Goal: Task Accomplishment & Management: Use online tool/utility

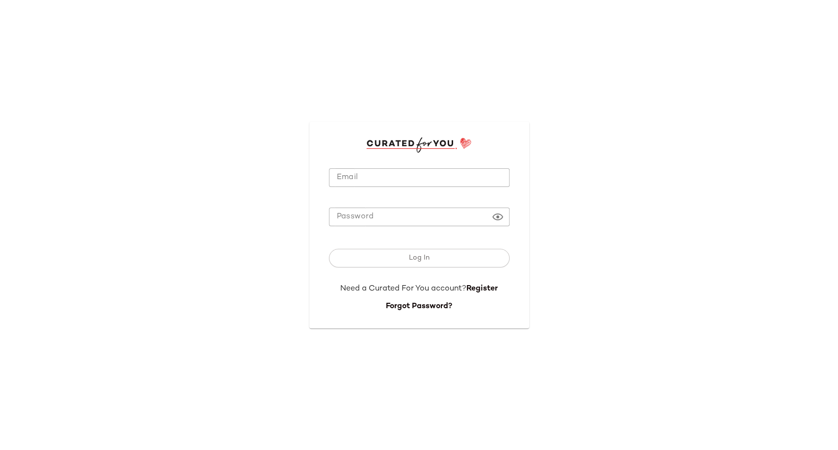
type input "**********"
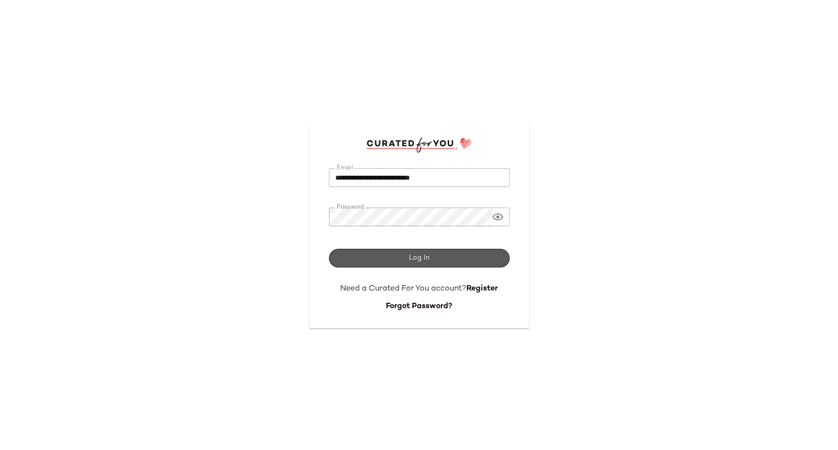
click at [397, 264] on button "Log In" at bounding box center [419, 258] width 181 height 19
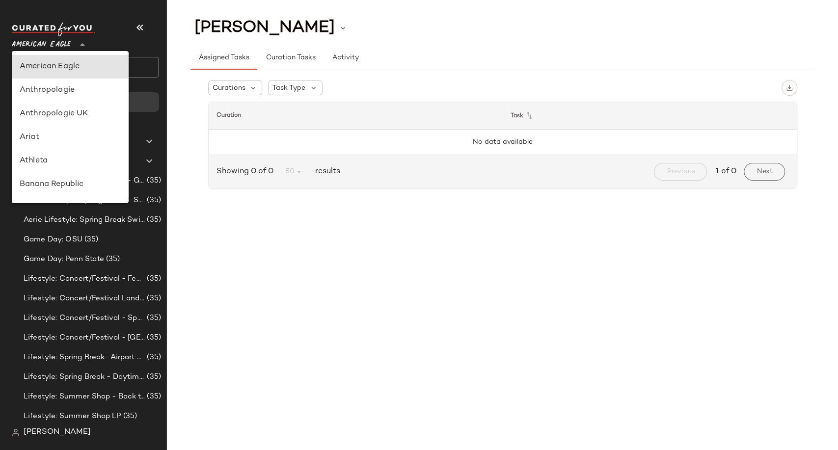
click at [73, 47] on div "American Eagle **" at bounding box center [43, 39] width 63 height 25
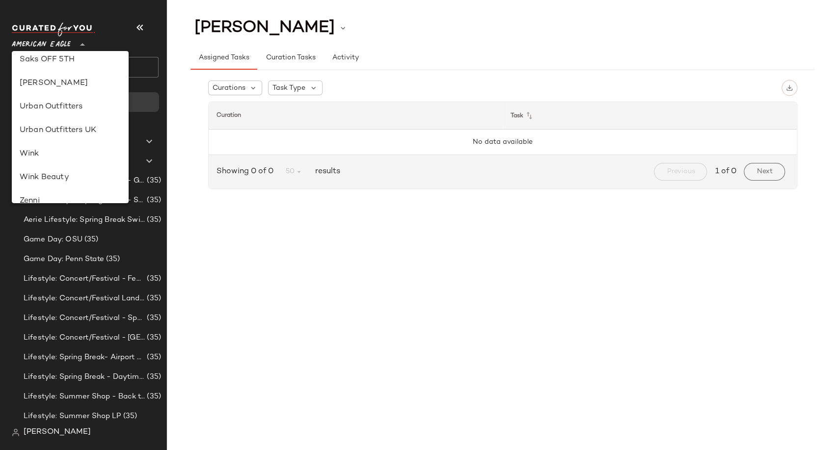
scroll to position [539, 0]
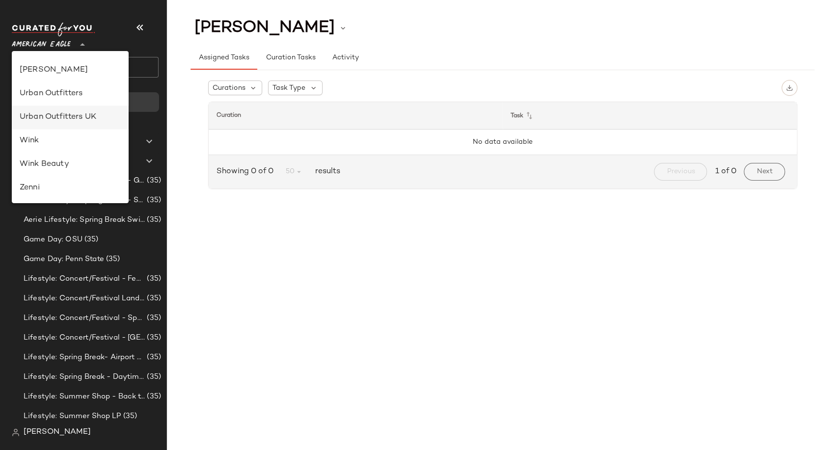
click at [84, 116] on div "Urban Outfitters UK" at bounding box center [70, 117] width 101 height 12
type input "**"
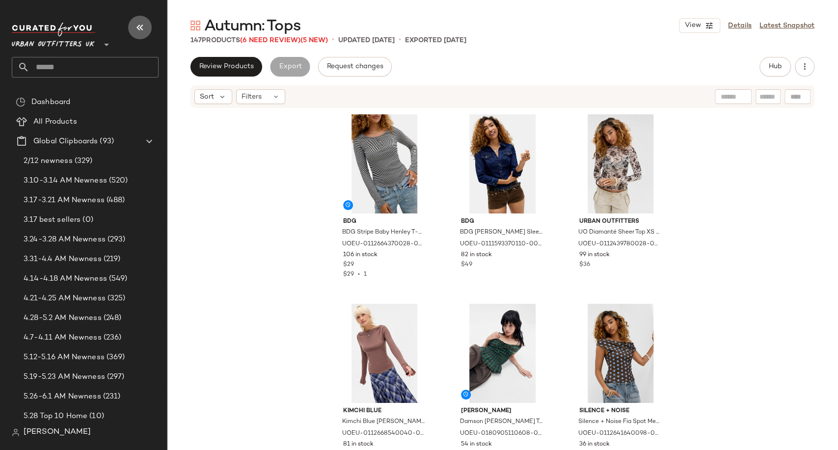
click at [151, 28] on button "button" at bounding box center [140, 28] width 24 height 24
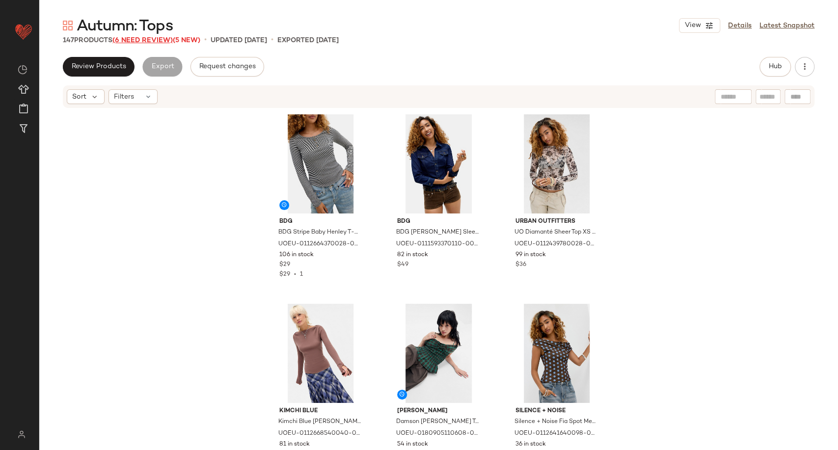
click at [150, 38] on span "(6 Need Review)" at bounding box center [142, 40] width 60 height 7
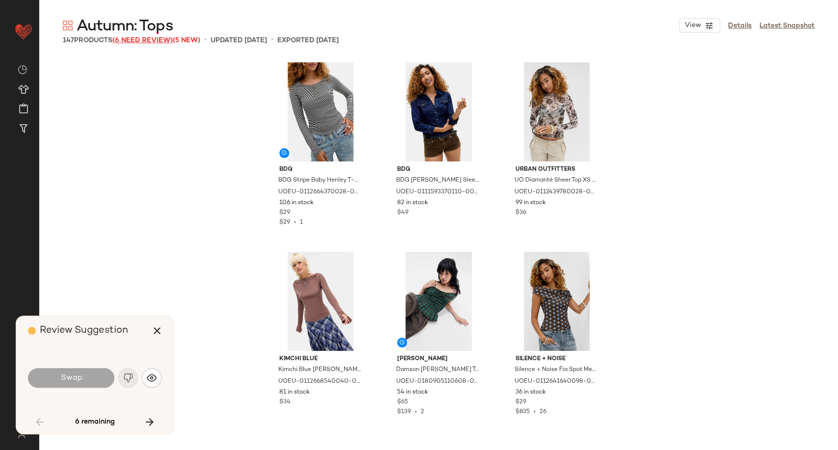
scroll to position [2654, 0]
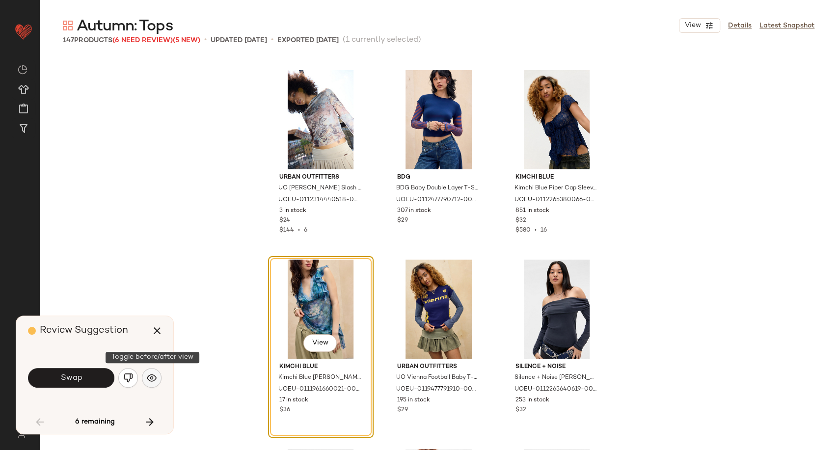
click at [148, 378] on img "button" at bounding box center [152, 378] width 10 height 10
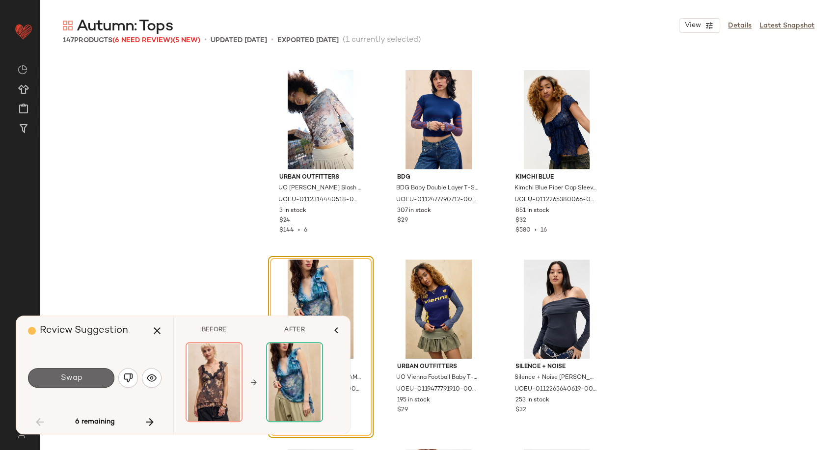
click at [103, 381] on button "Swap" at bounding box center [71, 378] width 86 height 20
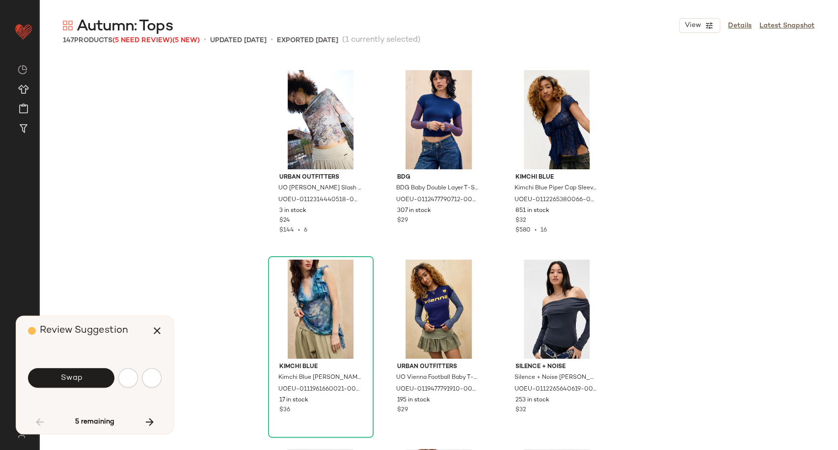
scroll to position [3222, 0]
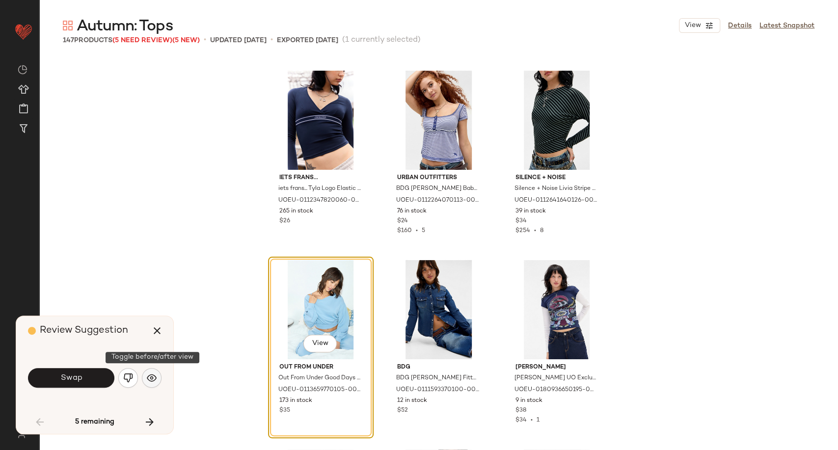
click at [154, 371] on button "button" at bounding box center [152, 378] width 20 height 20
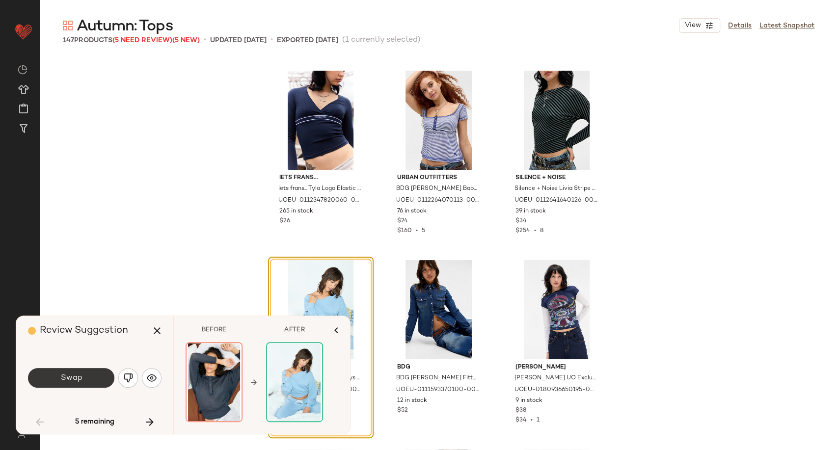
click at [101, 378] on button "Swap" at bounding box center [71, 378] width 86 height 20
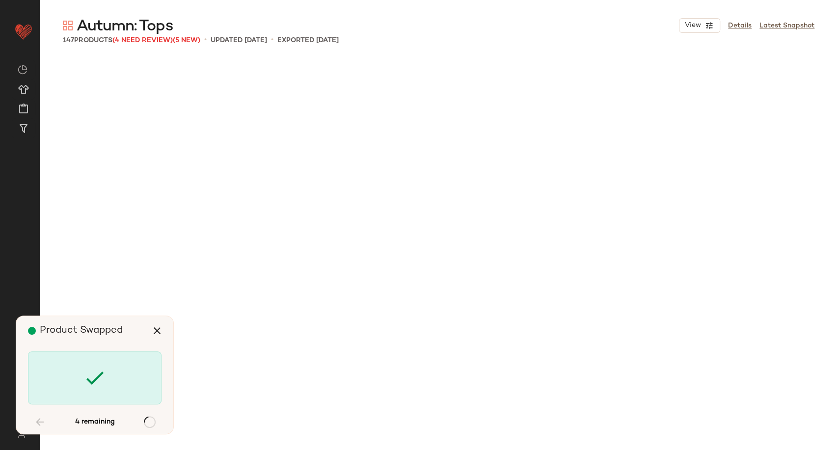
scroll to position [3980, 0]
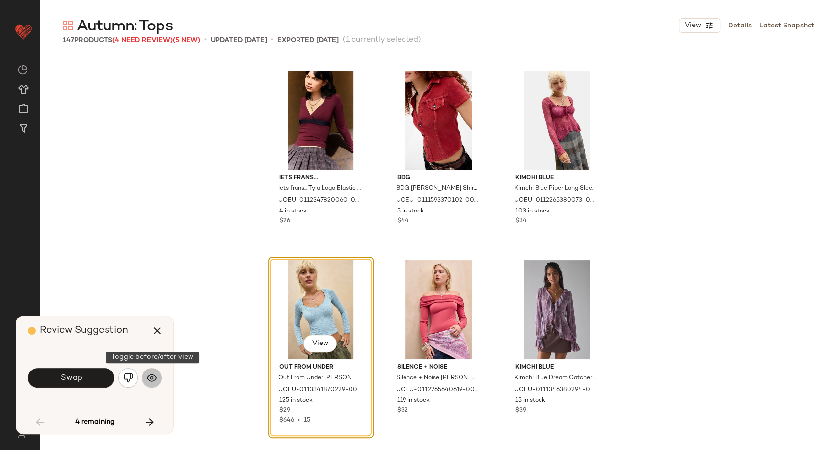
click at [159, 379] on button "button" at bounding box center [152, 378] width 20 height 20
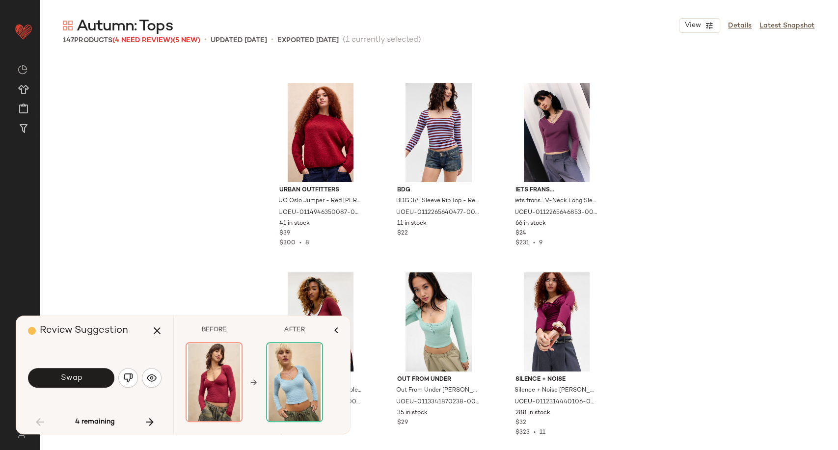
scroll to position [4346, 0]
click at [88, 383] on button "Swap" at bounding box center [71, 378] width 86 height 20
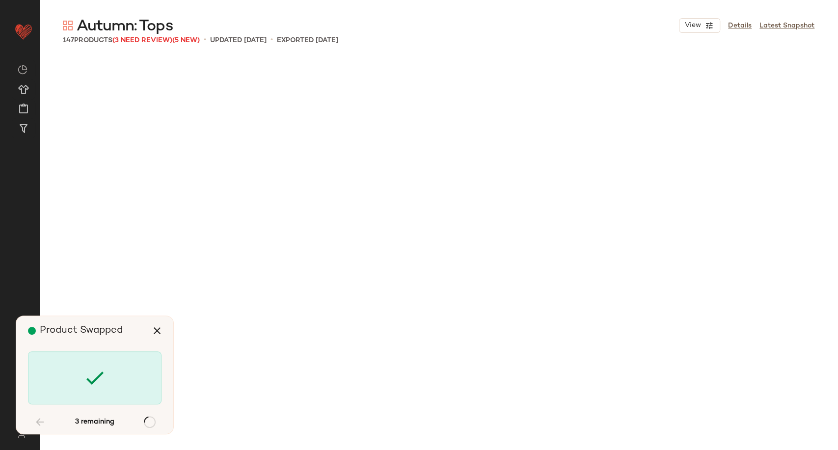
scroll to position [5496, 0]
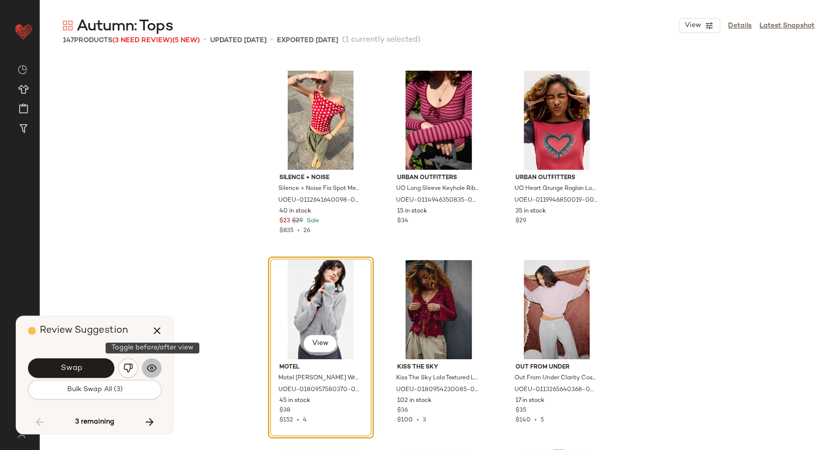
click at [155, 368] on img "button" at bounding box center [152, 368] width 10 height 10
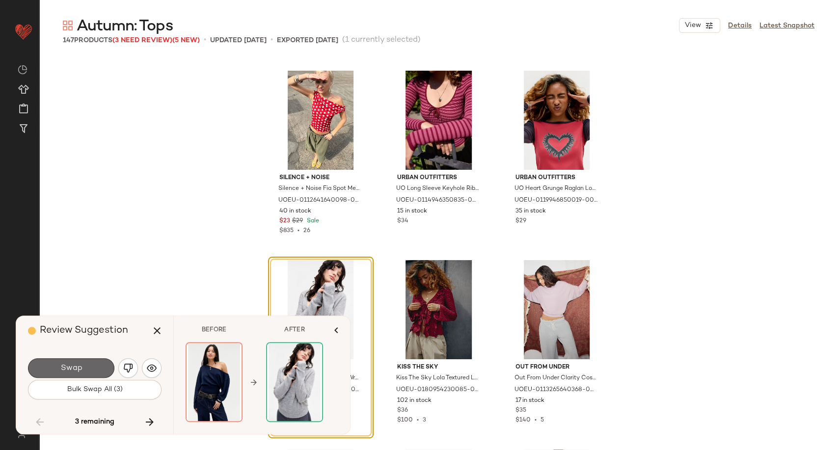
click at [91, 374] on button "Swap" at bounding box center [71, 368] width 86 height 20
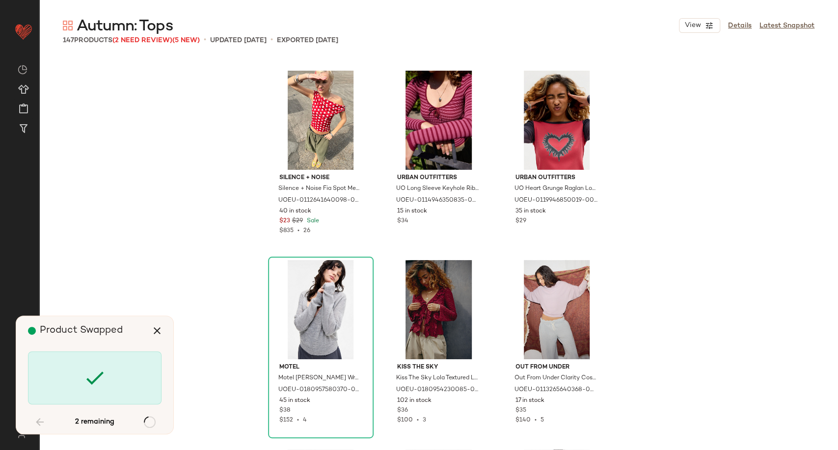
scroll to position [7202, 0]
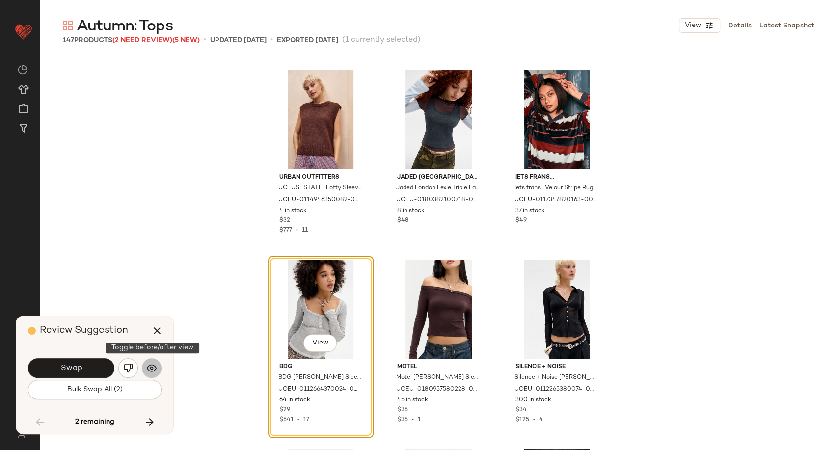
click at [155, 366] on img "button" at bounding box center [152, 368] width 10 height 10
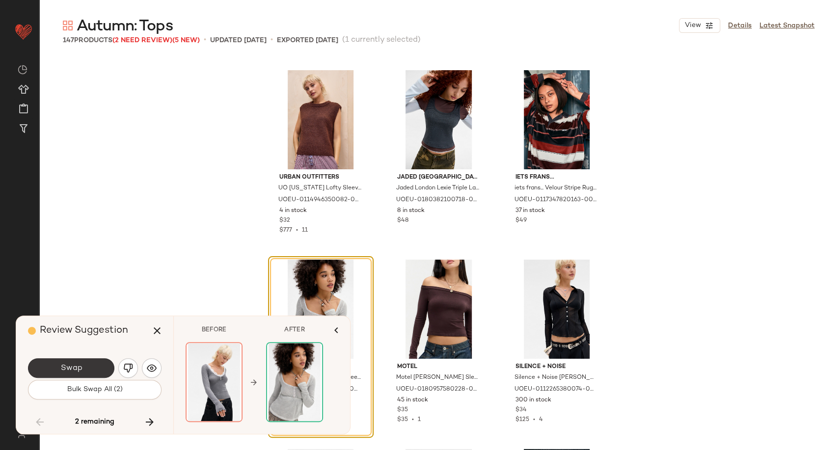
click at [101, 363] on button "Swap" at bounding box center [71, 368] width 86 height 20
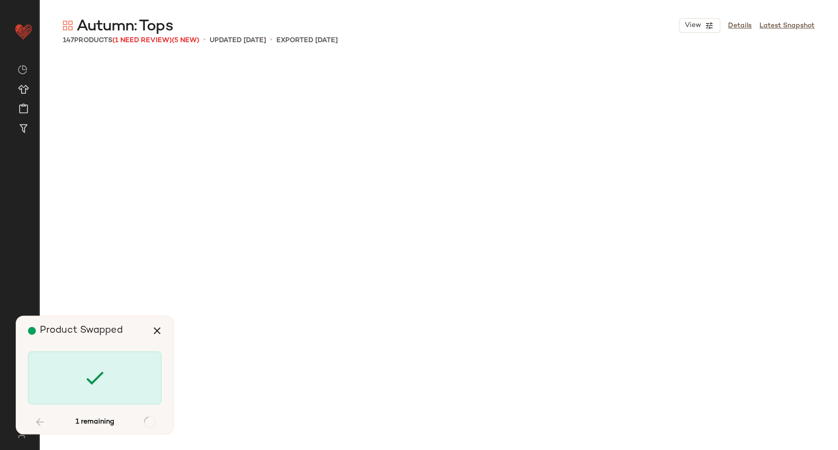
scroll to position [8340, 0]
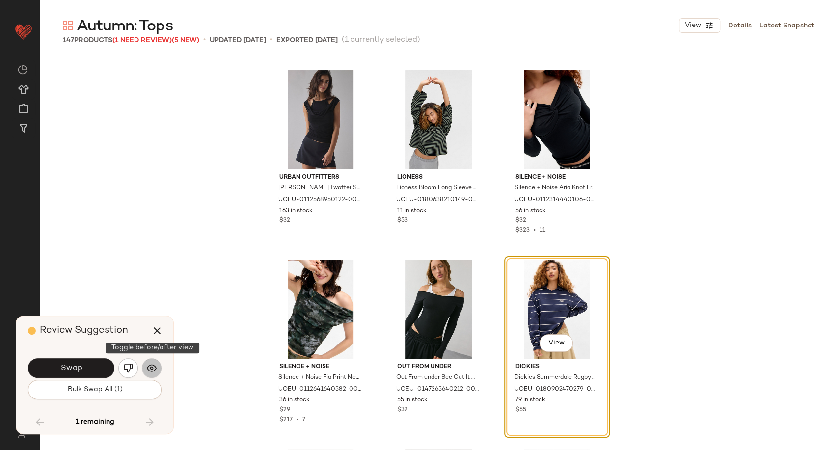
click at [152, 375] on button "button" at bounding box center [152, 368] width 20 height 20
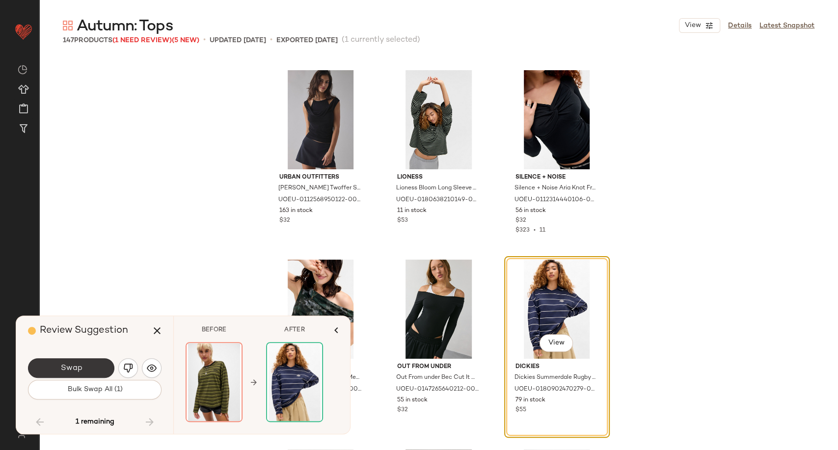
click at [103, 366] on button "Swap" at bounding box center [71, 368] width 86 height 20
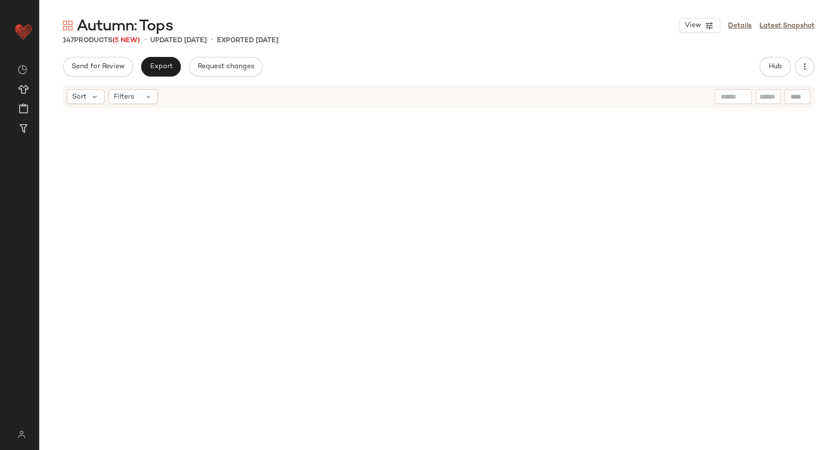
scroll to position [275, 0]
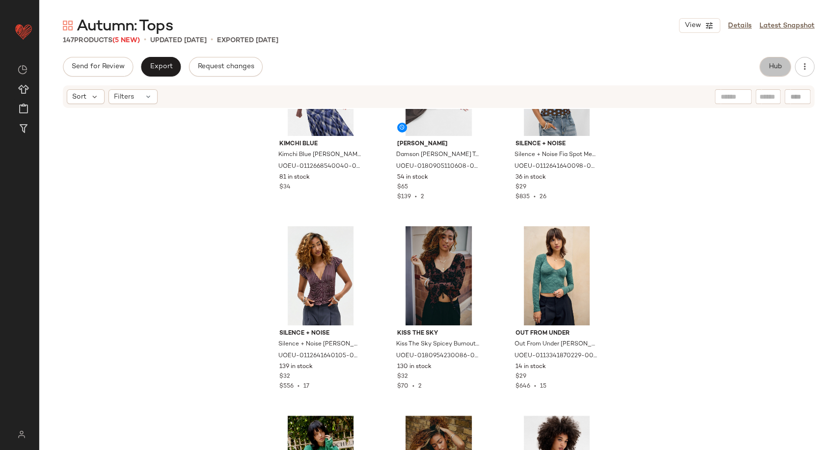
click at [769, 71] on span "Hub" at bounding box center [775, 67] width 14 height 8
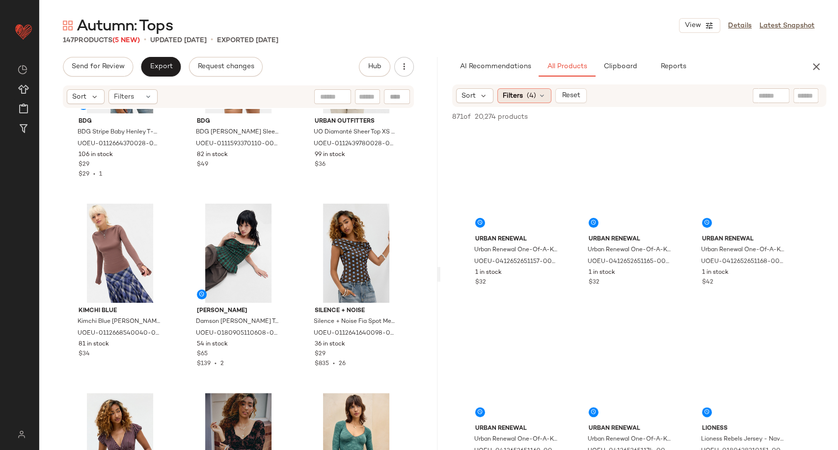
scroll to position [0, 0]
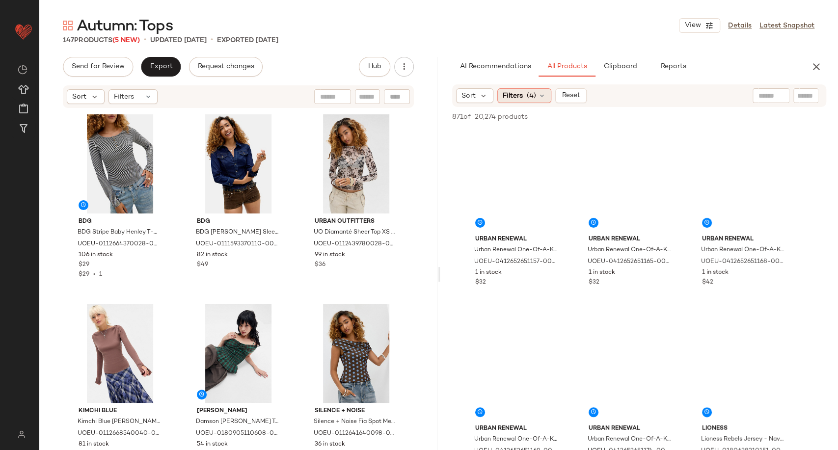
click at [542, 99] on icon at bounding box center [542, 96] width 8 height 8
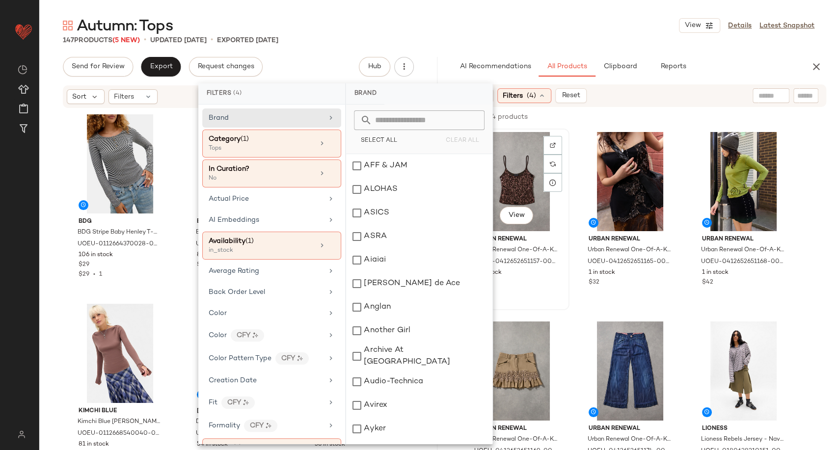
click at [567, 295] on div "View Urban Renewal Urban Renewal One-Of-A-Kind Karen Millen Brown Sequin Cami -…" at bounding box center [517, 220] width 104 height 180
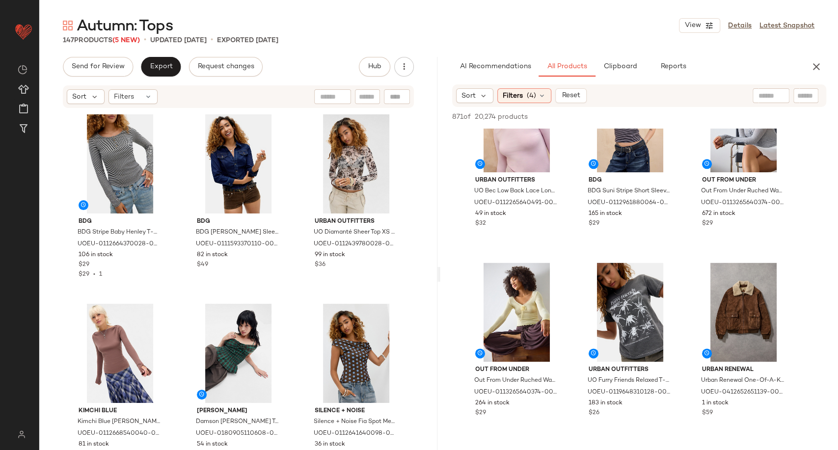
scroll to position [742, 0]
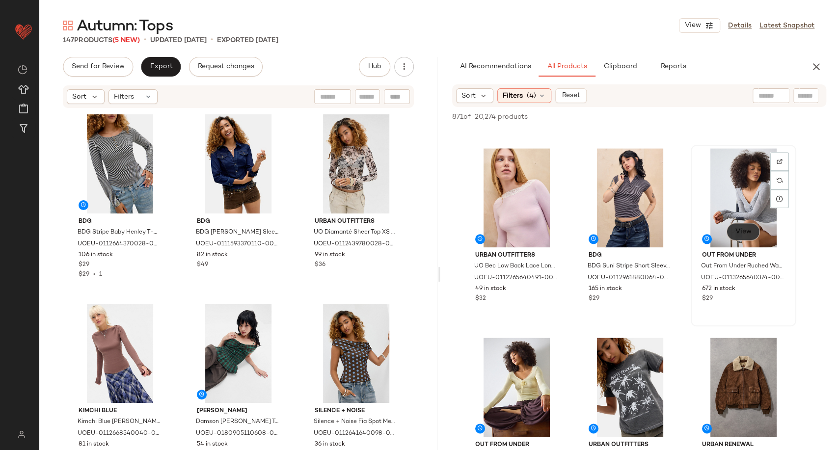
click at [739, 228] on span "View" at bounding box center [743, 232] width 17 height 8
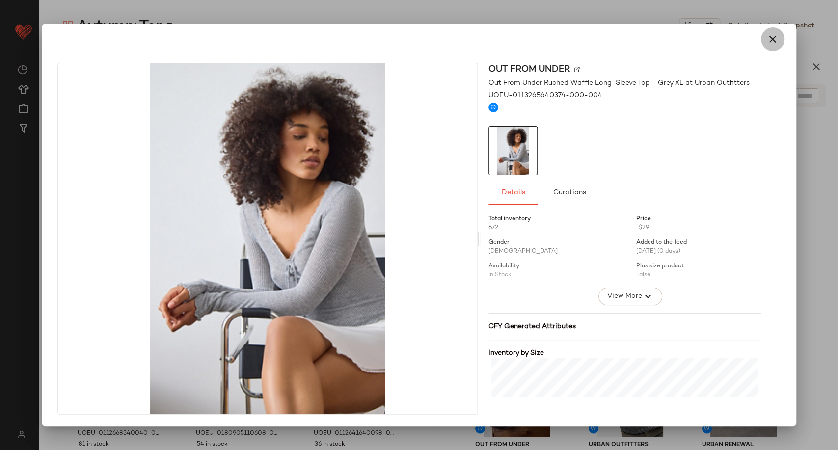
click at [772, 39] on icon "button" at bounding box center [773, 39] width 12 height 12
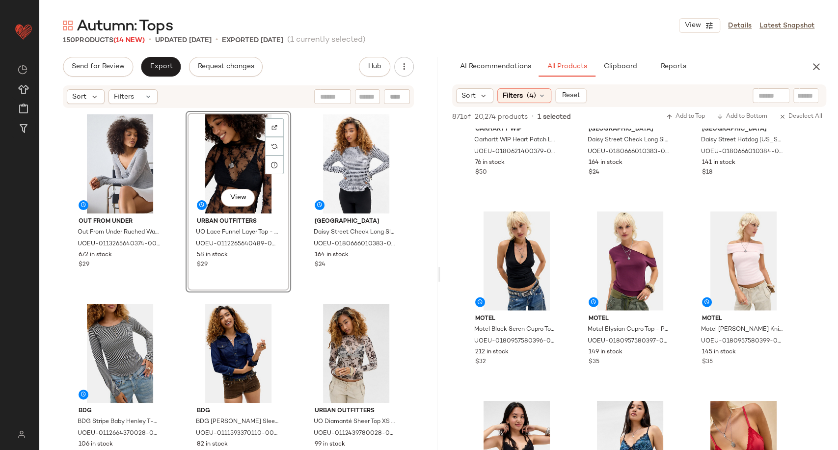
scroll to position [1627, 0]
click at [820, 65] on icon "button" at bounding box center [817, 67] width 12 height 12
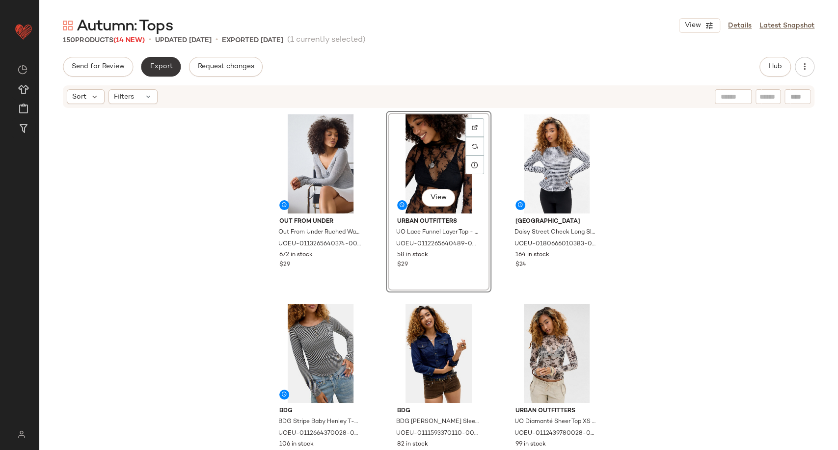
click at [159, 71] on span "Export" at bounding box center [160, 67] width 23 height 8
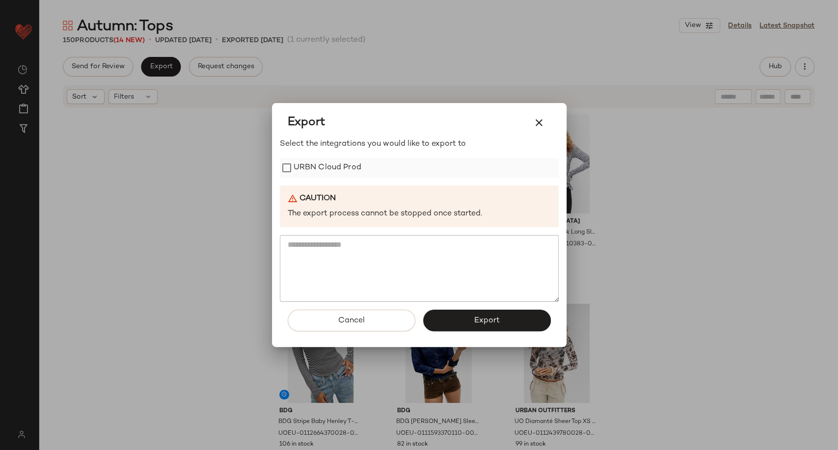
click at [311, 166] on label "URBN Cloud Prod" at bounding box center [328, 168] width 68 height 20
click at [477, 319] on span "Export" at bounding box center [487, 320] width 26 height 9
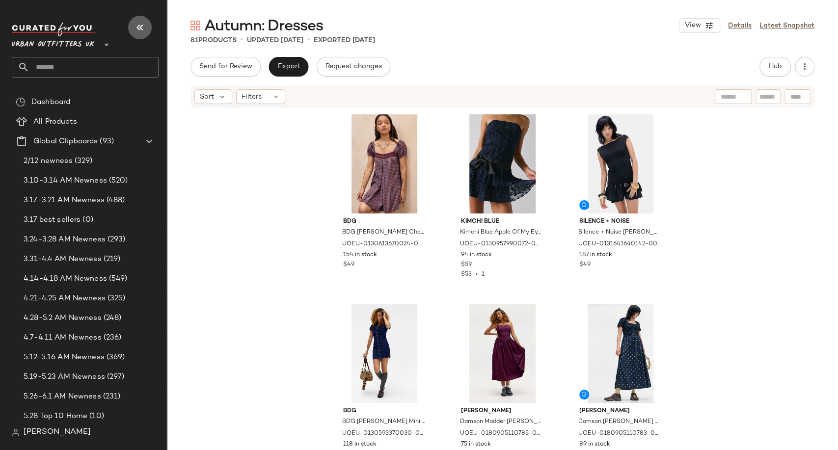
click at [141, 24] on icon "button" at bounding box center [140, 28] width 12 height 12
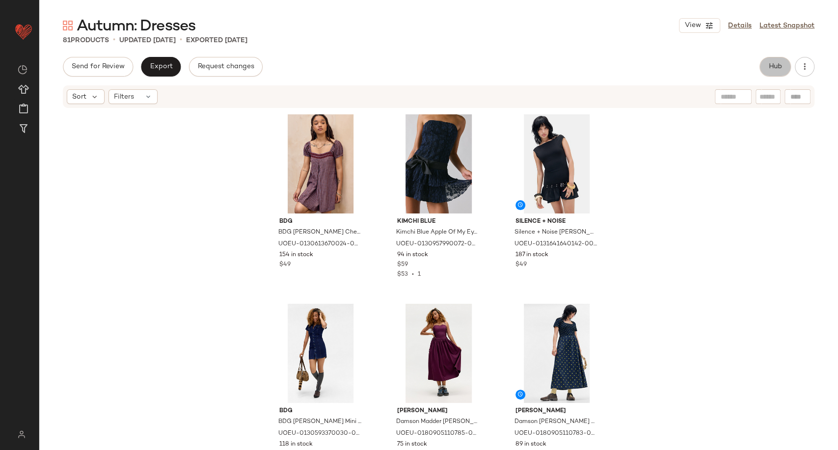
click at [771, 64] on span "Hub" at bounding box center [775, 67] width 14 height 8
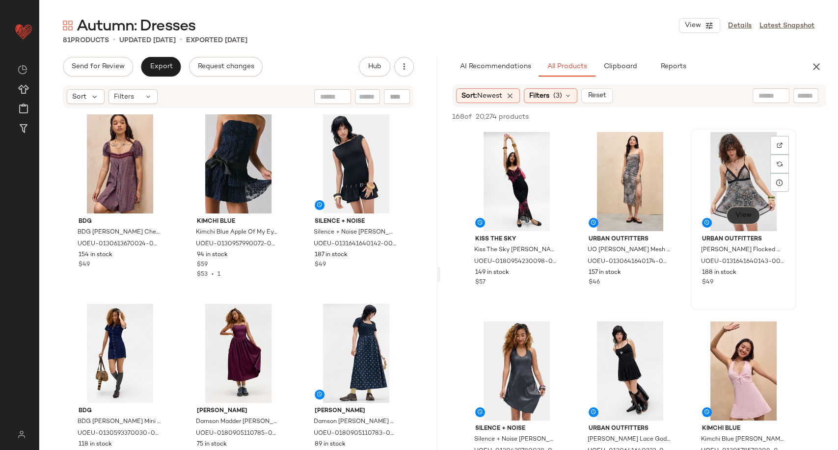
click at [745, 212] on span "View" at bounding box center [743, 216] width 17 height 8
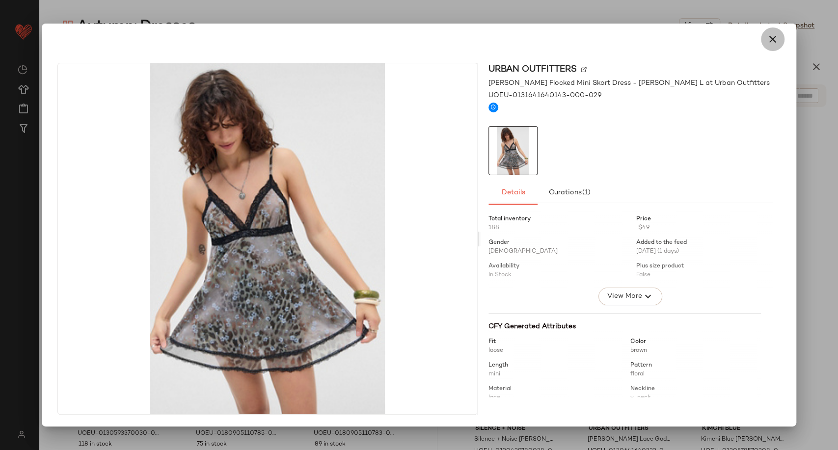
click at [772, 37] on icon "button" at bounding box center [773, 39] width 12 height 12
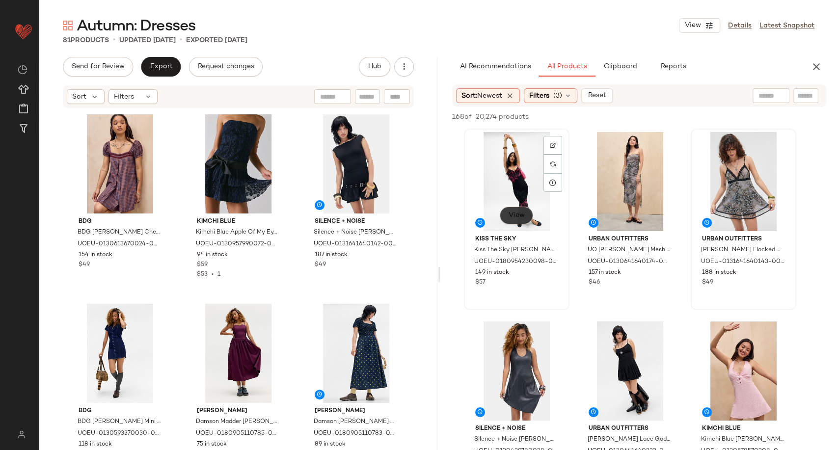
click at [511, 207] on button "View" at bounding box center [515, 216] width 33 height 18
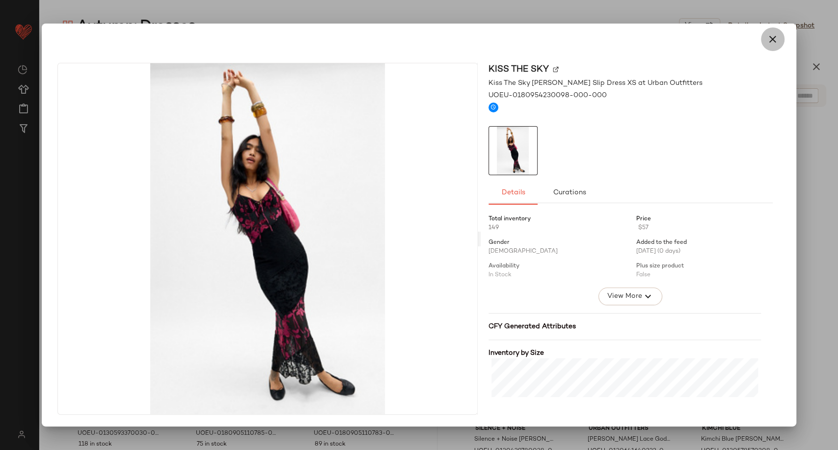
click at [777, 38] on icon "button" at bounding box center [773, 39] width 12 height 12
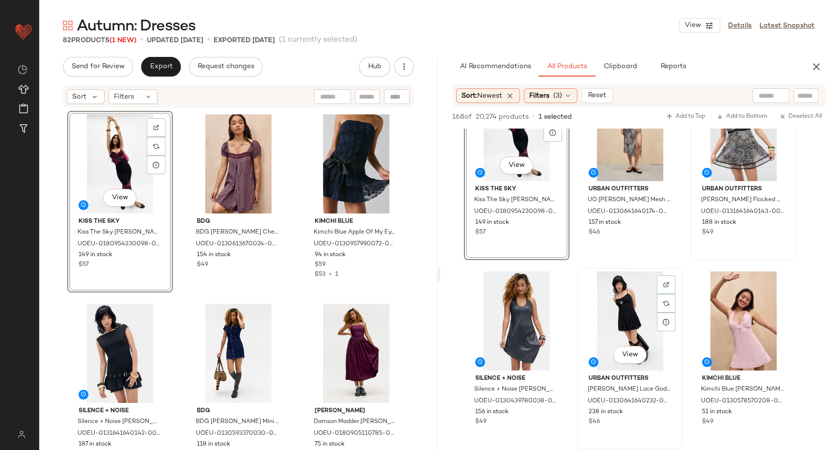
scroll to position [51, 0]
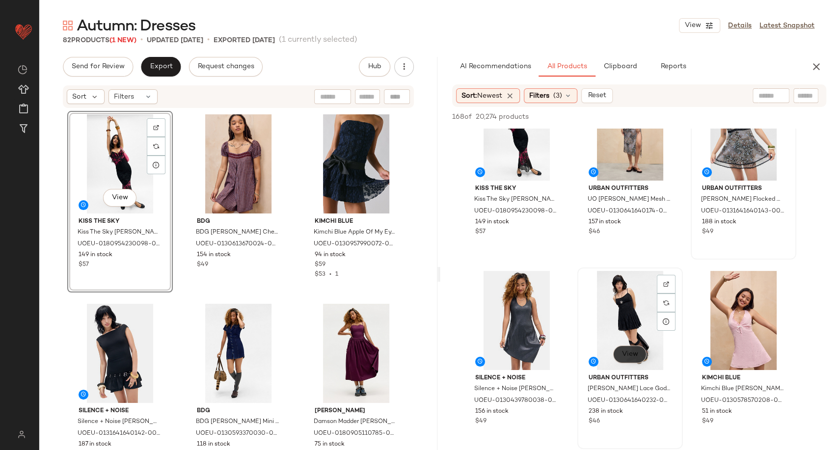
click at [635, 359] on button "View" at bounding box center [629, 355] width 33 height 18
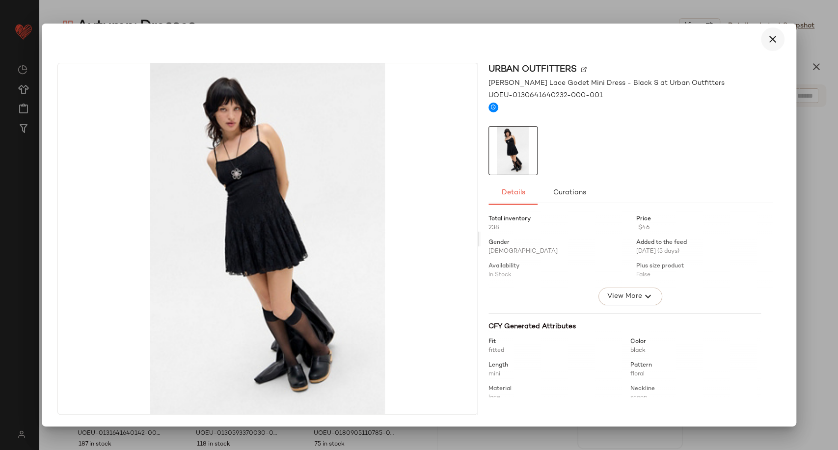
click at [774, 36] on icon "button" at bounding box center [773, 39] width 12 height 12
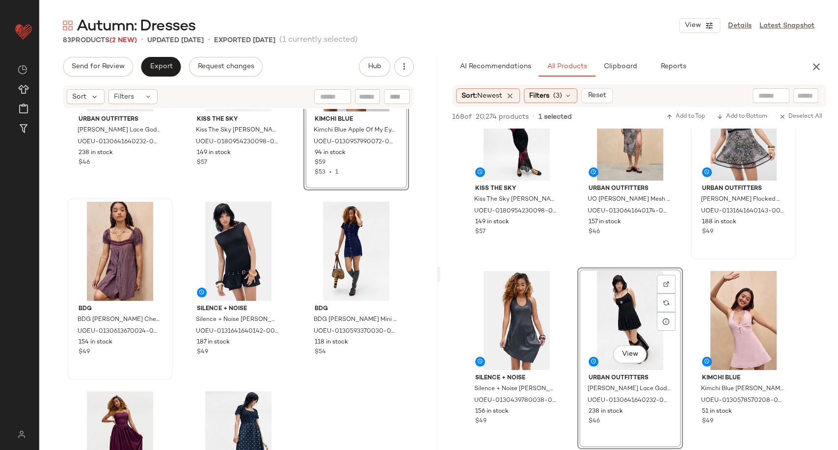
scroll to position [160, 0]
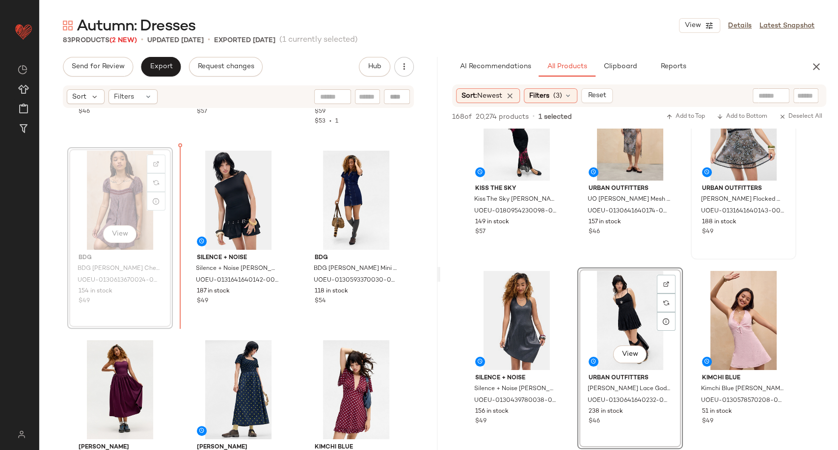
scroll to position [153, 0]
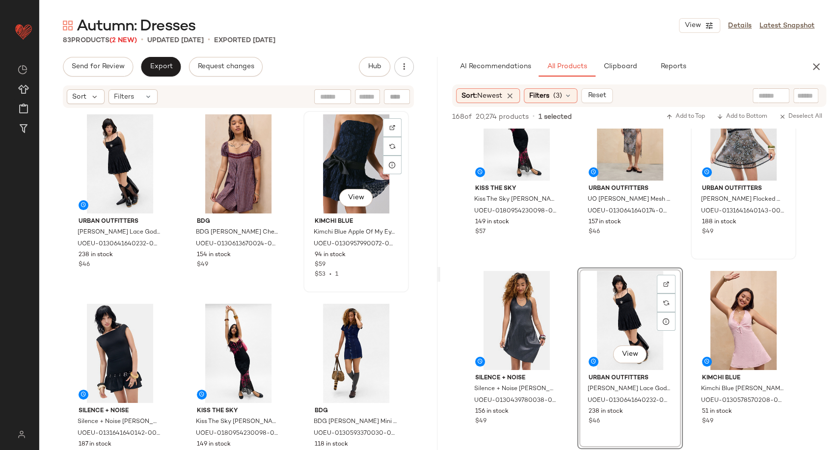
click at [303, 286] on div "View Kimchi Blue Kimchi Blue Apple Of My Eye Dress - Navy L at Urban Outfitters…" at bounding box center [356, 202] width 106 height 182
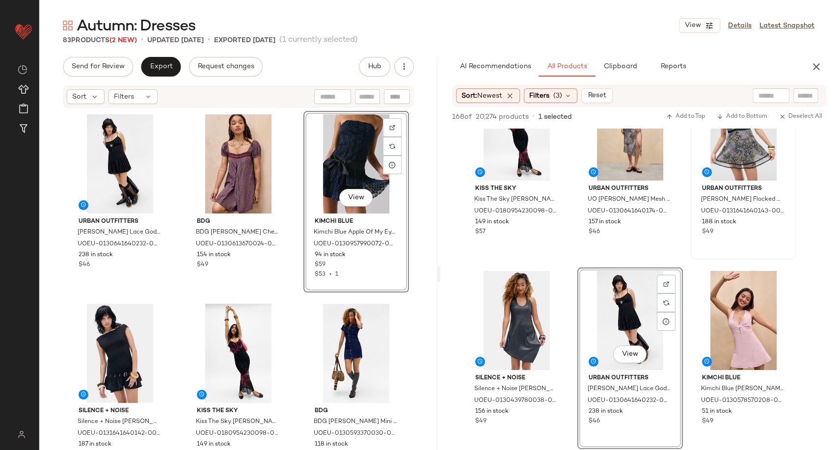
click at [299, 300] on div "Urban Outfitters UO Lena Lace Godet Mini Dress - Black S at Urban Outfitters UO…" at bounding box center [238, 295] width 342 height 369
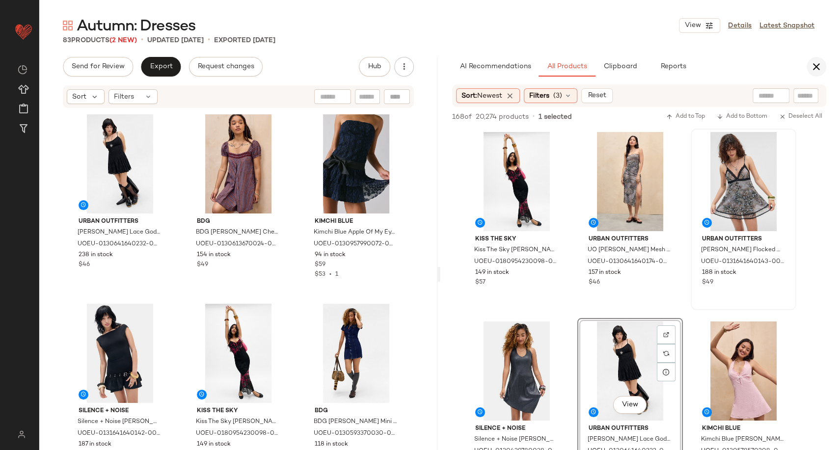
click at [813, 65] on icon "button" at bounding box center [817, 67] width 12 height 12
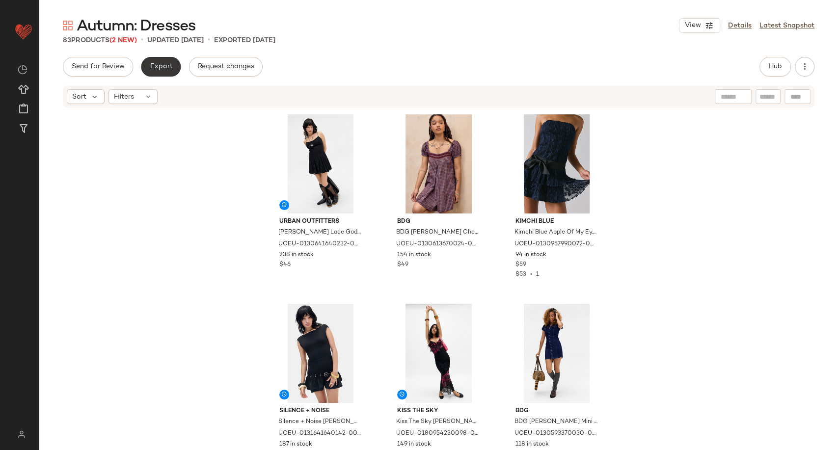
click at [163, 69] on span "Export" at bounding box center [160, 67] width 23 height 8
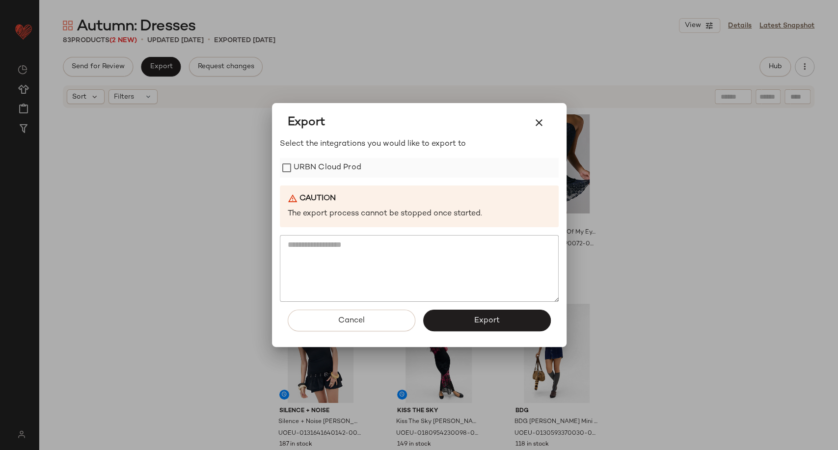
click at [302, 161] on label "URBN Cloud Prod" at bounding box center [328, 168] width 68 height 20
click at [480, 326] on button "Export" at bounding box center [487, 321] width 128 height 22
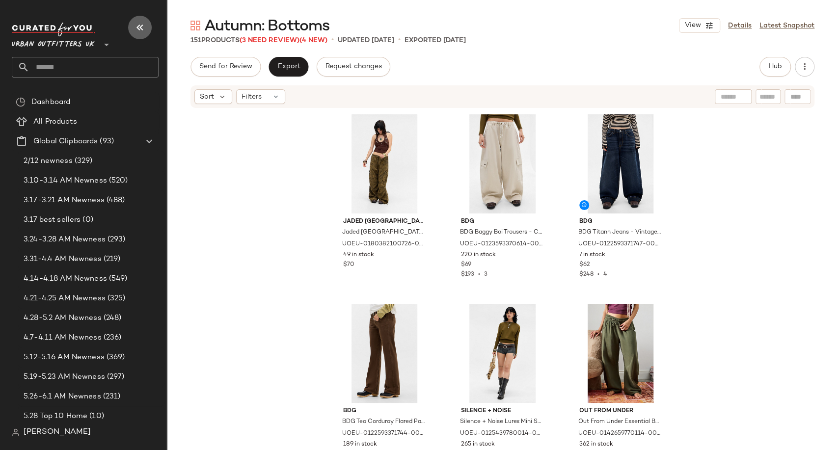
click at [137, 31] on icon "button" at bounding box center [140, 28] width 12 height 12
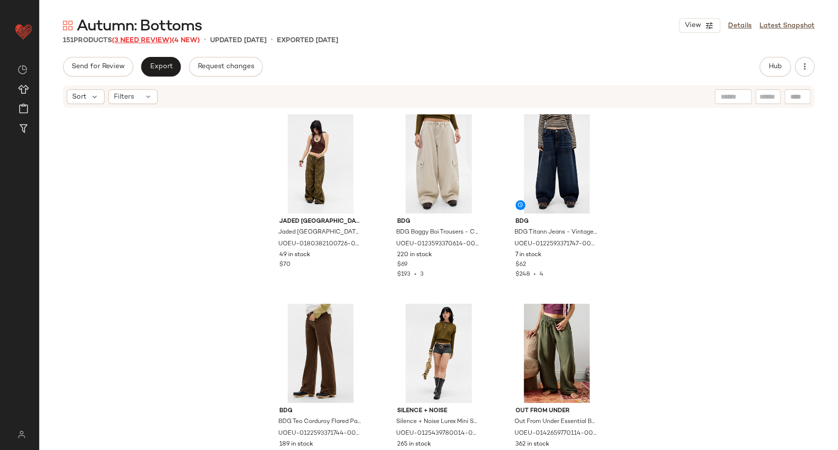
click at [145, 42] on span "(3 Need Review)" at bounding box center [142, 40] width 60 height 7
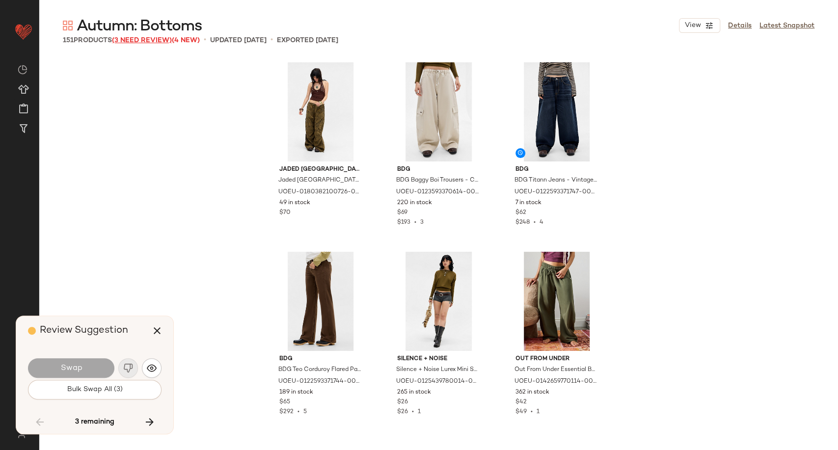
scroll to position [7012, 0]
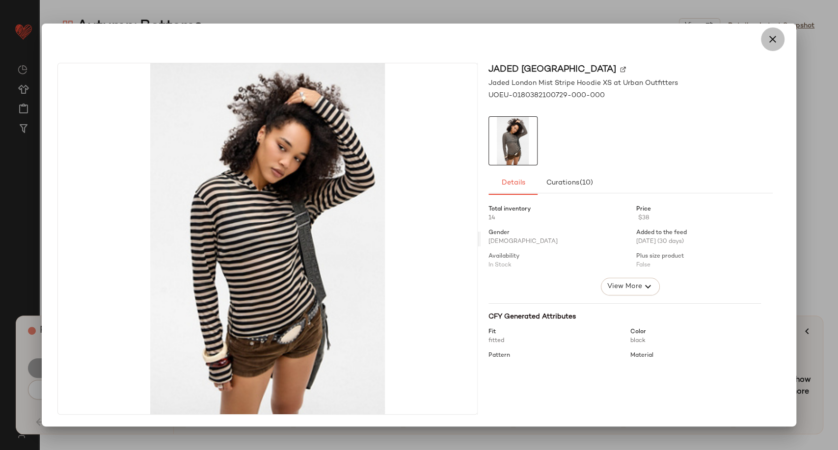
click at [770, 38] on icon "button" at bounding box center [773, 39] width 12 height 12
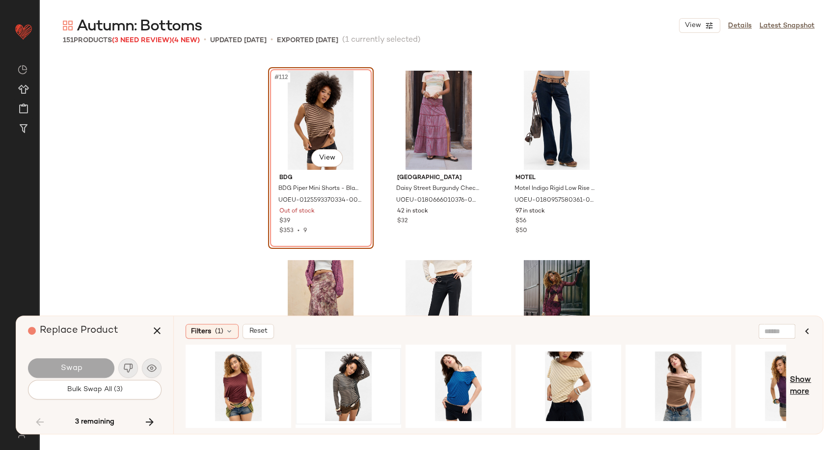
click at [806, 375] on span "Show more" at bounding box center [800, 387] width 21 height 24
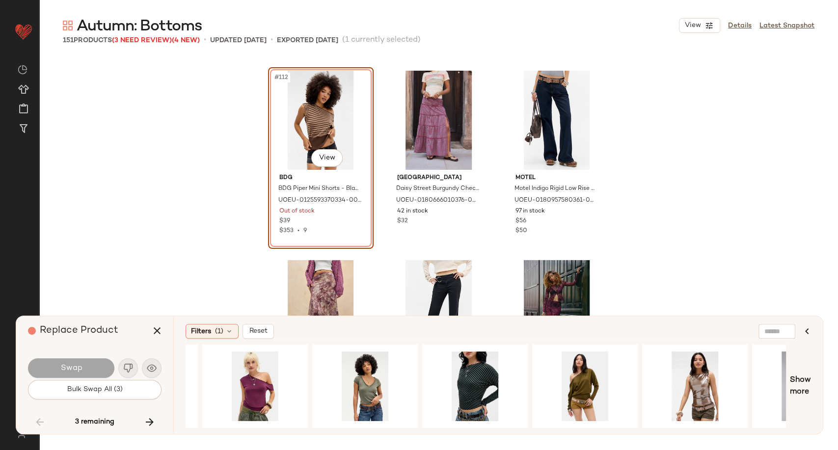
scroll to position [0, 1415]
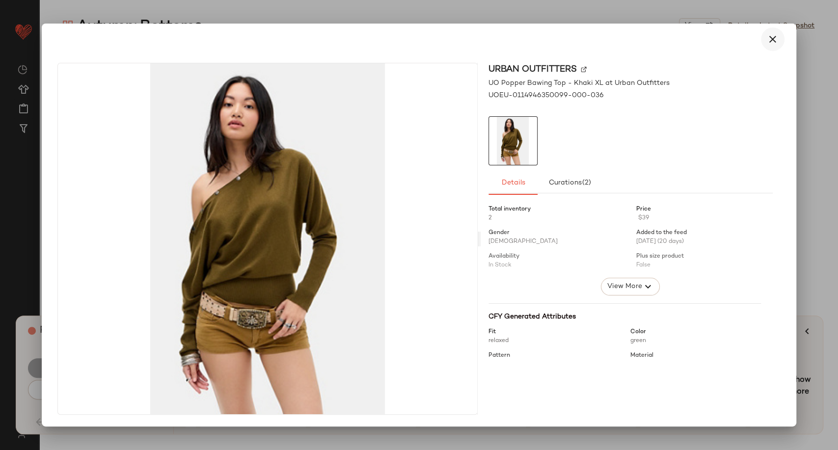
click at [773, 34] on icon "button" at bounding box center [773, 39] width 12 height 12
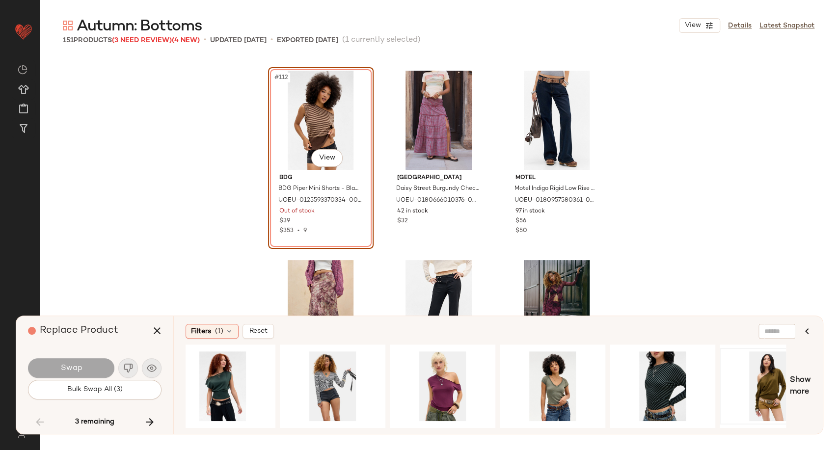
scroll to position [0, 0]
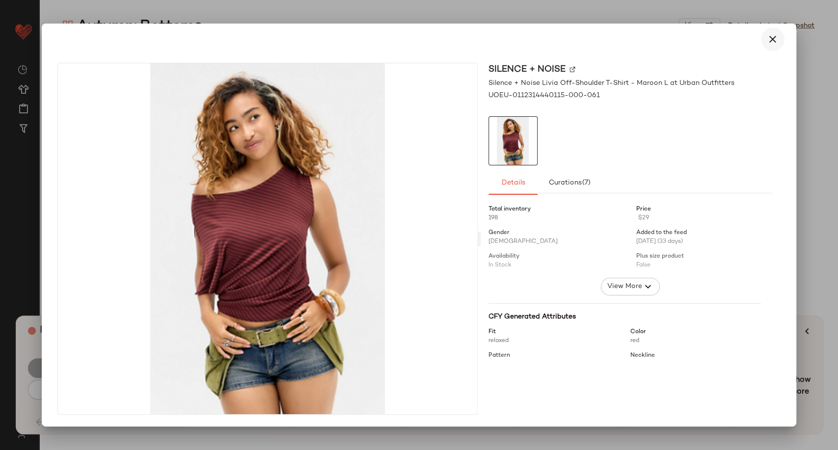
click at [767, 43] on icon "button" at bounding box center [773, 39] width 12 height 12
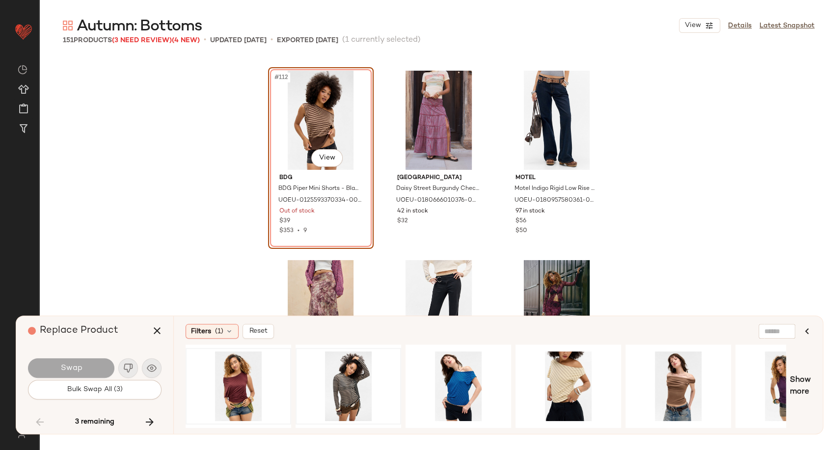
click at [205, 217] on div "#112 View BDG BDG Piper Mini Shorts - Black 28 at Urban Outfitters UOEU-0125593…" at bounding box center [438, 240] width 799 height 366
click at [152, 335] on icon "button" at bounding box center [157, 331] width 12 height 12
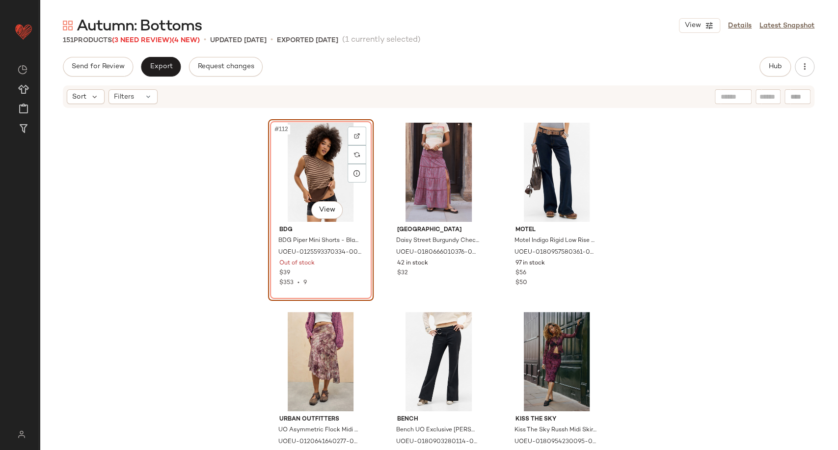
click at [291, 173] on div "#112 View" at bounding box center [321, 172] width 99 height 99
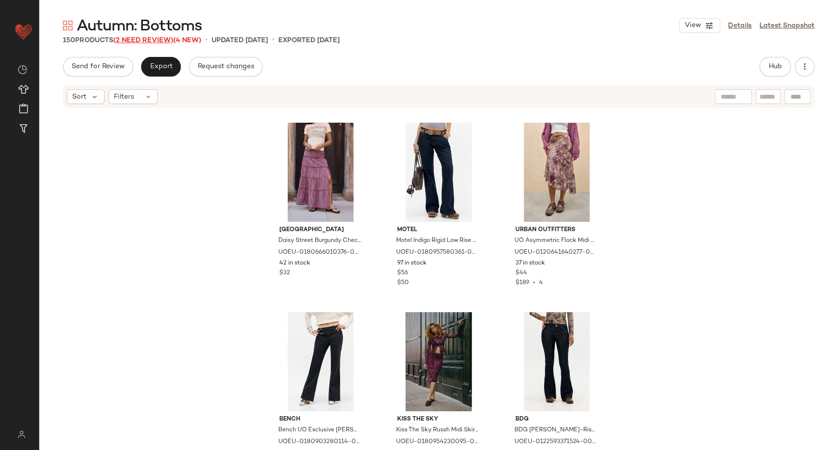
click at [144, 39] on span "(2 Need Review)" at bounding box center [143, 40] width 60 height 7
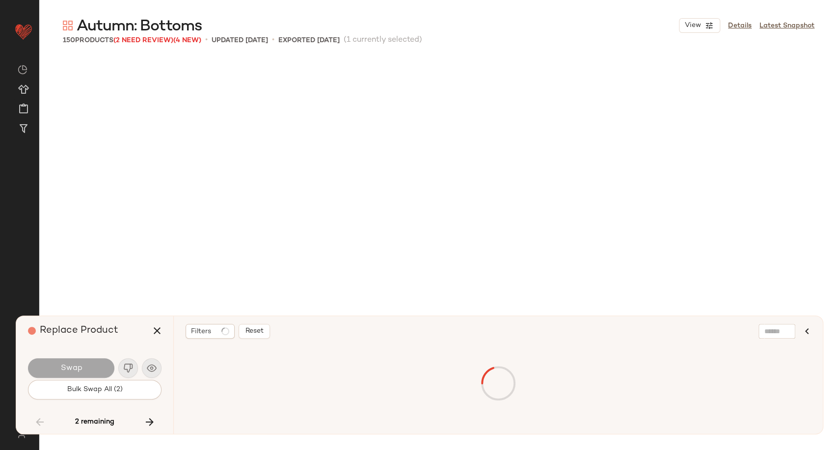
scroll to position [8150, 0]
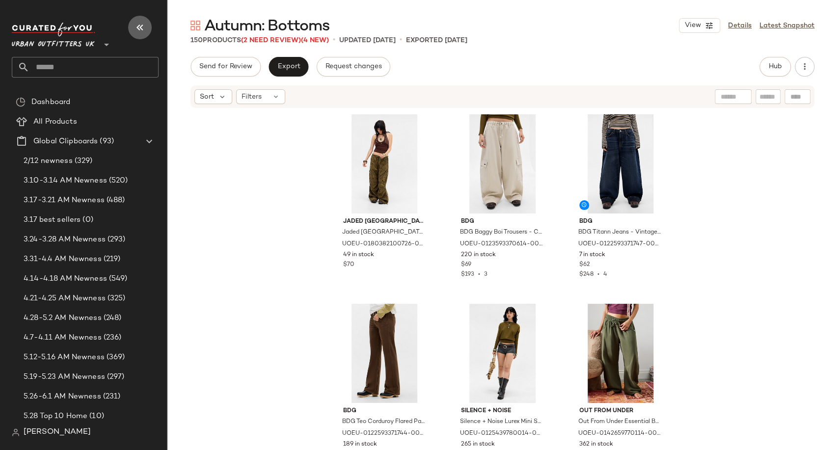
click at [137, 31] on icon "button" at bounding box center [140, 28] width 12 height 12
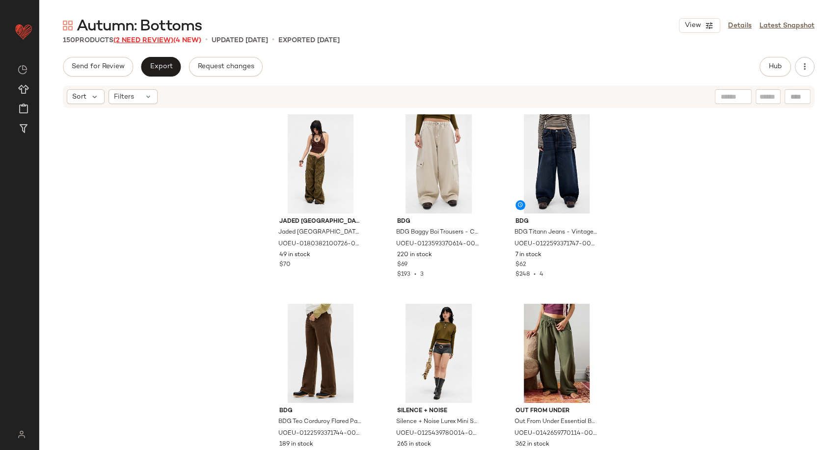
click at [138, 41] on span "(2 Need Review)" at bounding box center [143, 40] width 60 height 7
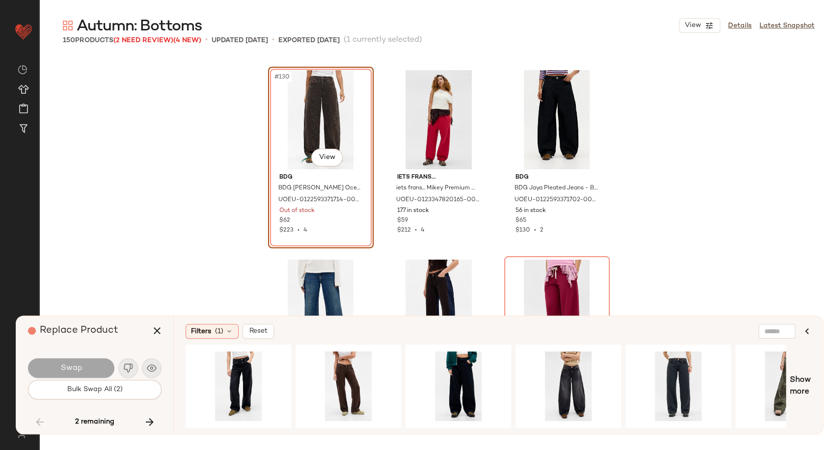
scroll to position [0, 526]
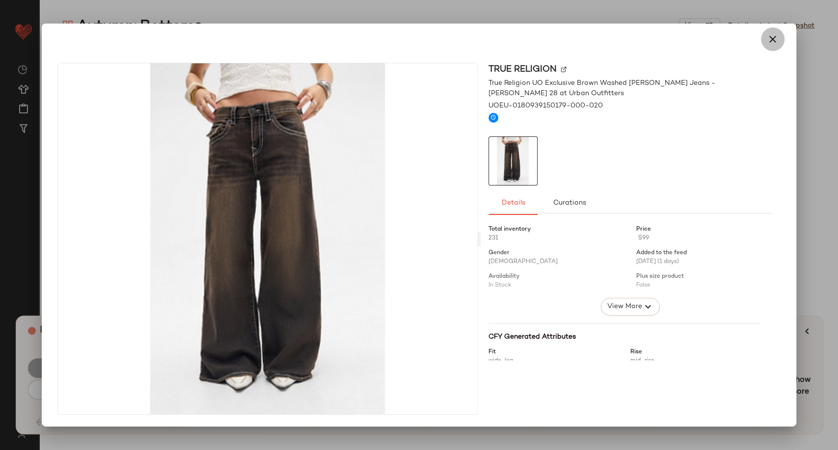
click at [767, 41] on icon "button" at bounding box center [773, 39] width 12 height 12
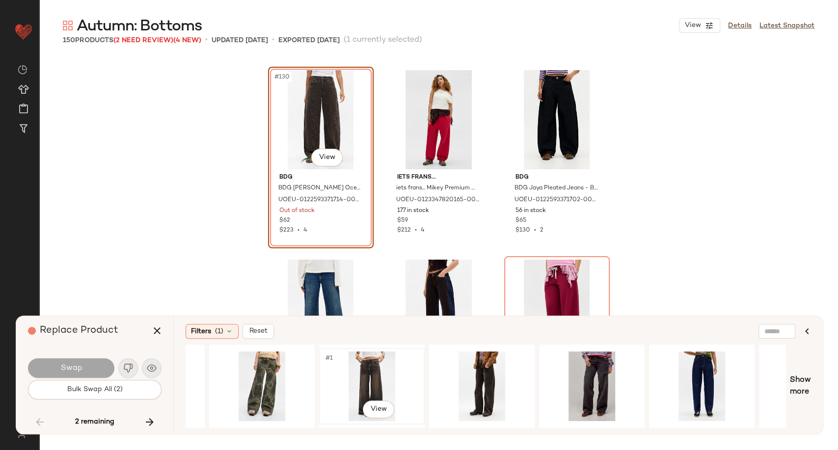
click at [372, 370] on div "#1 View" at bounding box center [372, 387] width 99 height 70
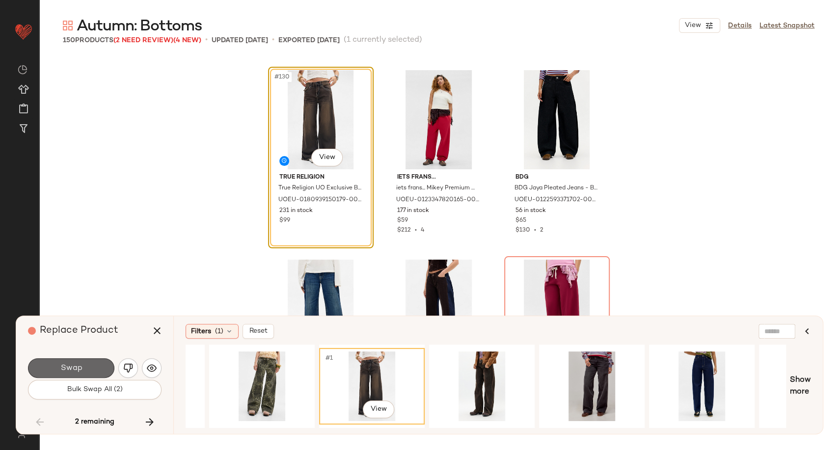
click at [76, 364] on span "Swap" at bounding box center [71, 368] width 22 height 9
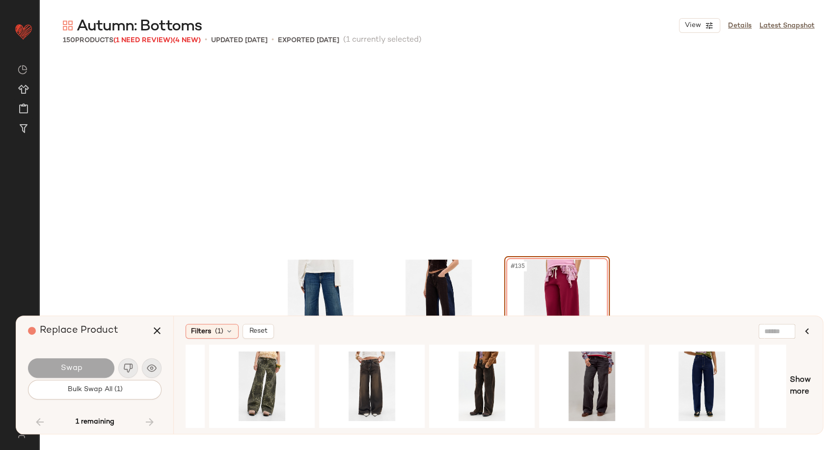
scroll to position [8340, 0]
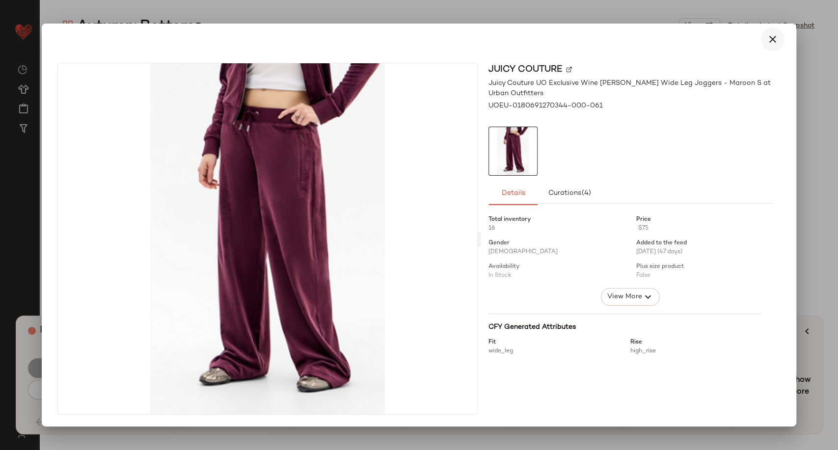
click at [771, 36] on icon "button" at bounding box center [773, 39] width 12 height 12
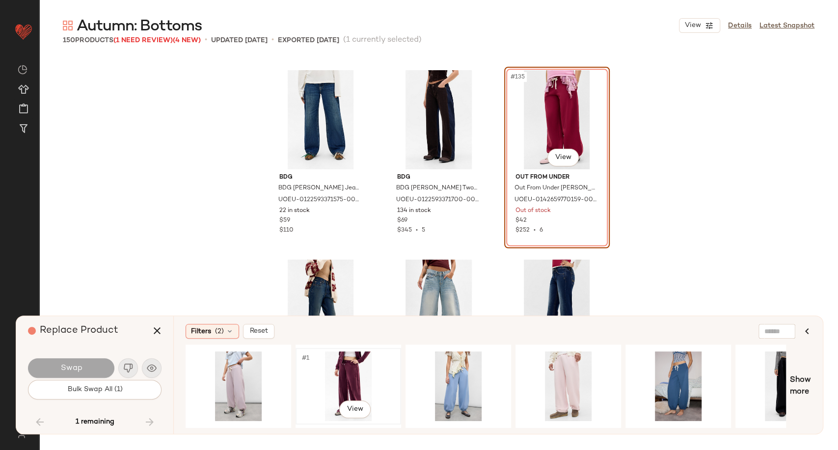
click at [357, 384] on div "#1 View" at bounding box center [348, 387] width 99 height 70
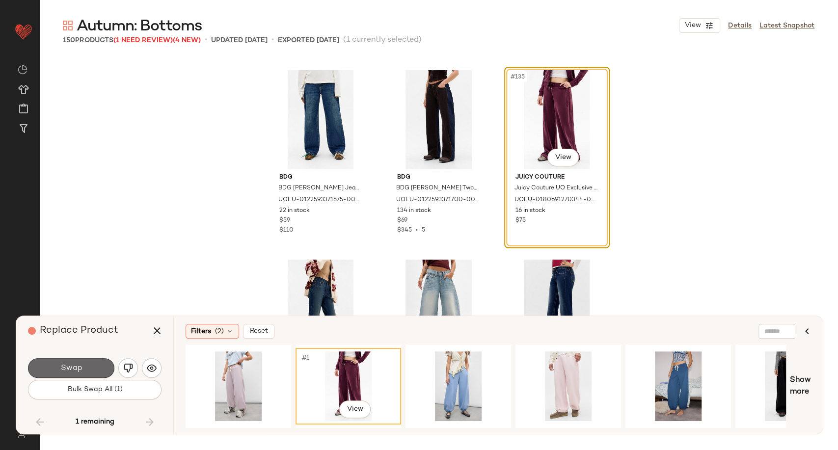
click at [94, 362] on button "Swap" at bounding box center [71, 368] width 86 height 20
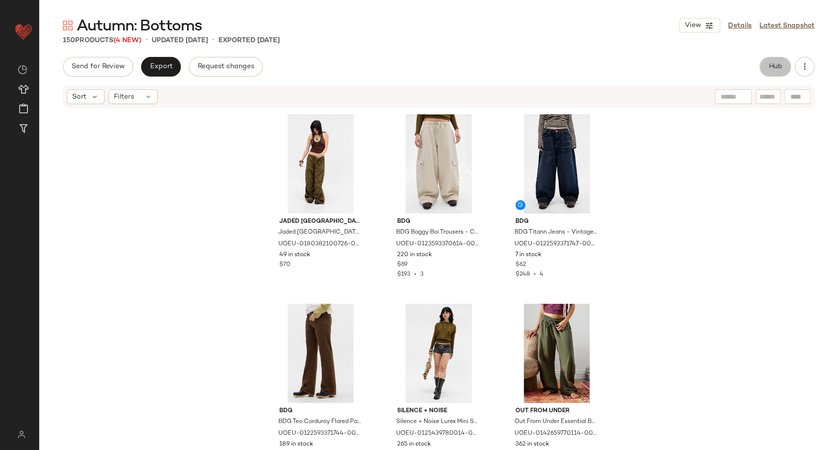
click at [768, 65] on span "Hub" at bounding box center [775, 67] width 14 height 8
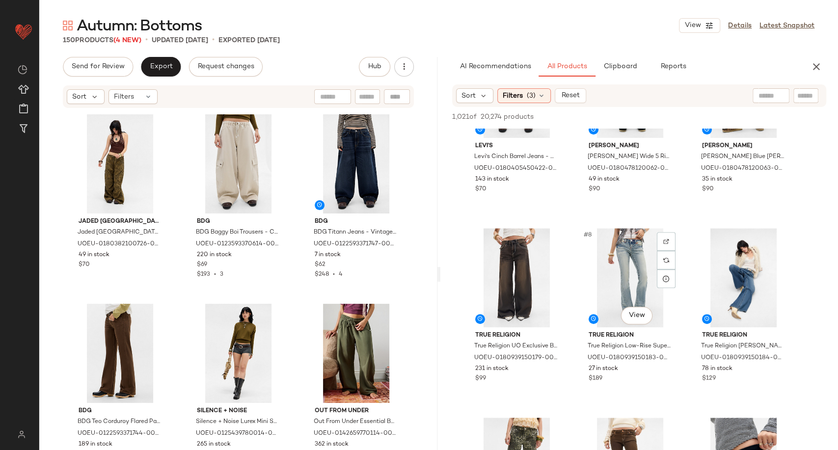
scroll to position [487, 0]
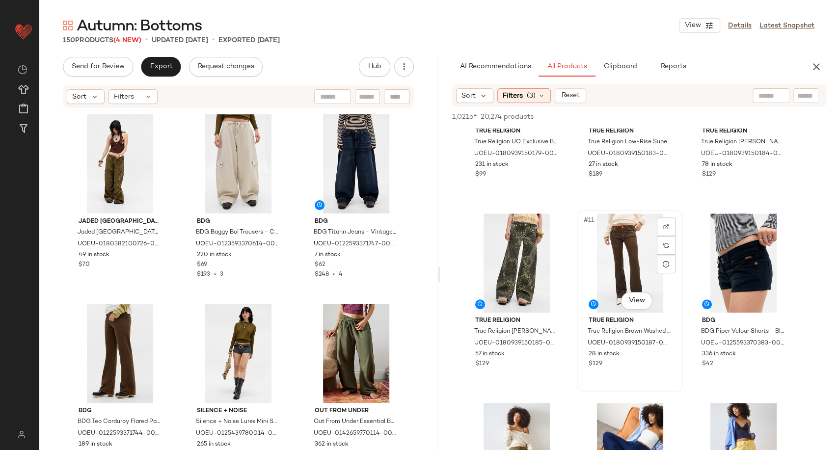
click at [613, 263] on div "#11 View" at bounding box center [630, 263] width 99 height 99
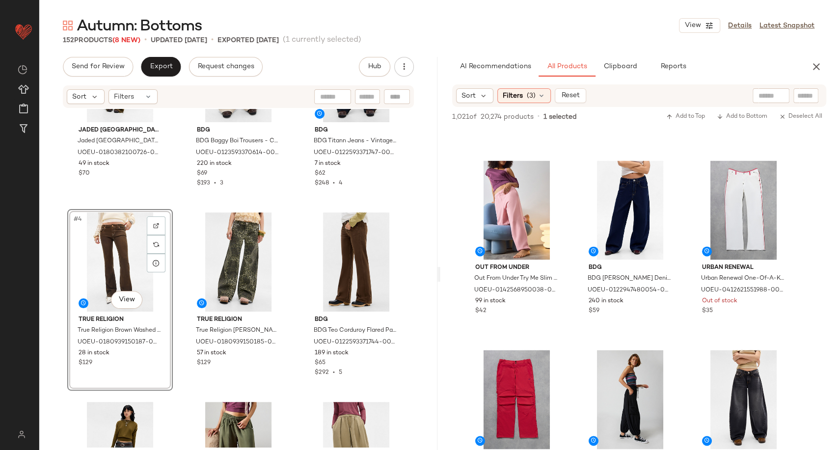
scroll to position [0, 0]
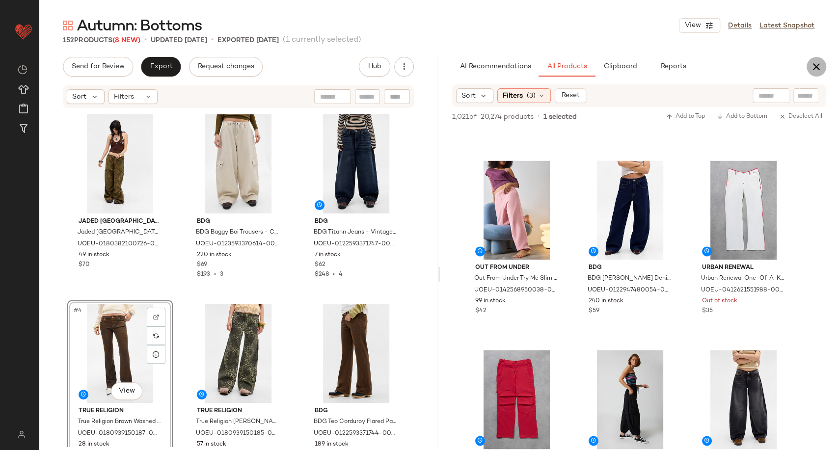
click at [816, 68] on icon "button" at bounding box center [817, 67] width 12 height 12
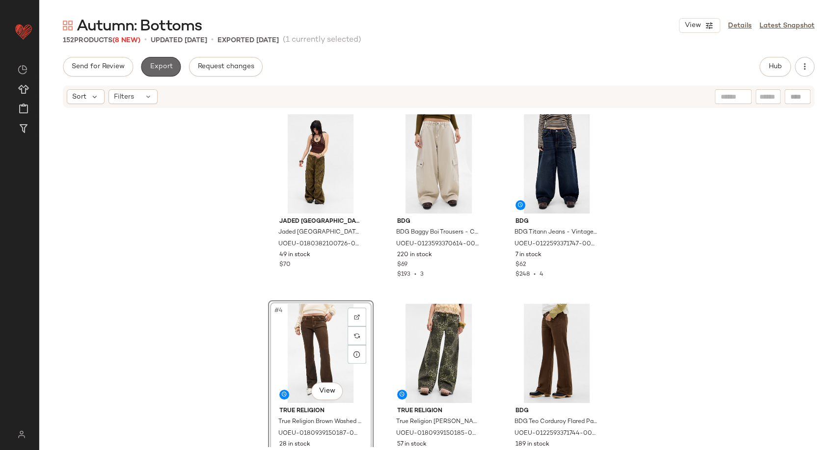
click at [163, 66] on span "Export" at bounding box center [160, 67] width 23 height 8
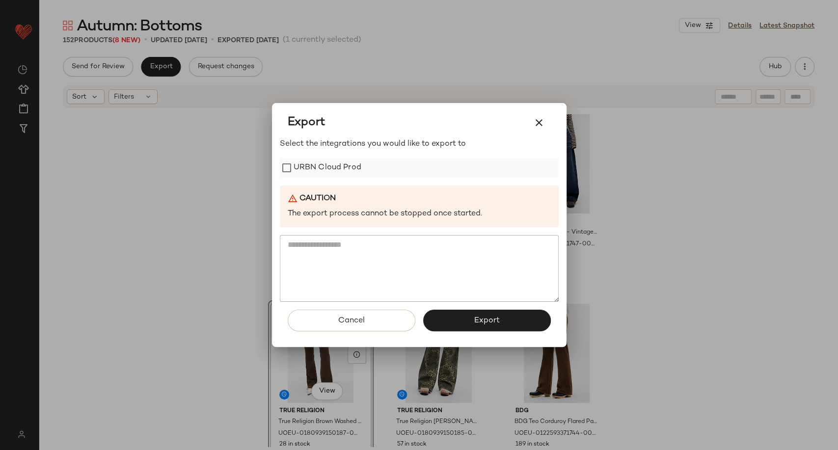
click at [306, 163] on label "URBN Cloud Prod" at bounding box center [328, 168] width 68 height 20
click at [446, 327] on button "Export" at bounding box center [487, 321] width 128 height 22
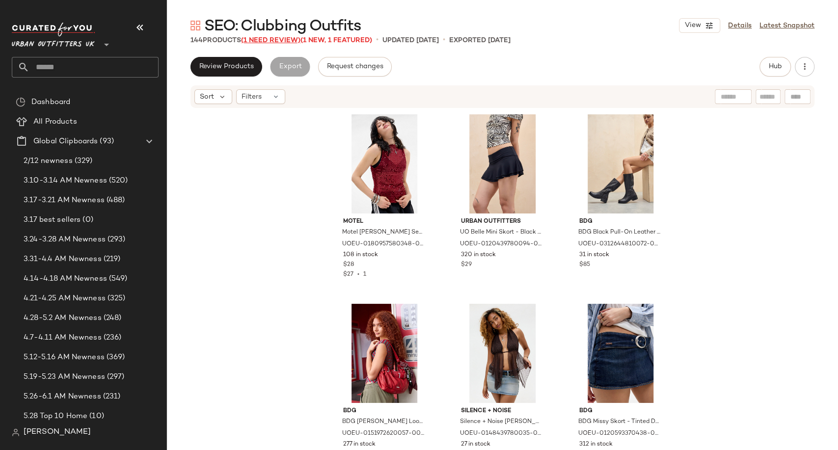
click at [276, 40] on span "(1 Need Review)" at bounding box center [270, 40] width 59 height 7
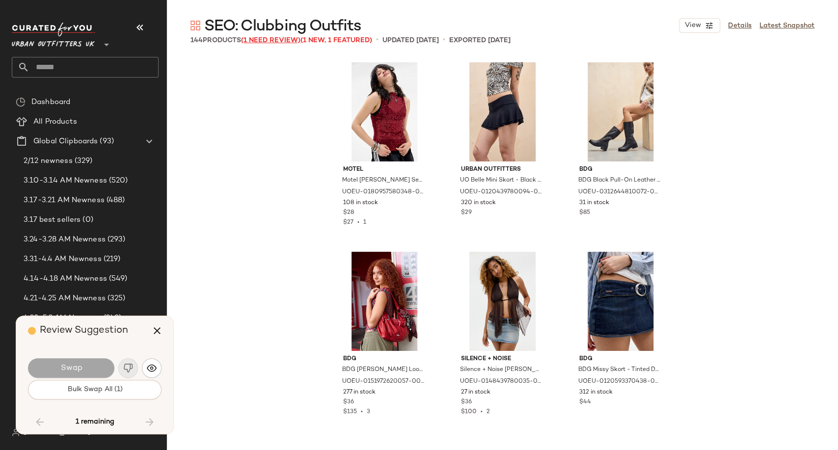
scroll to position [7012, 0]
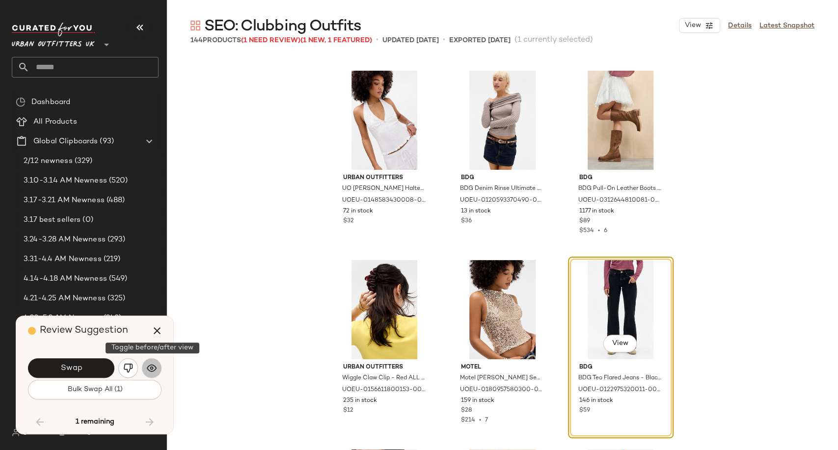
click at [156, 362] on button "button" at bounding box center [152, 368] width 20 height 20
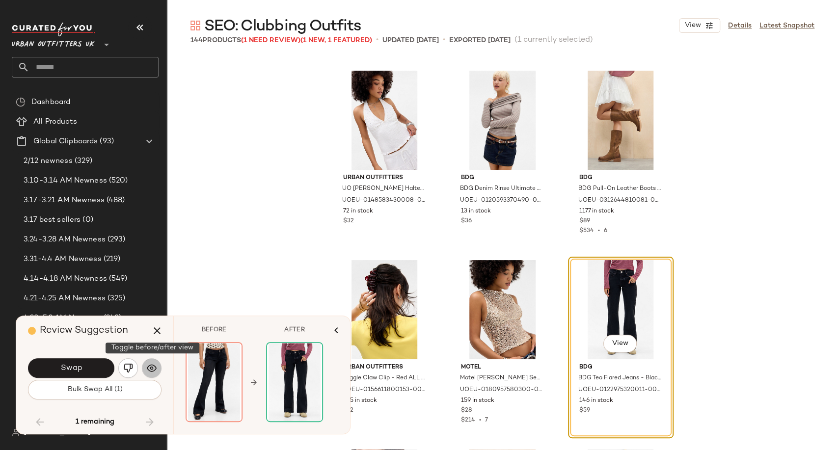
click at [156, 362] on button "button" at bounding box center [152, 368] width 20 height 20
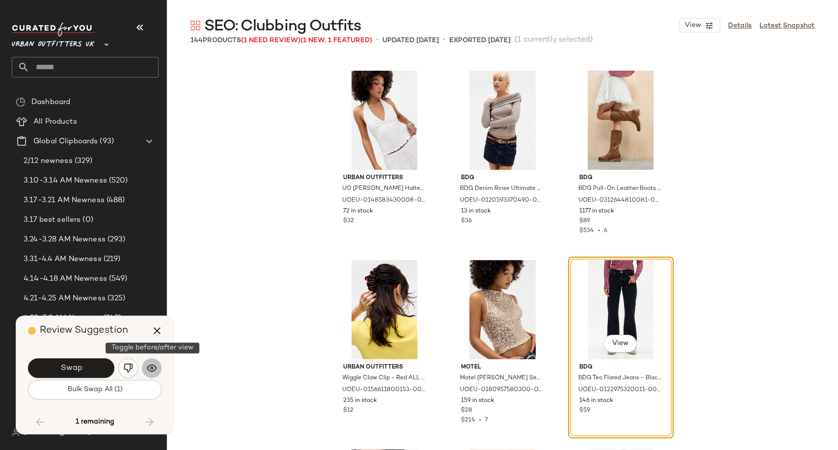
click at [156, 362] on button "button" at bounding box center [152, 368] width 20 height 20
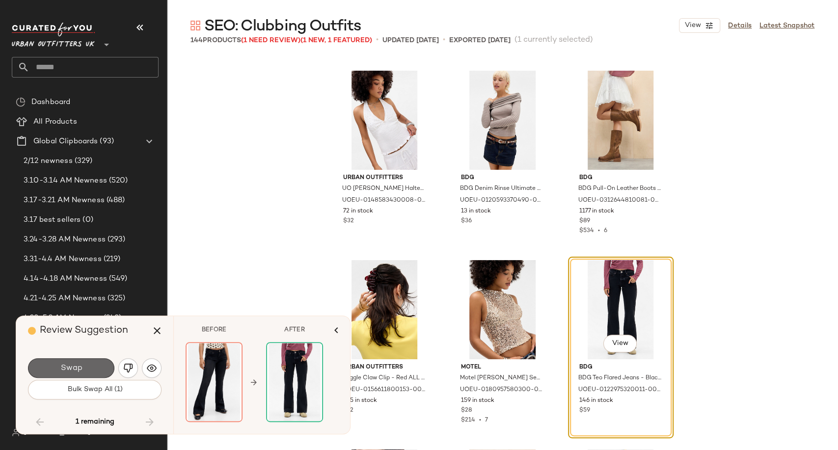
click at [80, 368] on span "Swap" at bounding box center [71, 368] width 22 height 9
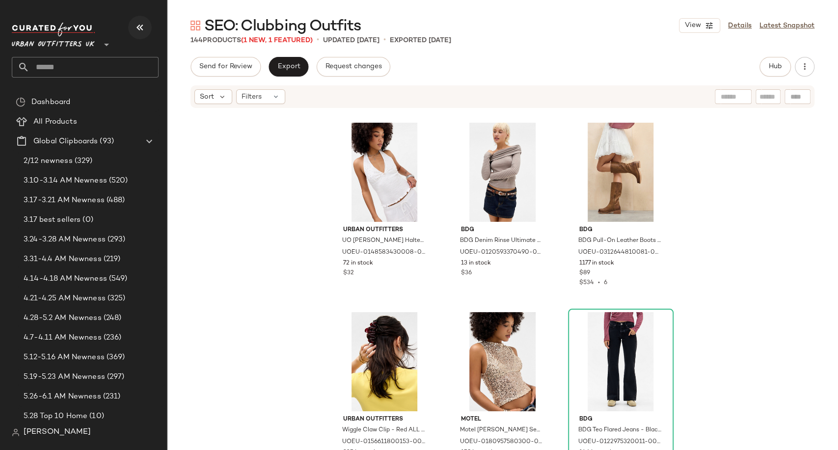
click at [137, 30] on icon "button" at bounding box center [140, 28] width 12 height 12
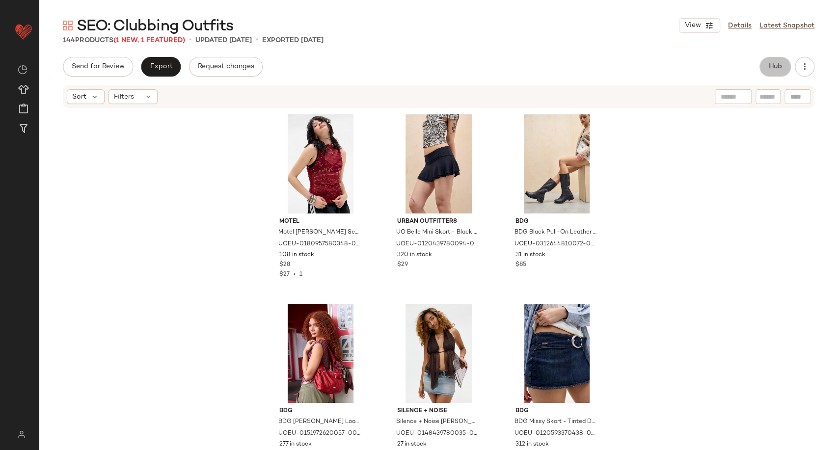
click at [770, 72] on button "Hub" at bounding box center [775, 67] width 31 height 20
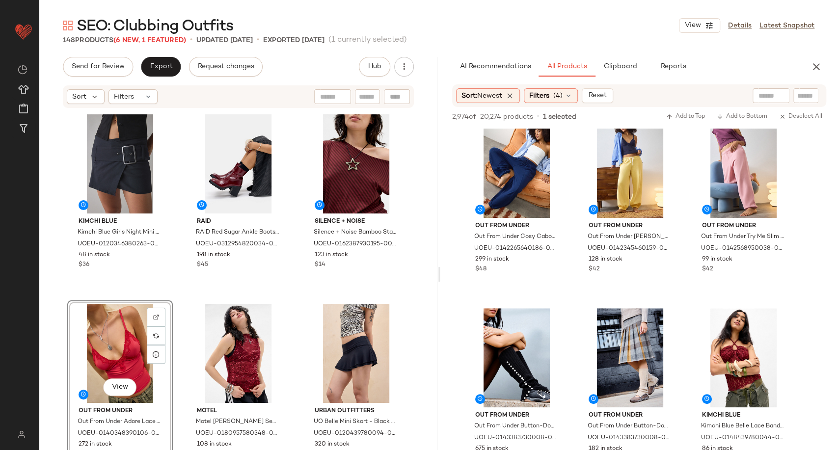
scroll to position [7997, 0]
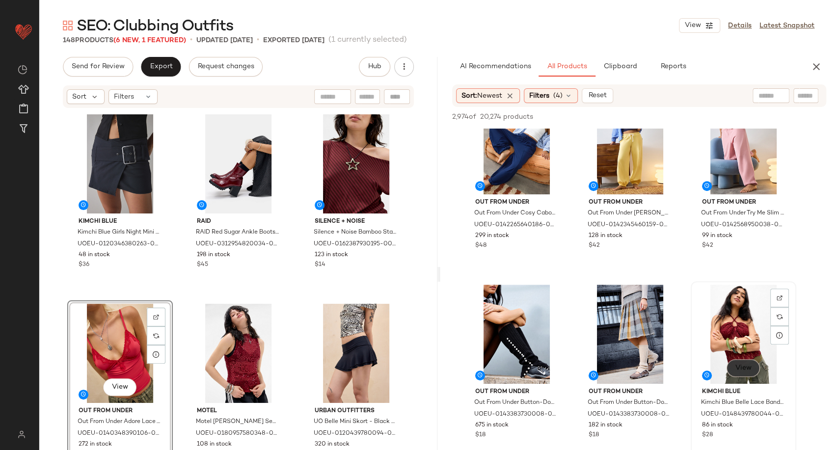
click at [743, 362] on button "View" at bounding box center [742, 368] width 33 height 18
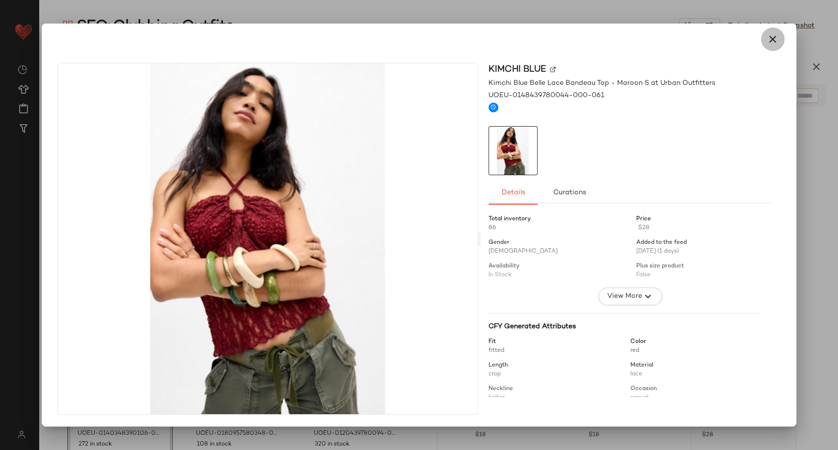
click at [768, 46] on button "button" at bounding box center [773, 39] width 24 height 24
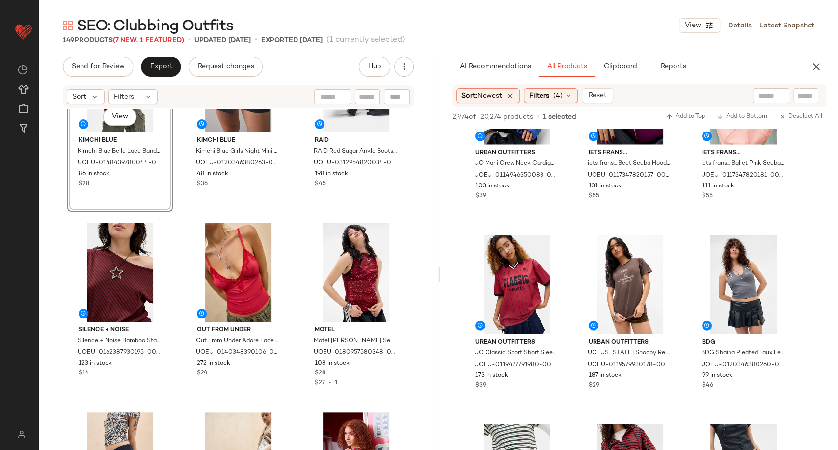
scroll to position [9184, 0]
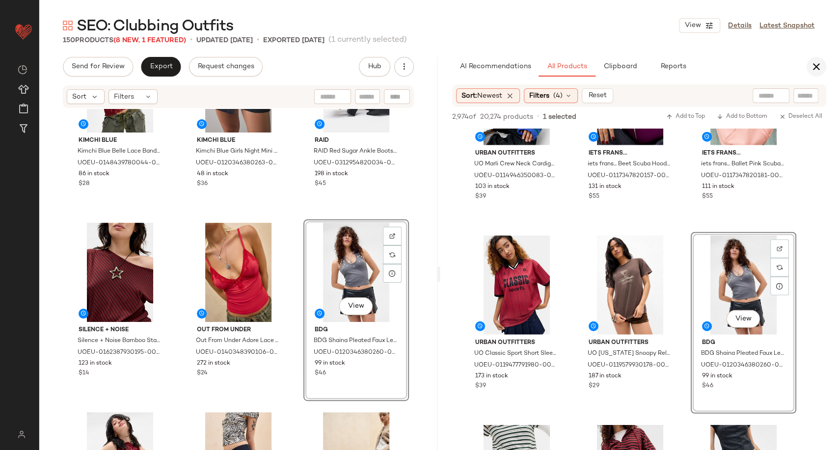
click at [820, 66] on icon "button" at bounding box center [817, 67] width 12 height 12
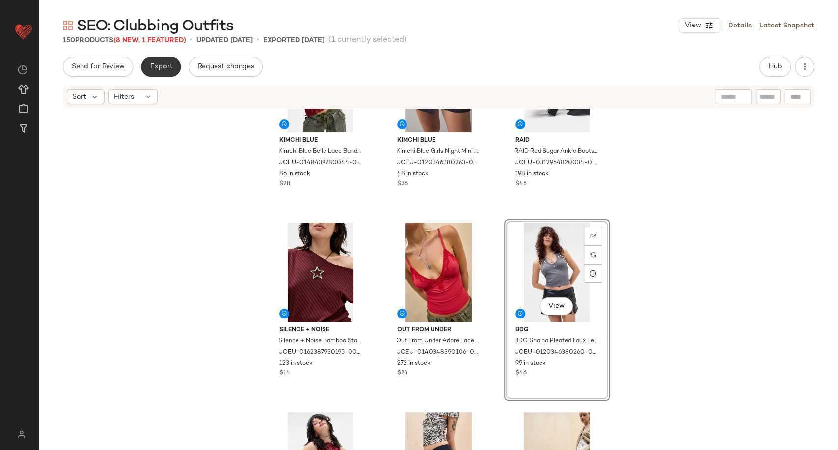
click at [165, 68] on span "Export" at bounding box center [160, 67] width 23 height 8
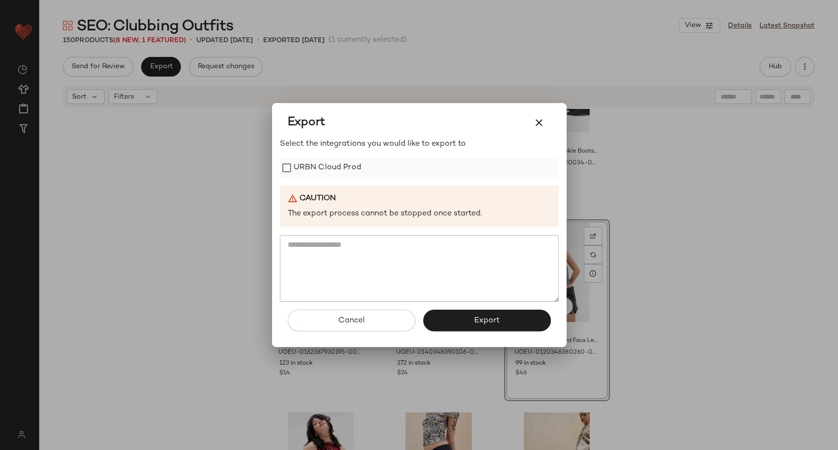
click at [303, 168] on label "URBN Cloud Prod" at bounding box center [328, 168] width 68 height 20
click at [459, 322] on button "Export" at bounding box center [487, 321] width 128 height 22
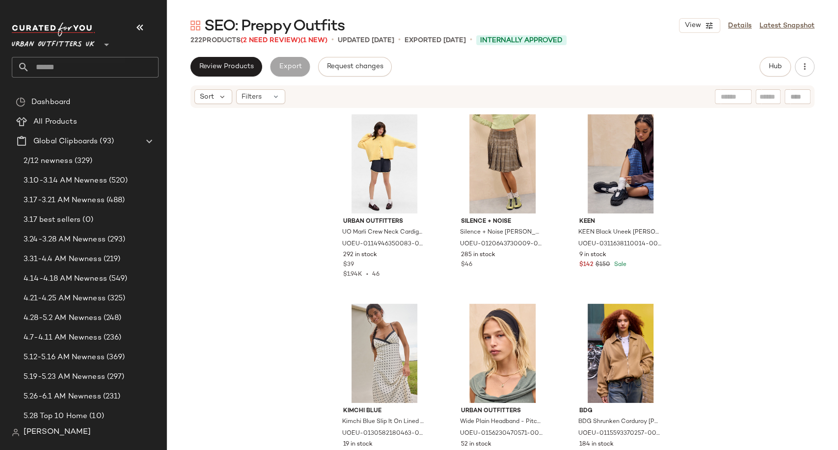
drag, startPoint x: 136, startPoint y: 30, endPoint x: 140, endPoint y: 24, distance: 8.4
click at [140, 24] on icon "button" at bounding box center [140, 28] width 12 height 12
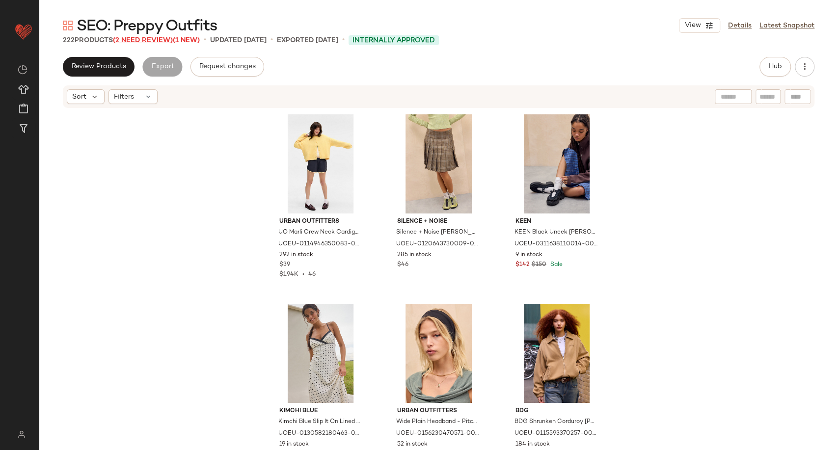
click at [138, 40] on span "(2 Need Review)" at bounding box center [143, 40] width 60 height 7
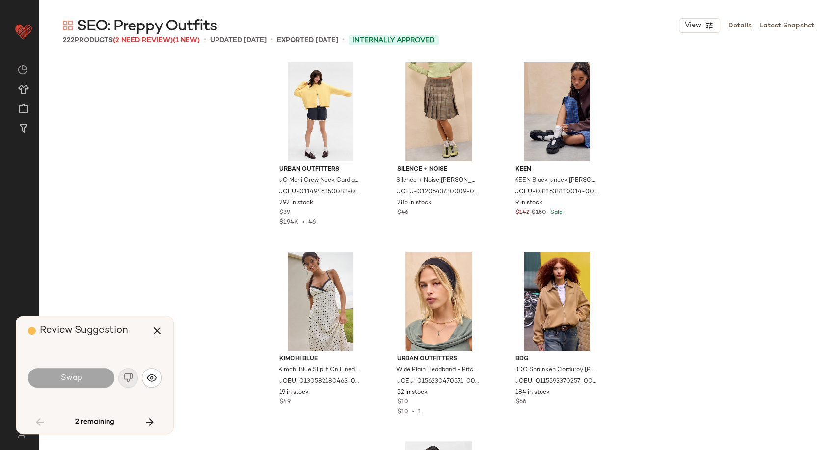
scroll to position [3980, 0]
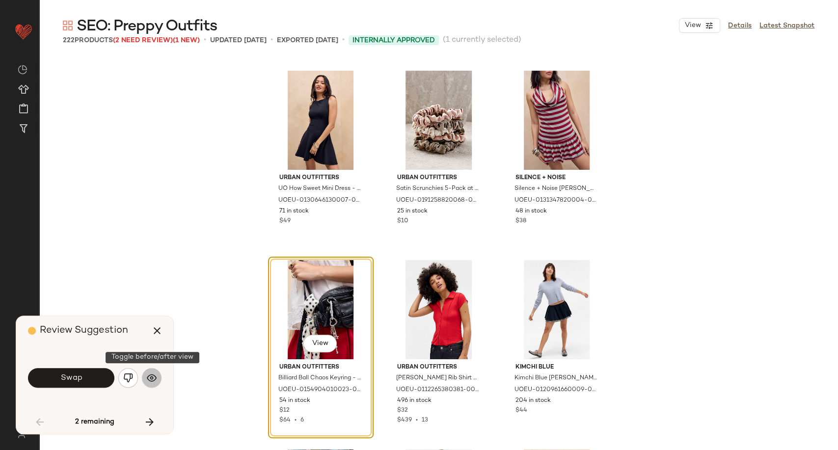
click at [153, 376] on img "button" at bounding box center [152, 378] width 10 height 10
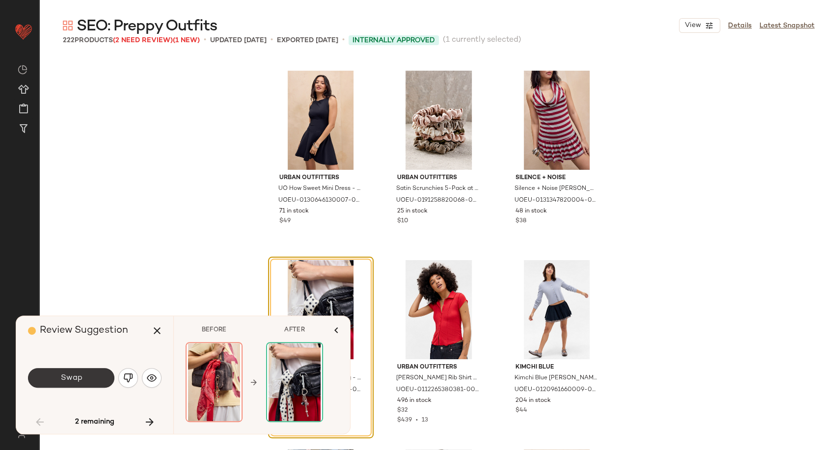
click at [97, 382] on button "Swap" at bounding box center [71, 378] width 86 height 20
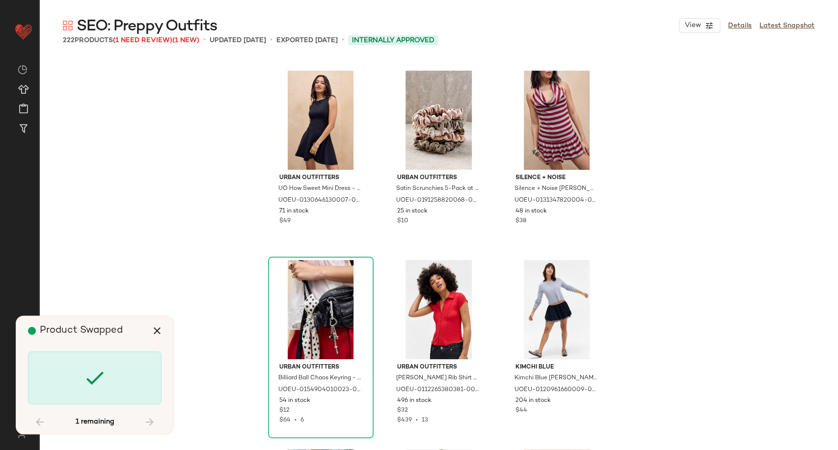
scroll to position [10045, 0]
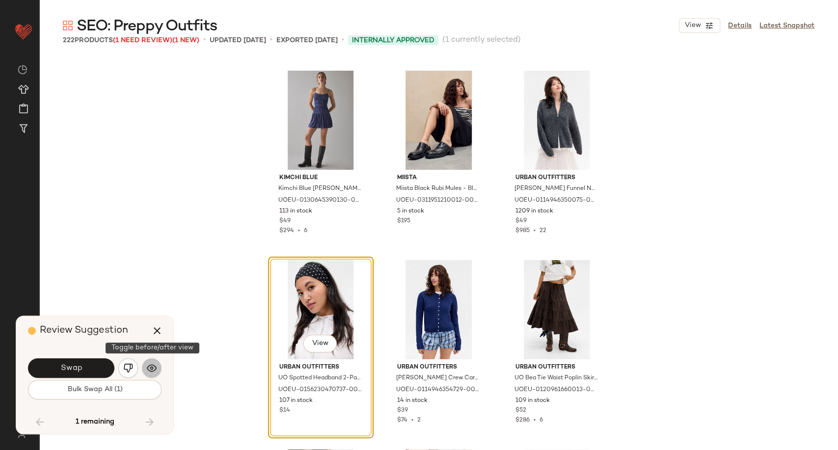
click at [151, 370] on img "button" at bounding box center [152, 368] width 10 height 10
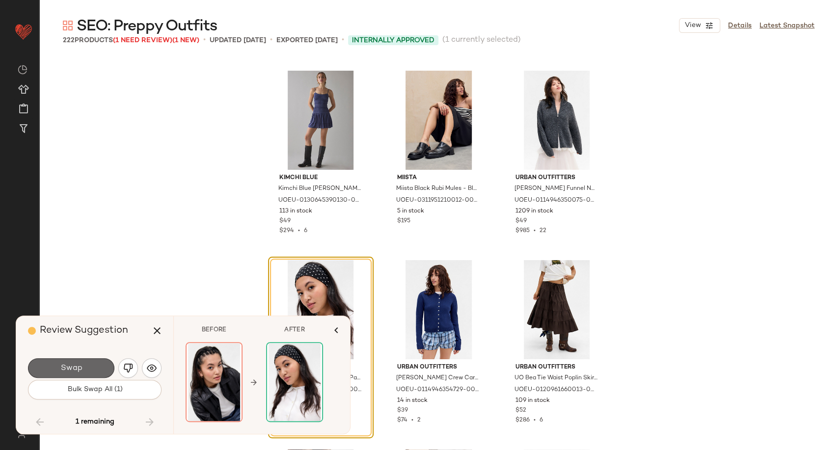
click at [84, 367] on button "Swap" at bounding box center [71, 368] width 86 height 20
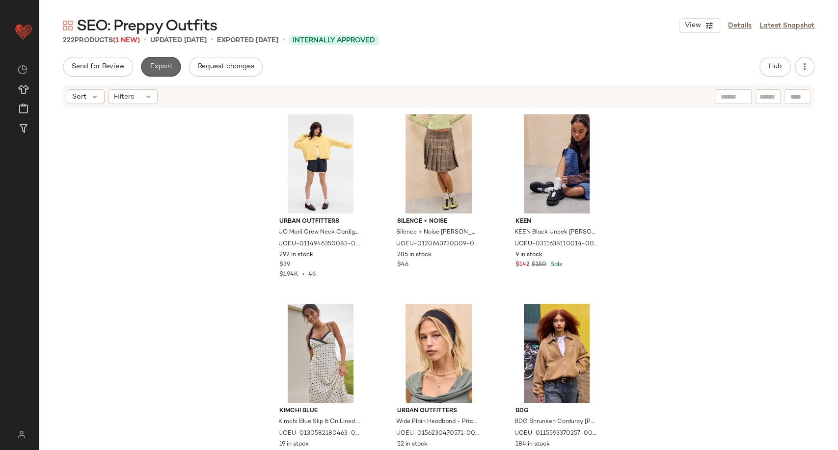
click at [166, 63] on span "Export" at bounding box center [160, 67] width 23 height 8
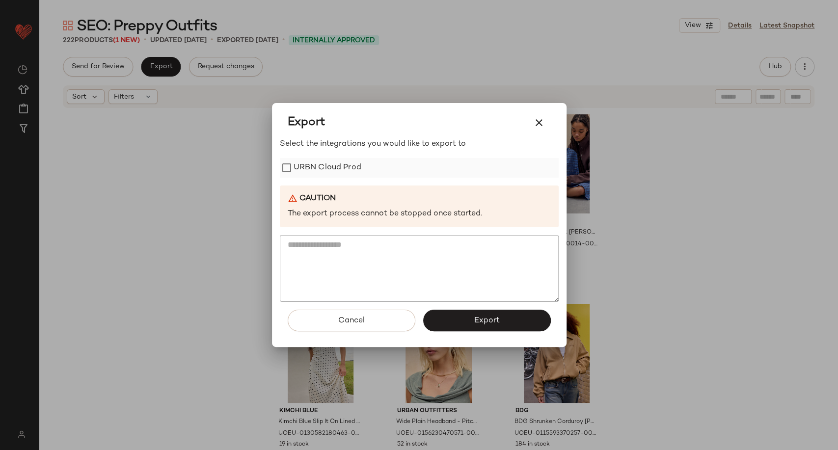
click at [314, 168] on label "URBN Cloud Prod" at bounding box center [328, 168] width 68 height 20
click at [459, 316] on button "Export" at bounding box center [487, 321] width 128 height 22
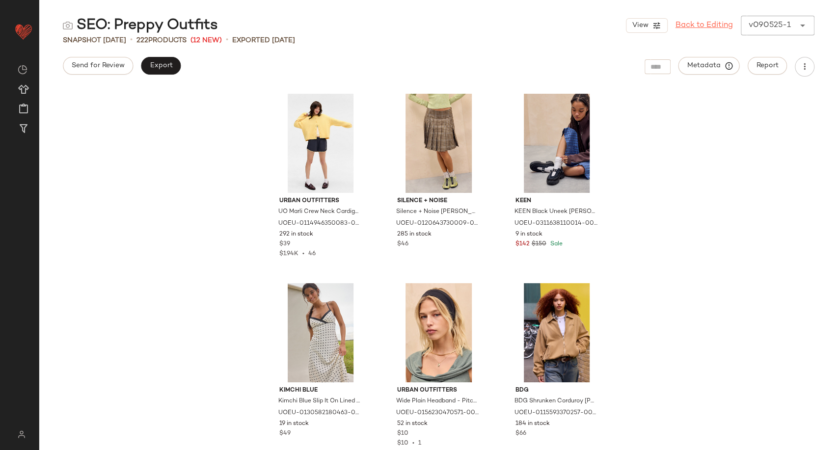
click at [703, 28] on link "Back to Editing" at bounding box center [704, 26] width 57 height 12
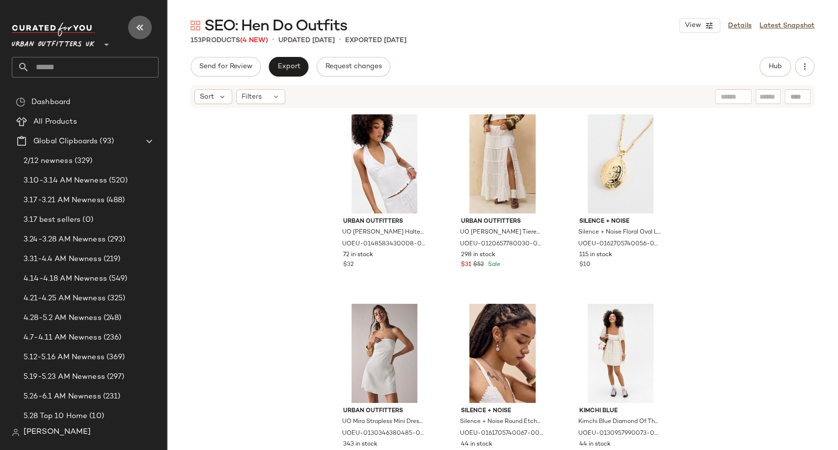
click at [140, 24] on icon "button" at bounding box center [140, 28] width 12 height 12
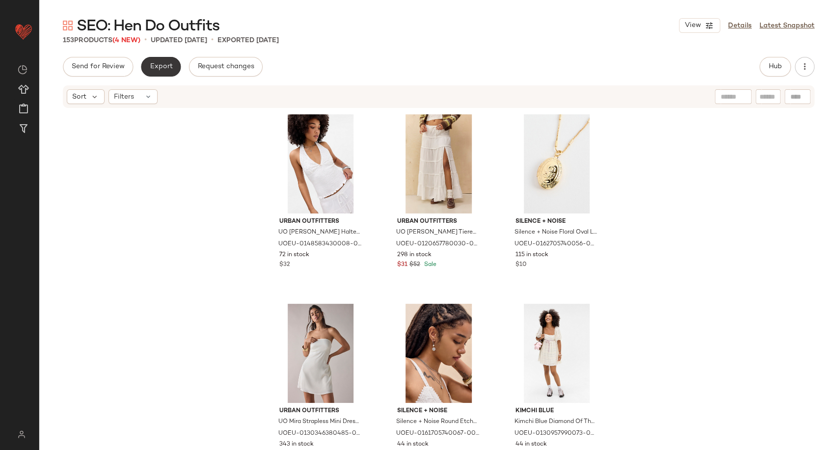
click at [166, 60] on button "Export" at bounding box center [161, 67] width 40 height 20
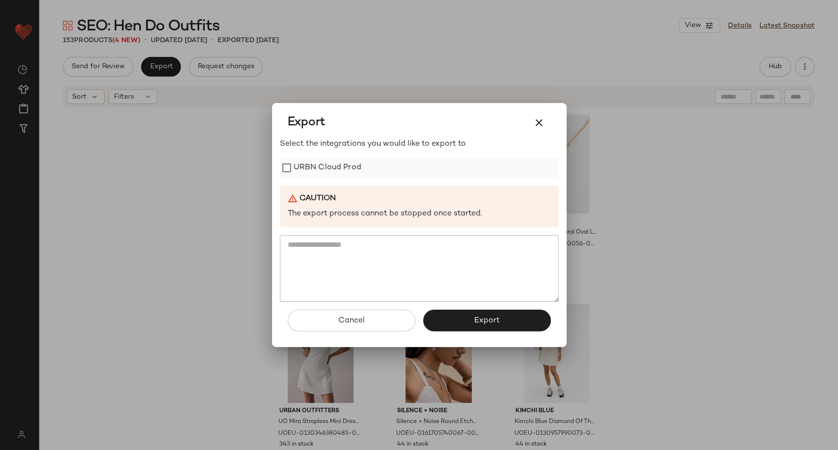
click at [315, 169] on label "URBN Cloud Prod" at bounding box center [328, 168] width 68 height 20
click at [468, 315] on button "Export" at bounding box center [487, 321] width 128 height 22
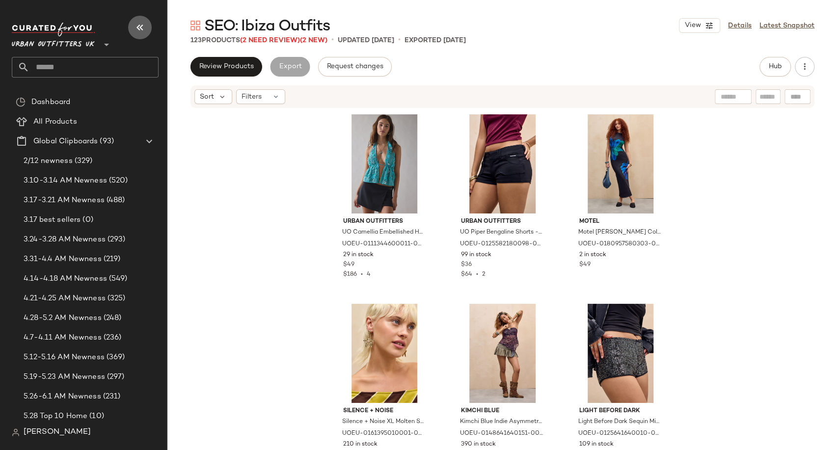
click at [142, 22] on icon "button" at bounding box center [140, 28] width 12 height 12
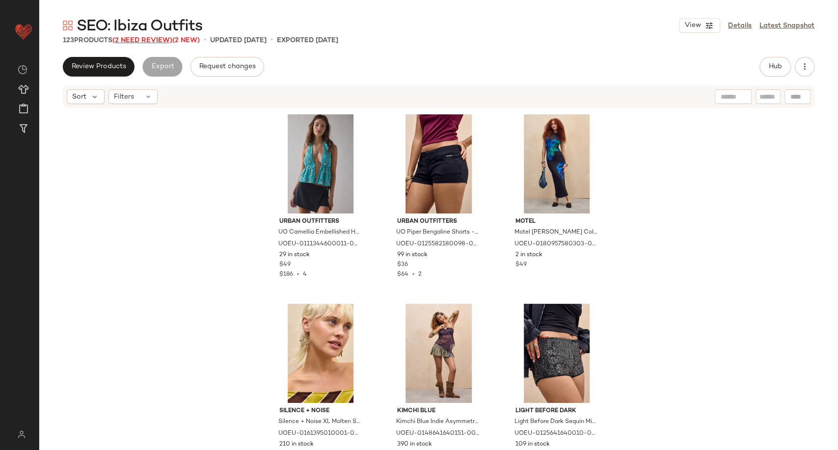
click at [137, 40] on span "(2 Need Review)" at bounding box center [142, 40] width 60 height 7
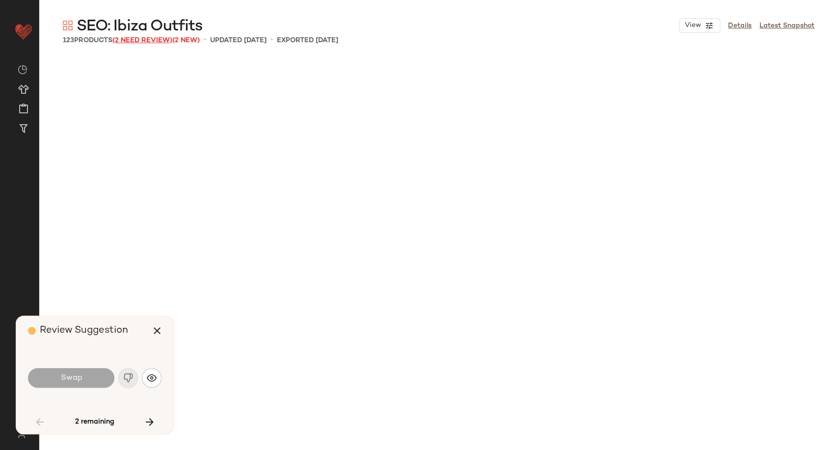
scroll to position [3791, 0]
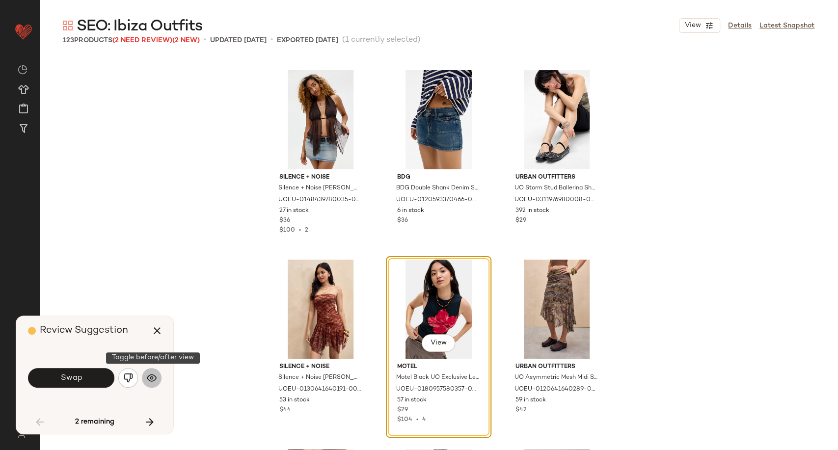
click at [145, 376] on button "button" at bounding box center [152, 378] width 20 height 20
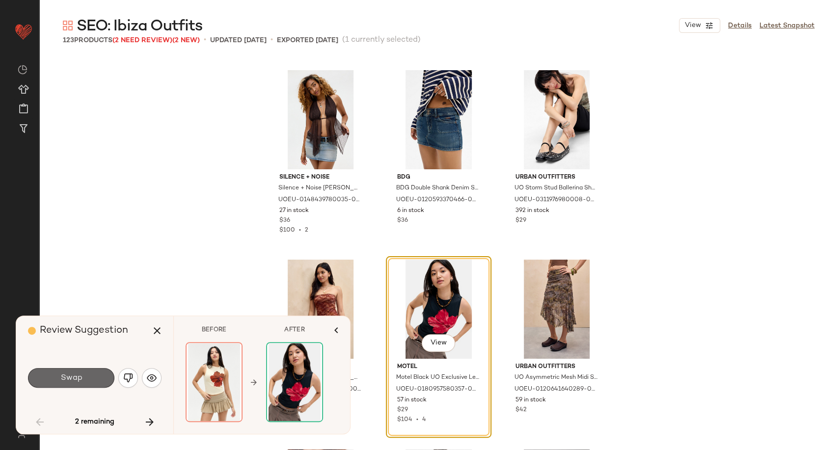
click at [107, 380] on button "Swap" at bounding box center [71, 378] width 86 height 20
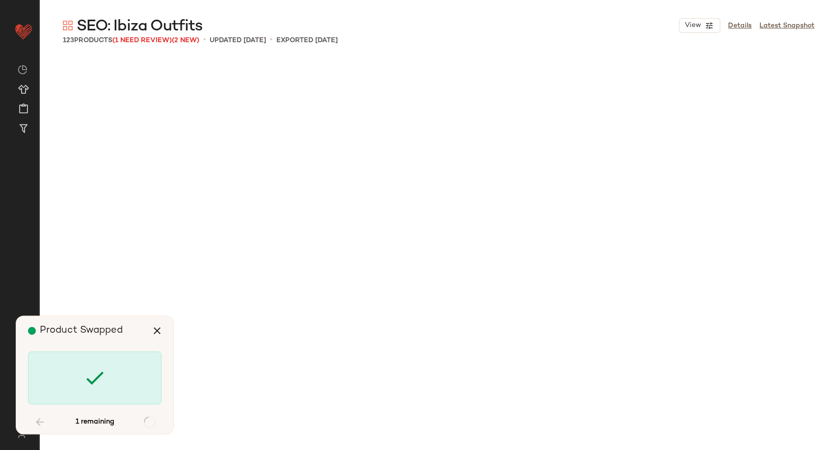
scroll to position [6065, 0]
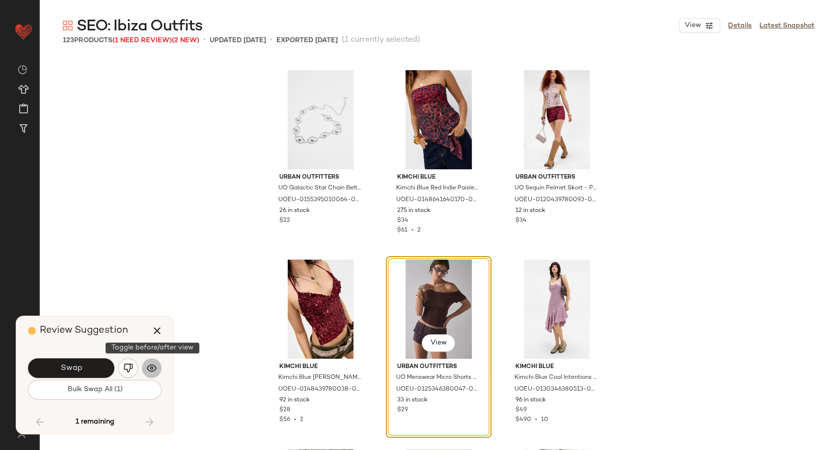
click at [153, 369] on img "button" at bounding box center [152, 368] width 10 height 10
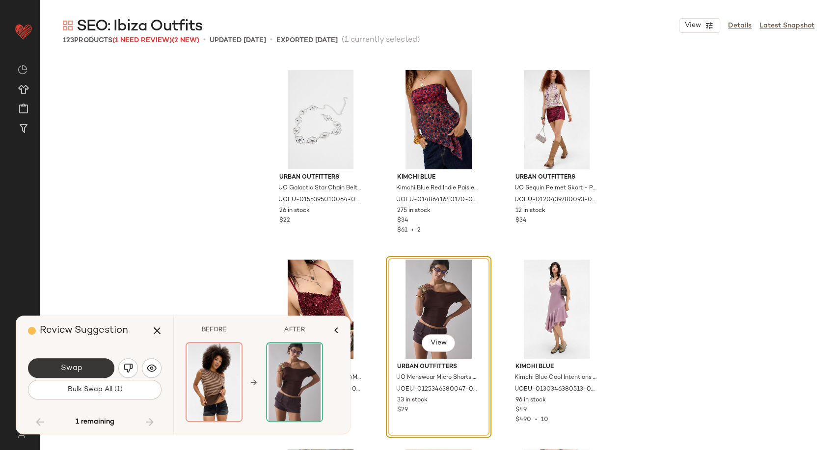
click at [89, 368] on button "Swap" at bounding box center [71, 368] width 86 height 20
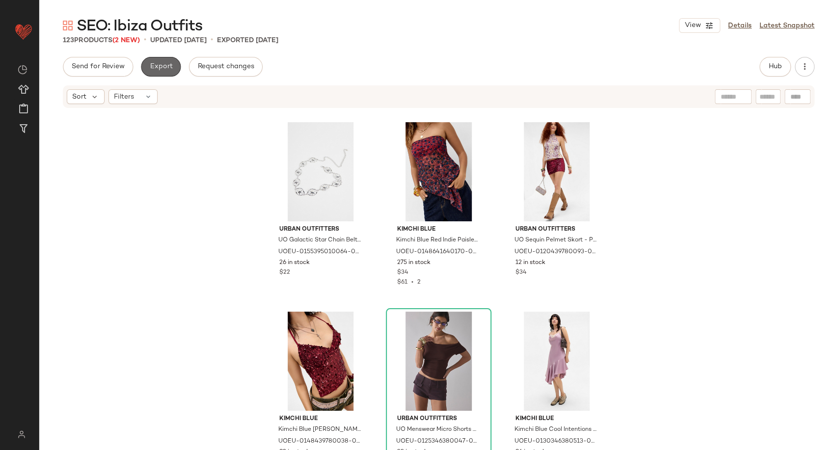
click at [155, 63] on span "Export" at bounding box center [160, 67] width 23 height 8
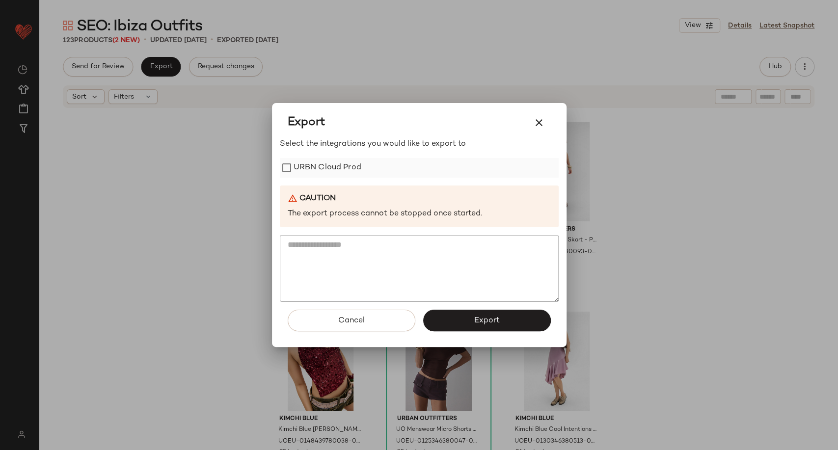
click at [309, 163] on label "URBN Cloud Prod" at bounding box center [328, 168] width 68 height 20
click at [464, 319] on button "Export" at bounding box center [487, 321] width 128 height 22
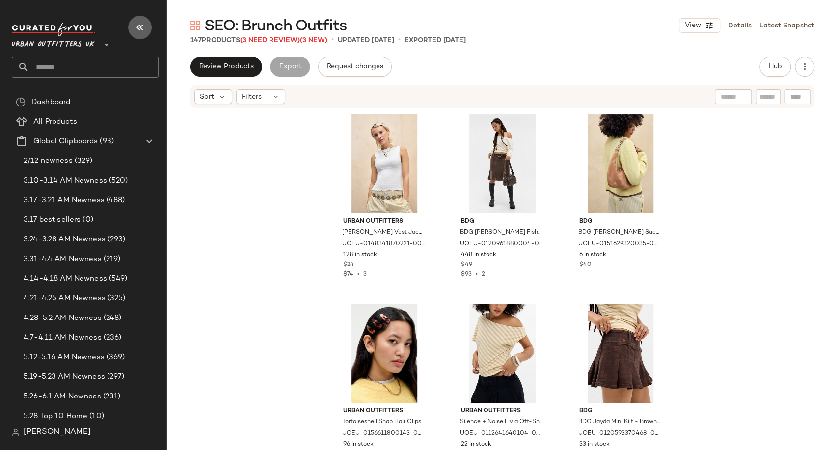
click at [136, 30] on icon "button" at bounding box center [140, 28] width 12 height 12
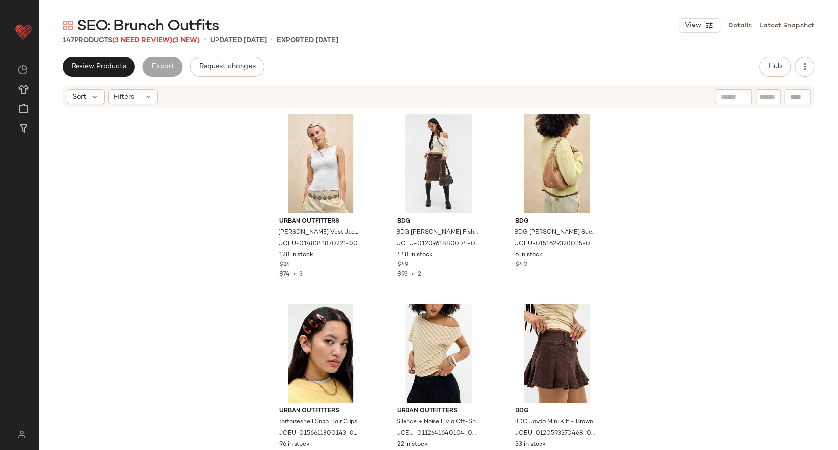
click at [148, 40] on span "(3 Need Review)" at bounding box center [142, 40] width 60 height 7
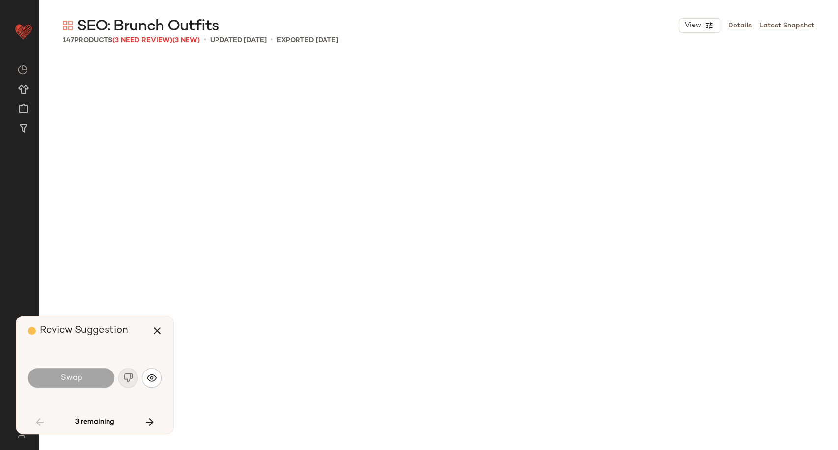
scroll to position [1327, 0]
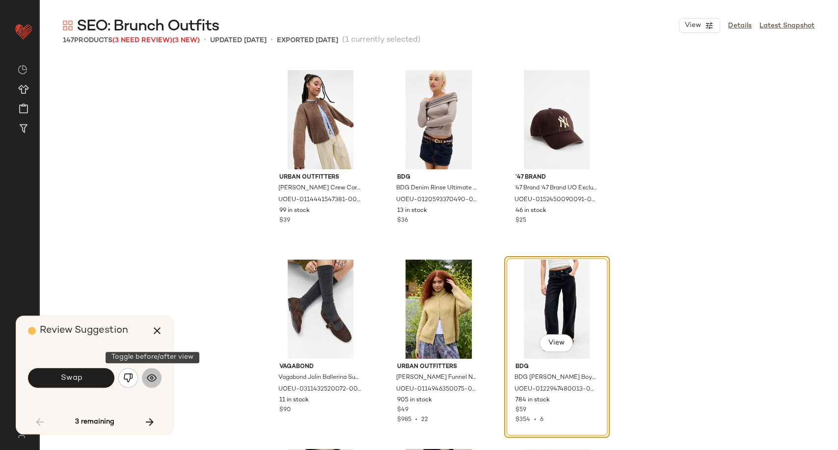
click at [152, 378] on img "button" at bounding box center [152, 378] width 10 height 10
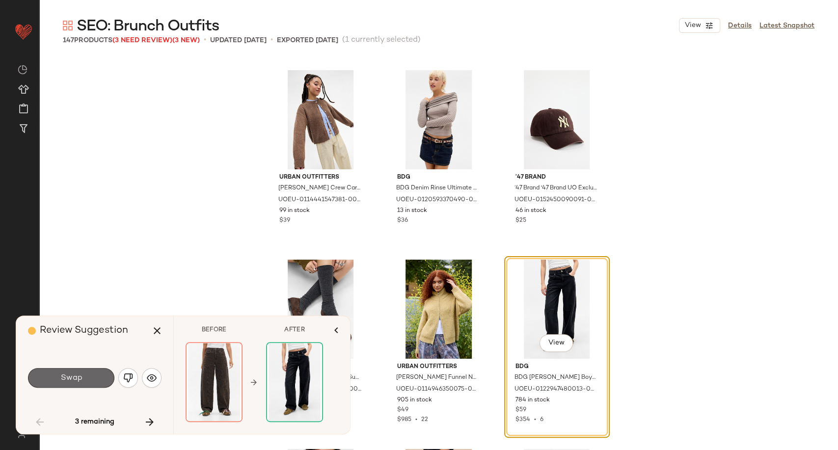
click at [86, 377] on button "Swap" at bounding box center [71, 378] width 86 height 20
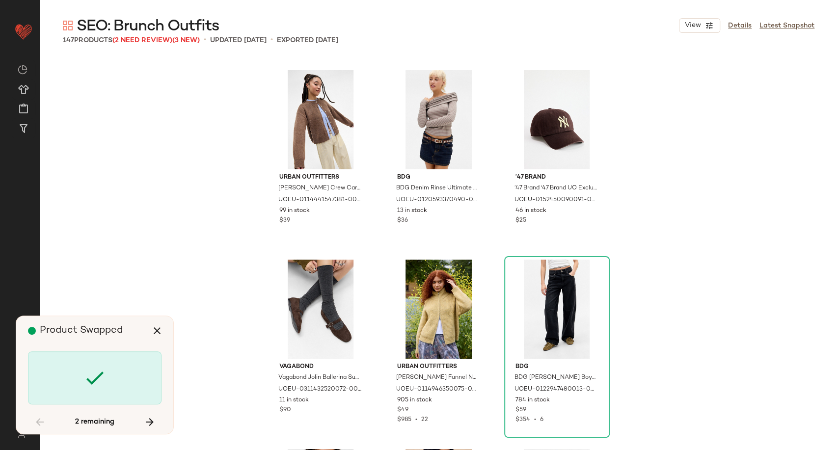
scroll to position [3791, 0]
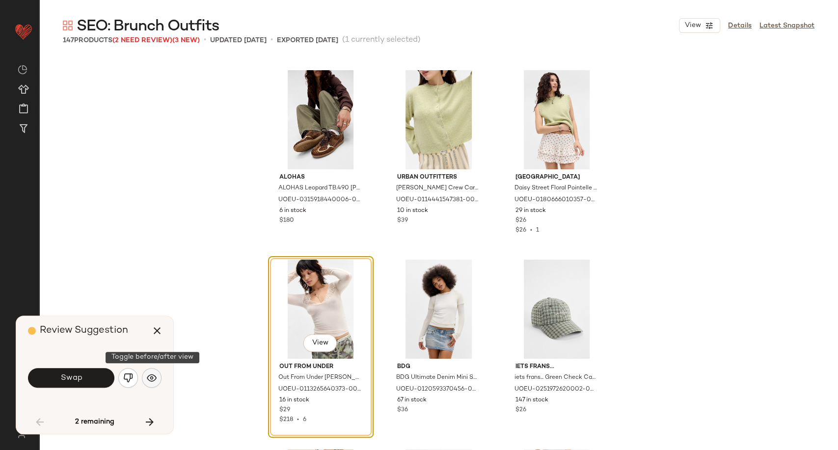
click at [148, 381] on img "button" at bounding box center [152, 378] width 10 height 10
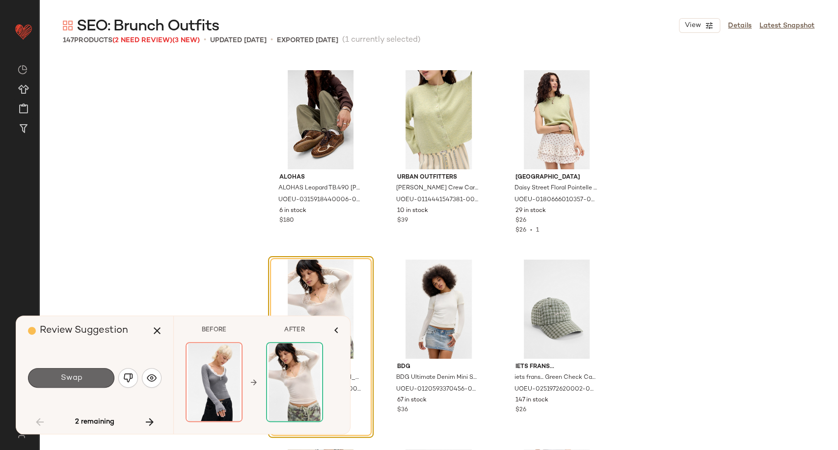
click at [97, 380] on button "Swap" at bounding box center [71, 378] width 86 height 20
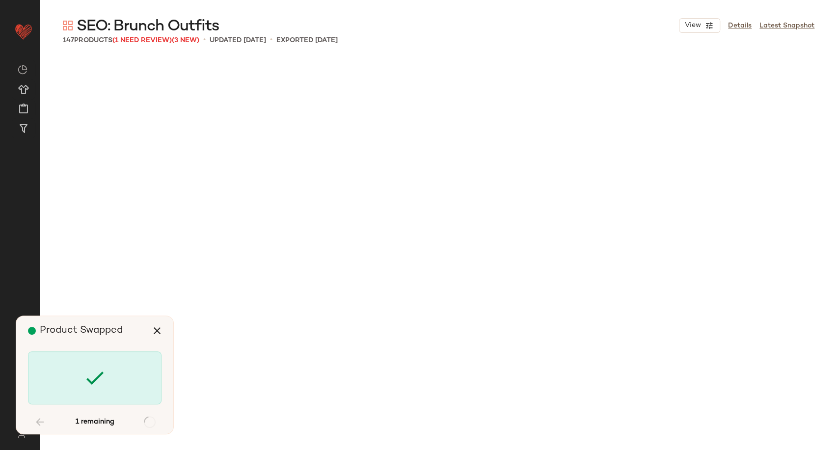
scroll to position [7202, 0]
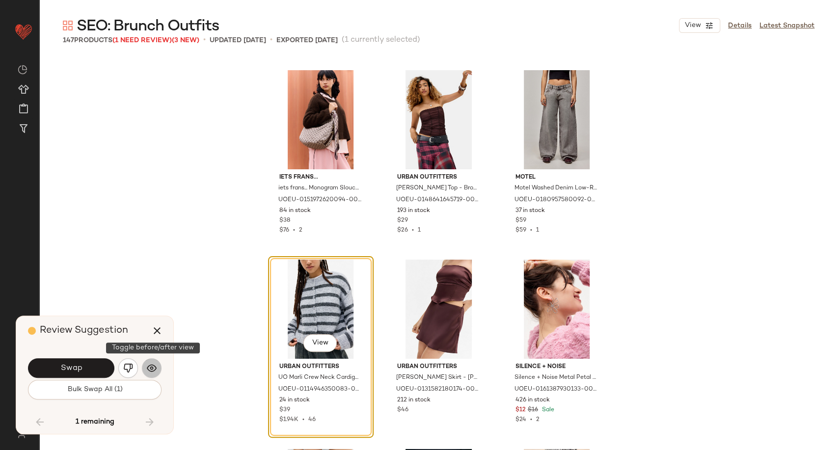
click at [147, 372] on img "button" at bounding box center [152, 368] width 10 height 10
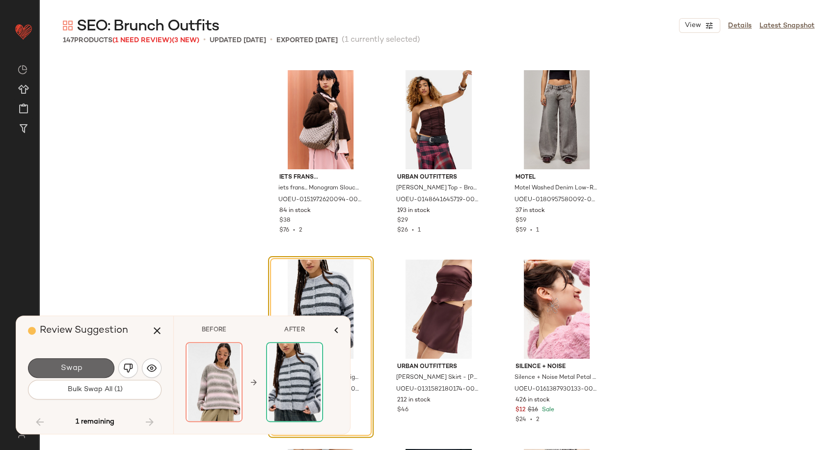
click at [76, 374] on button "Swap" at bounding box center [71, 368] width 86 height 20
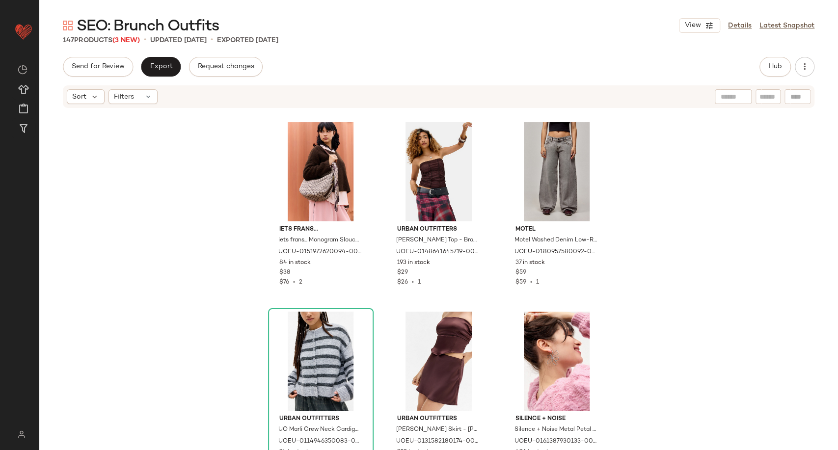
click at [213, 255] on div "iets frans... iets frans... Monogram Slouch Shoulder Bag - Brown at Urban Outfi…" at bounding box center [438, 294] width 799 height 371
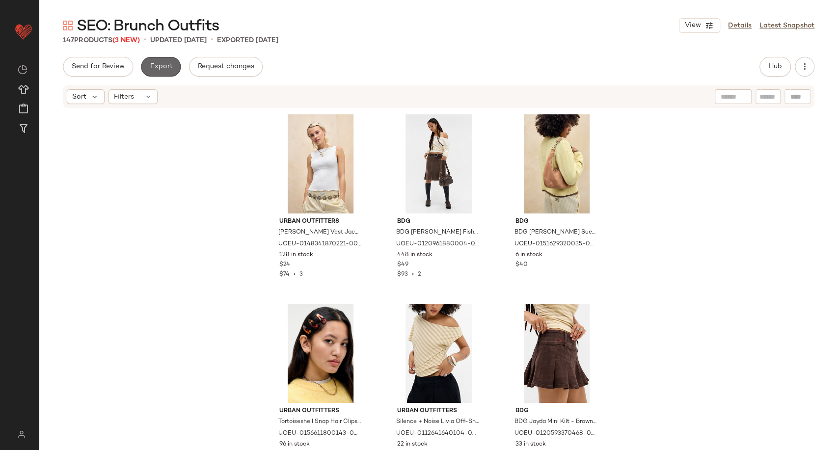
click at [169, 64] on span "Export" at bounding box center [160, 67] width 23 height 8
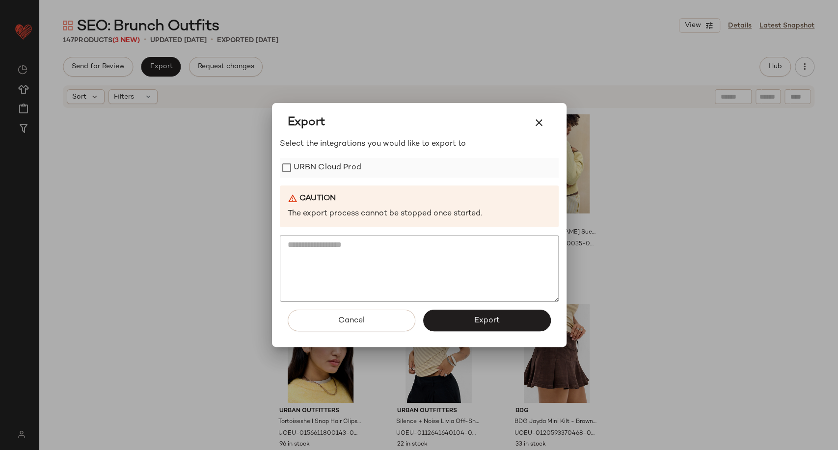
click at [312, 176] on label "URBN Cloud Prod" at bounding box center [328, 168] width 68 height 20
click at [442, 315] on button "Export" at bounding box center [487, 321] width 128 height 22
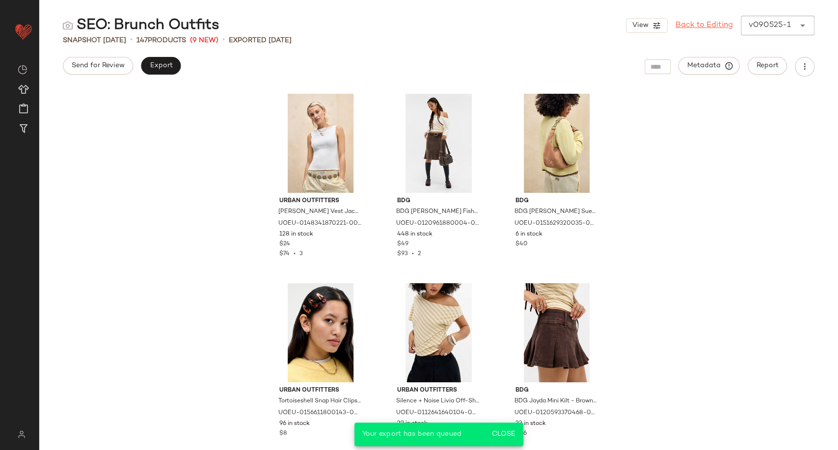
click at [699, 30] on link "Back to Editing" at bounding box center [704, 26] width 57 height 12
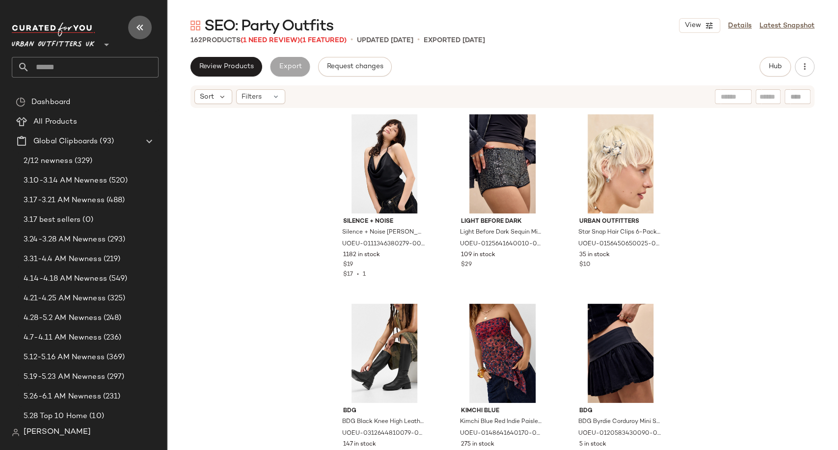
click at [143, 27] on icon "button" at bounding box center [140, 28] width 12 height 12
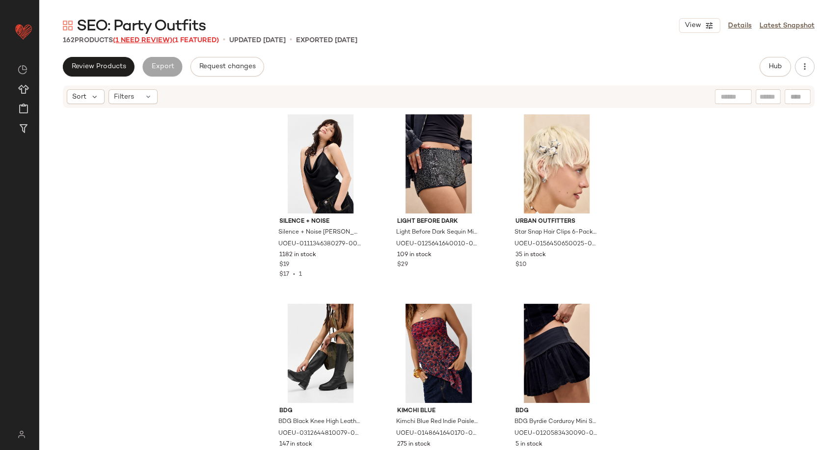
click at [149, 44] on span "(1 Need Review)" at bounding box center [142, 40] width 59 height 7
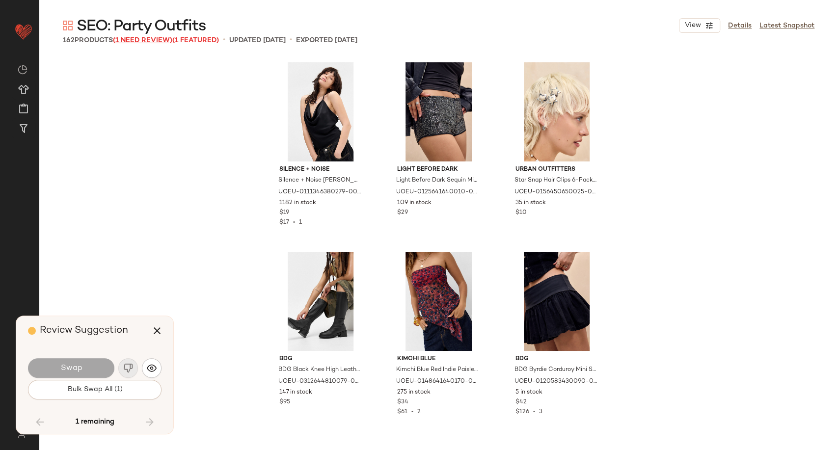
scroll to position [4928, 0]
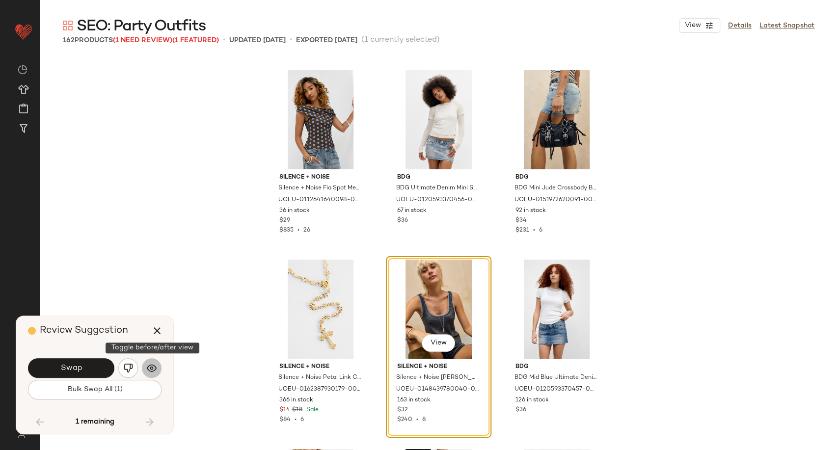
click at [153, 369] on img "button" at bounding box center [152, 368] width 10 height 10
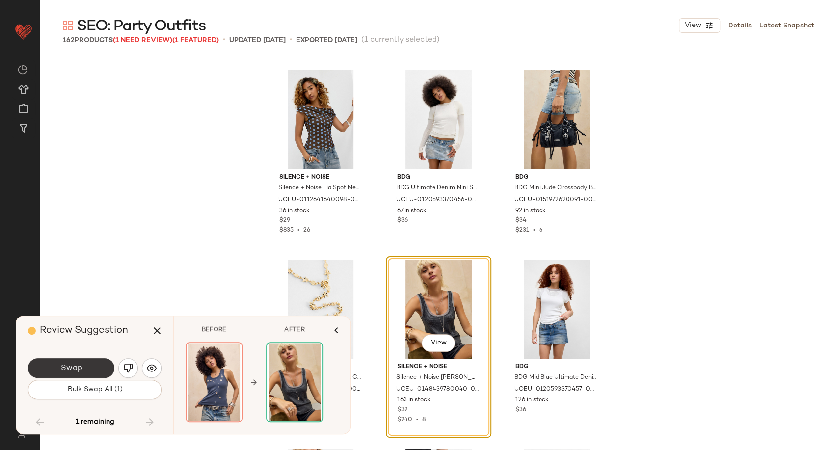
click at [96, 373] on button "Swap" at bounding box center [71, 368] width 86 height 20
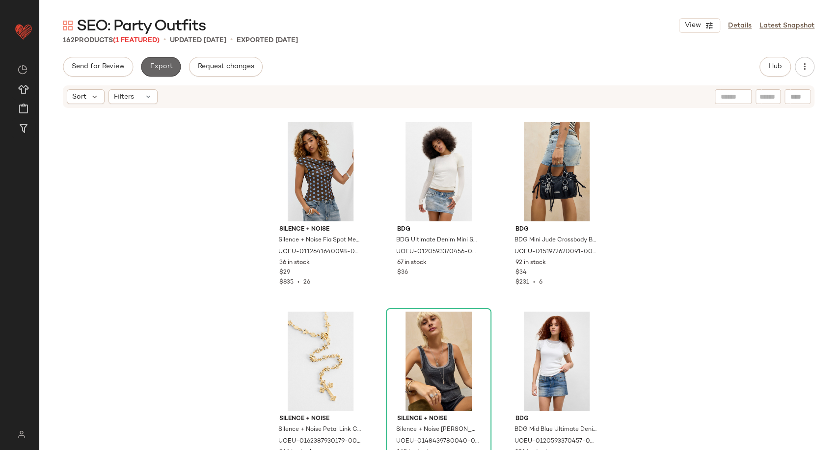
click at [167, 65] on span "Export" at bounding box center [160, 67] width 23 height 8
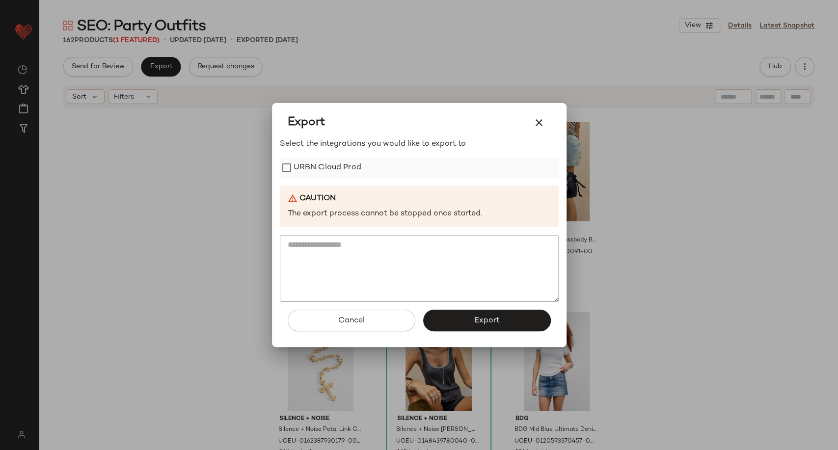
click at [306, 171] on label "URBN Cloud Prod" at bounding box center [328, 168] width 68 height 20
click at [496, 319] on span "Export" at bounding box center [487, 320] width 26 height 9
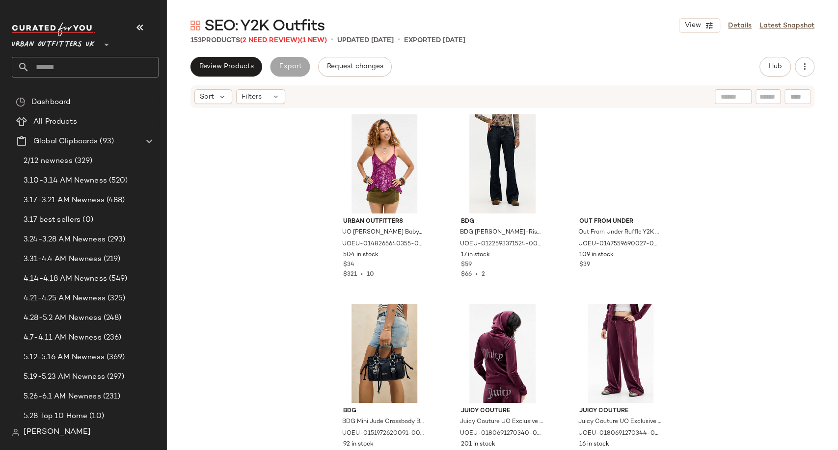
click at [271, 37] on span "(2 Need Review)" at bounding box center [270, 40] width 60 height 7
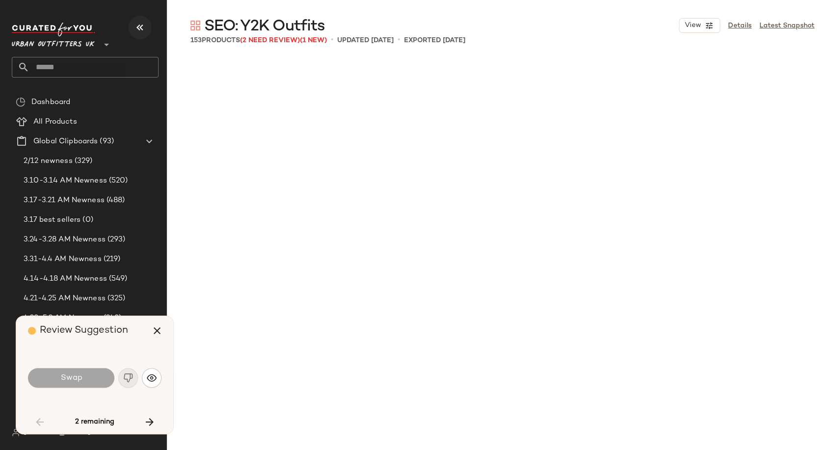
scroll to position [3033, 0]
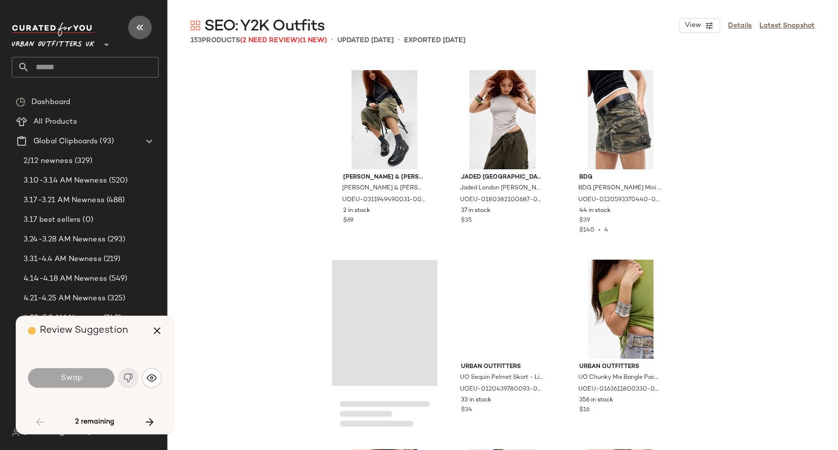
click at [137, 32] on icon "button" at bounding box center [140, 28] width 12 height 12
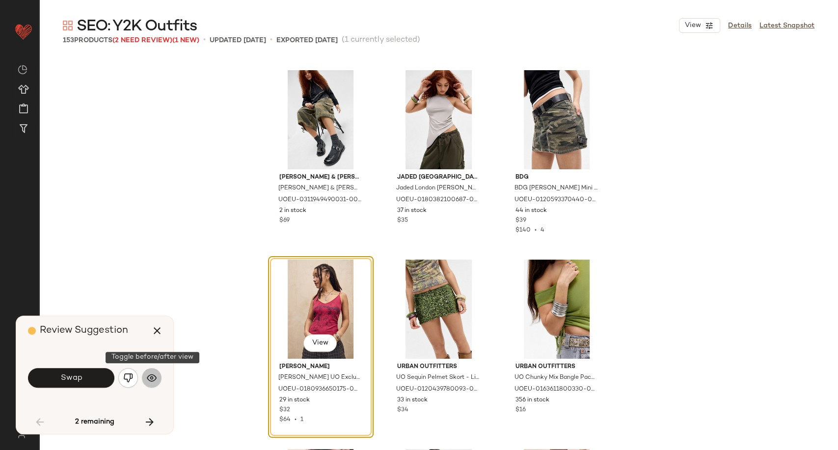
click at [160, 380] on button "button" at bounding box center [152, 378] width 20 height 20
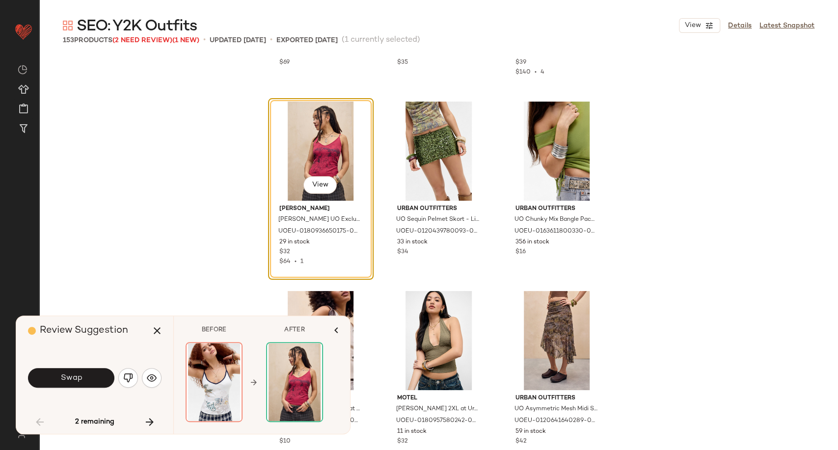
scroll to position [3191, 0]
click at [133, 374] on img "button" at bounding box center [128, 378] width 10 height 10
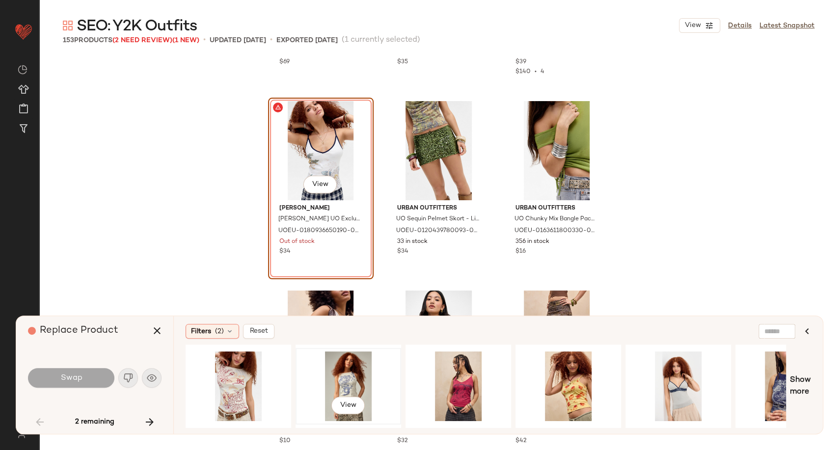
click at [341, 381] on div "View" at bounding box center [348, 387] width 99 height 70
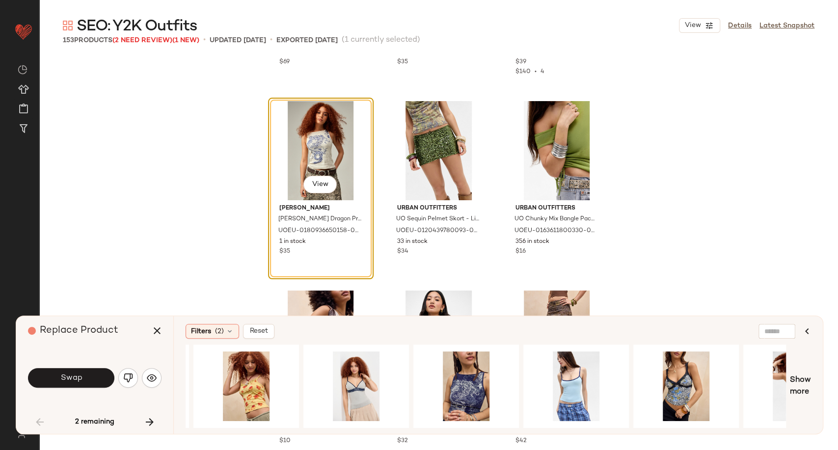
scroll to position [0, 377]
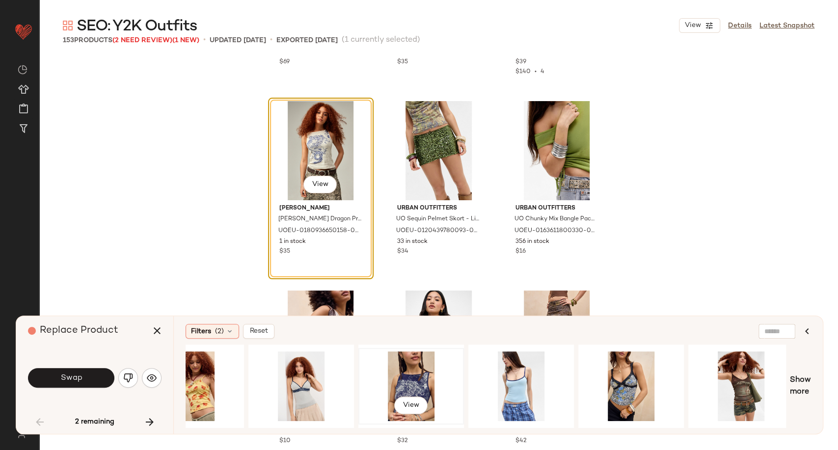
click at [421, 367] on div "View" at bounding box center [411, 387] width 99 height 70
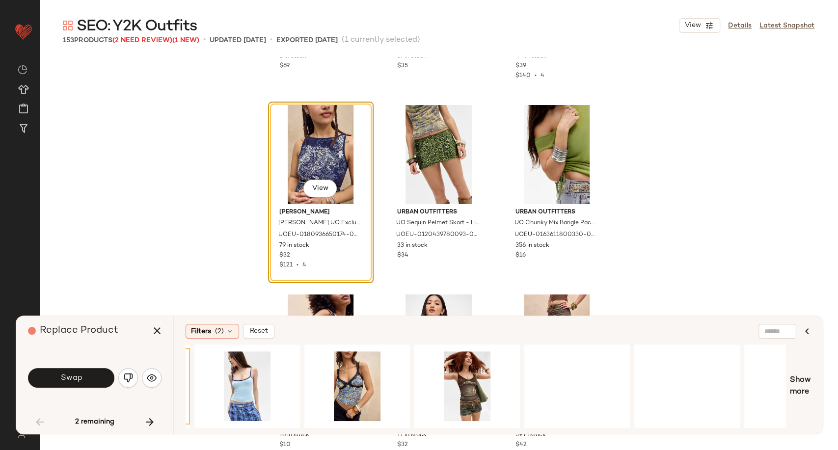
scroll to position [0, 654]
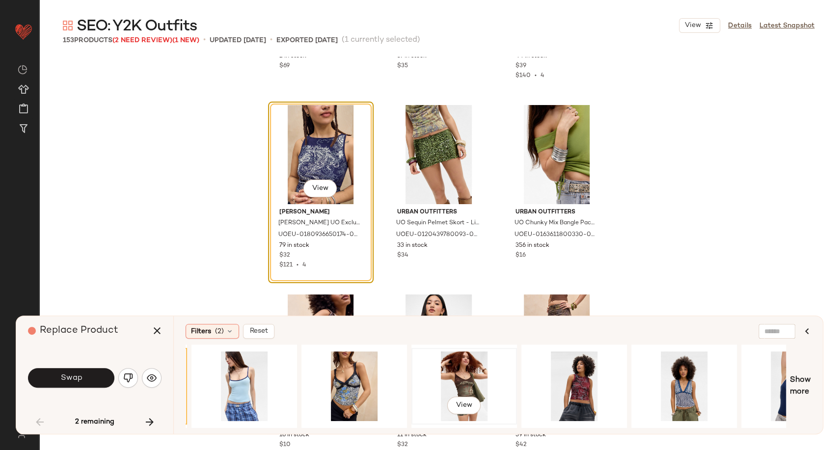
click at [475, 388] on div "View" at bounding box center [464, 387] width 99 height 70
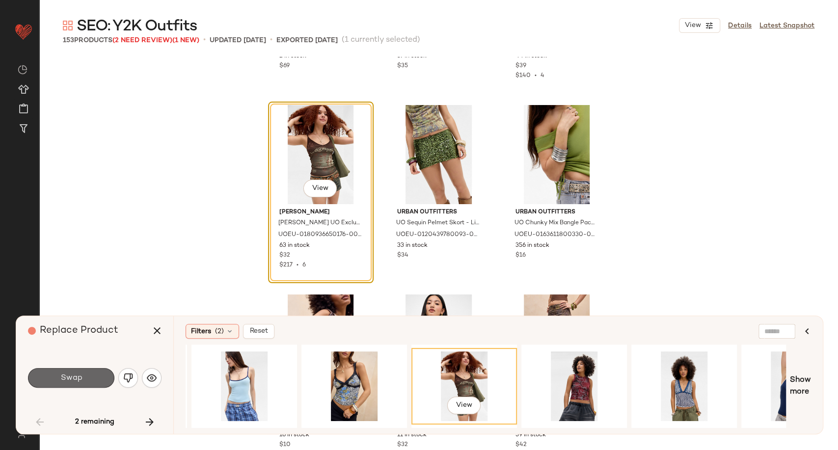
click at [80, 375] on span "Swap" at bounding box center [71, 378] width 22 height 9
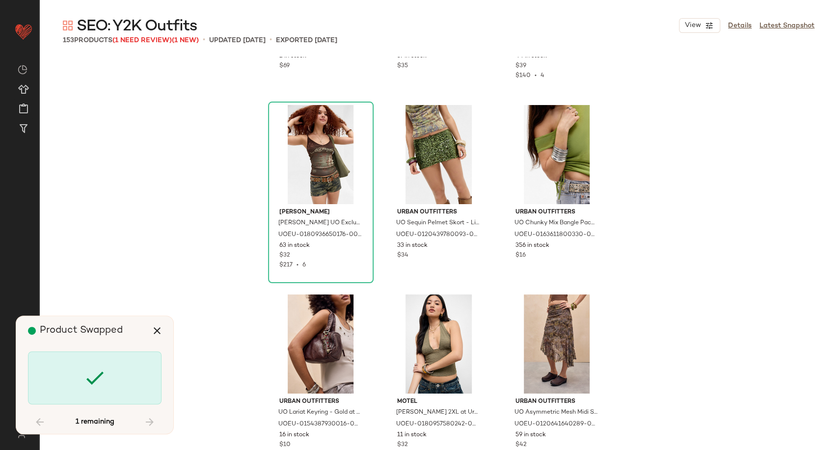
scroll to position [4928, 0]
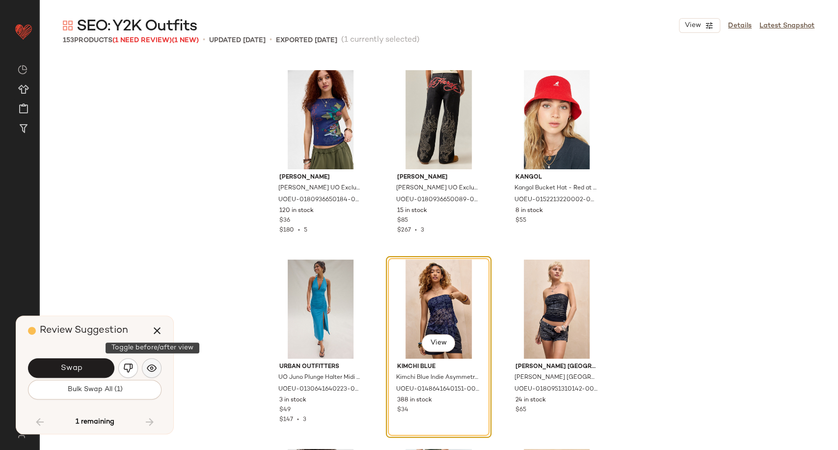
click at [152, 365] on img "button" at bounding box center [152, 368] width 10 height 10
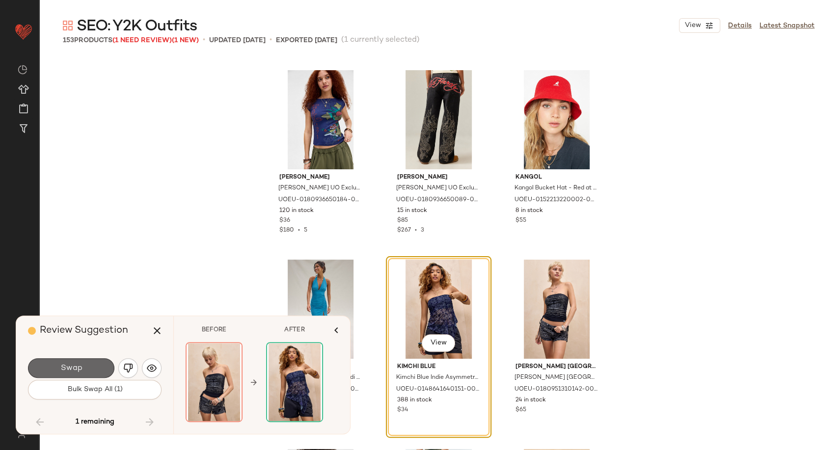
click at [95, 364] on button "Swap" at bounding box center [71, 368] width 86 height 20
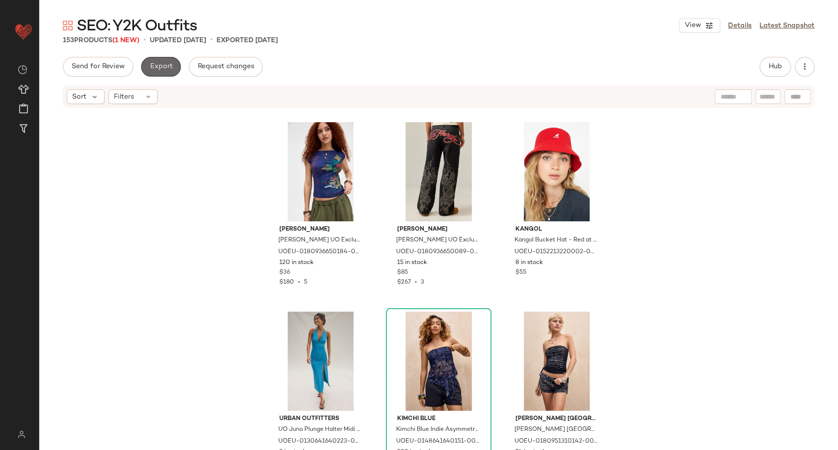
click at [146, 64] on button "Export" at bounding box center [161, 67] width 40 height 20
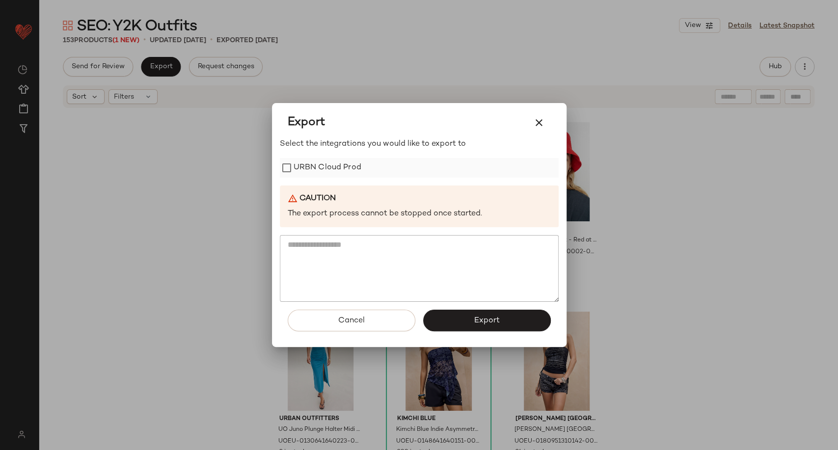
click at [305, 162] on label "URBN Cloud Prod" at bounding box center [328, 168] width 68 height 20
click at [459, 322] on button "Export" at bounding box center [487, 321] width 128 height 22
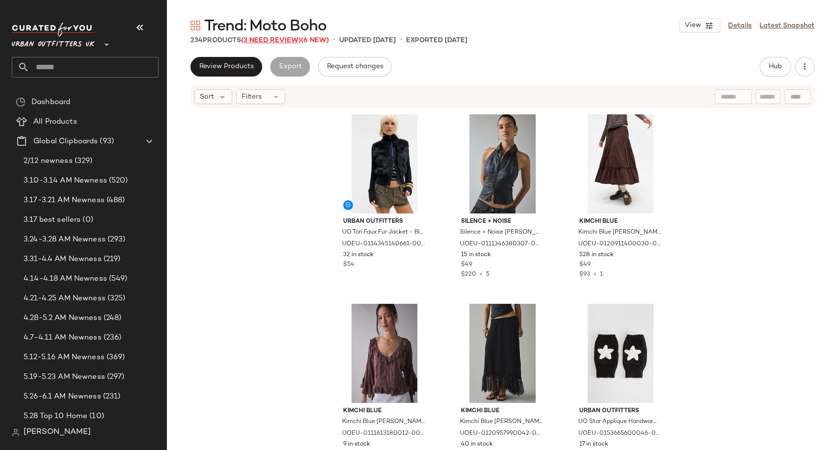
click at [254, 37] on span "(3 Need Review)" at bounding box center [271, 40] width 60 height 7
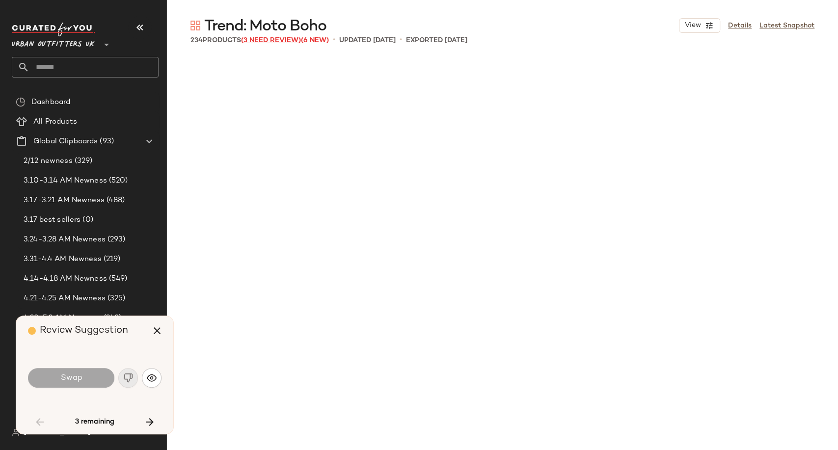
scroll to position [1705, 0]
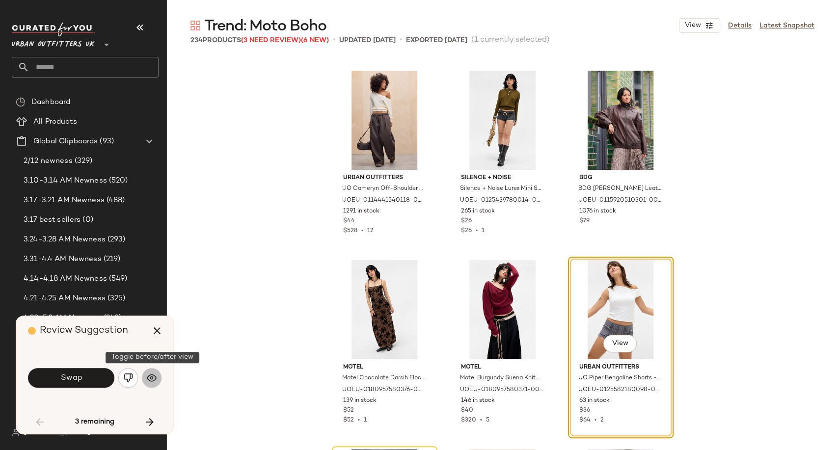
click at [156, 378] on img "button" at bounding box center [152, 378] width 10 height 10
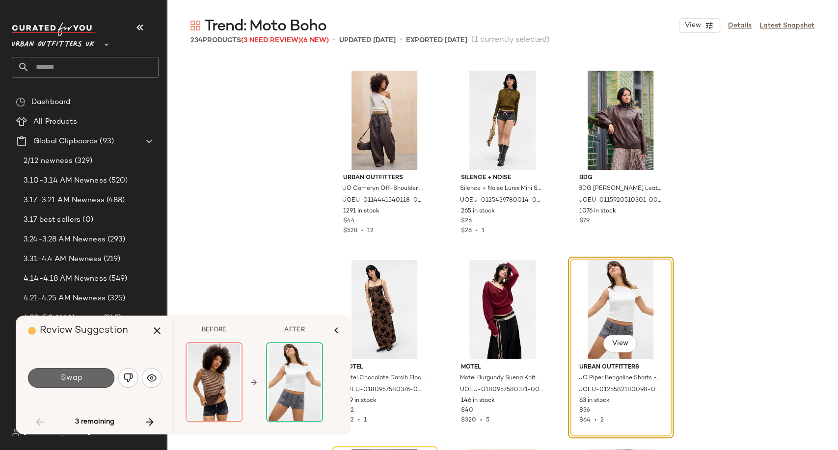
click at [85, 377] on button "Swap" at bounding box center [71, 378] width 86 height 20
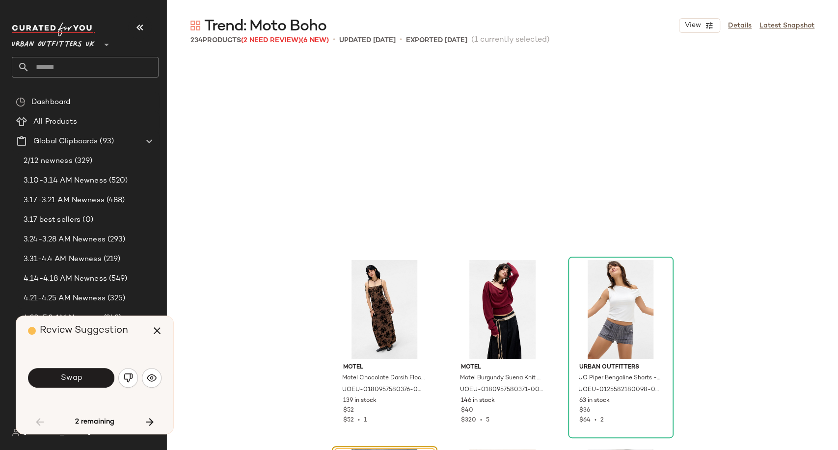
scroll to position [1895, 0]
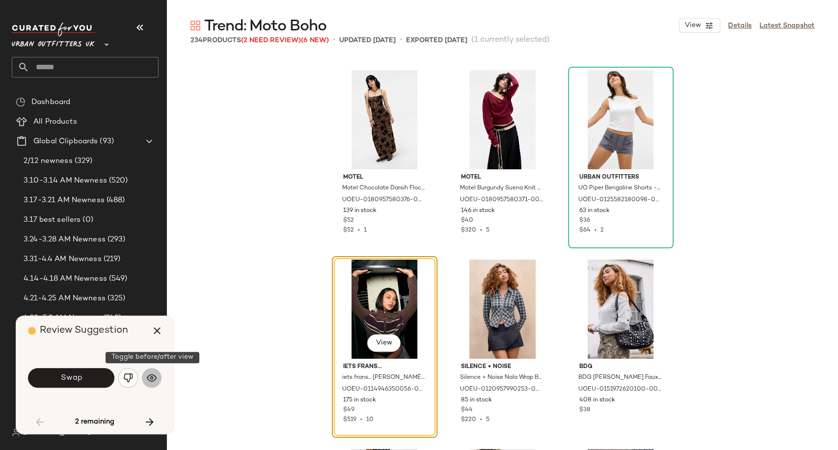
click at [151, 380] on img "button" at bounding box center [152, 378] width 10 height 10
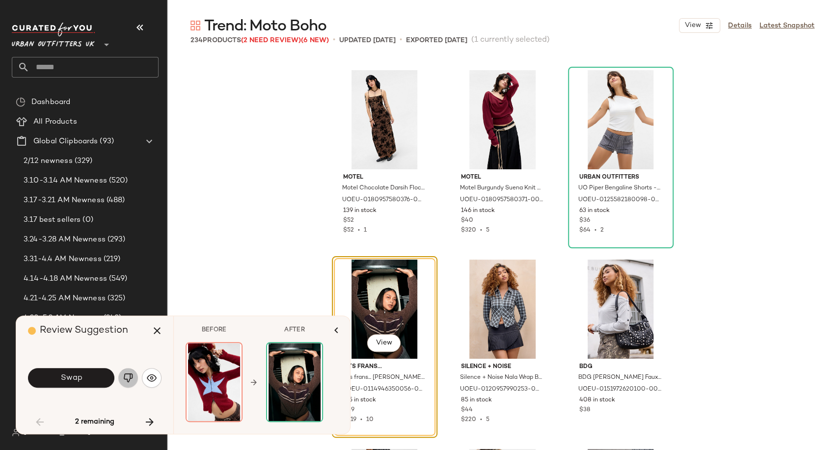
click at [130, 379] on img "button" at bounding box center [128, 378] width 10 height 10
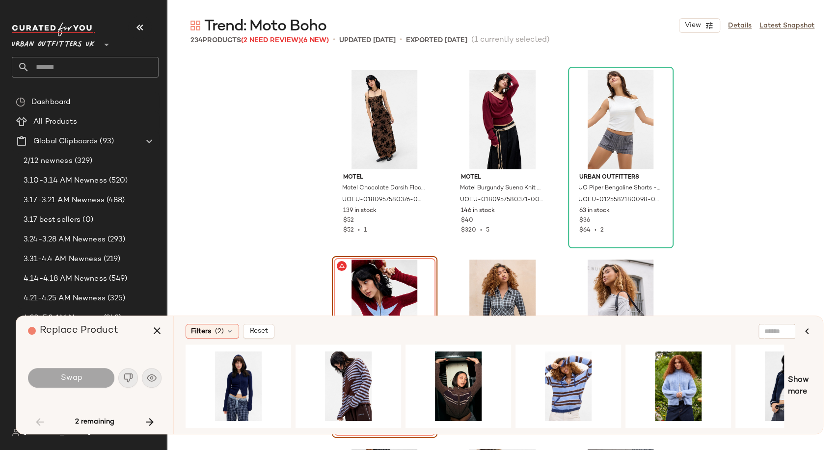
click at [325, 432] on div "Filters (2) Reset Show more" at bounding box center [498, 375] width 650 height 118
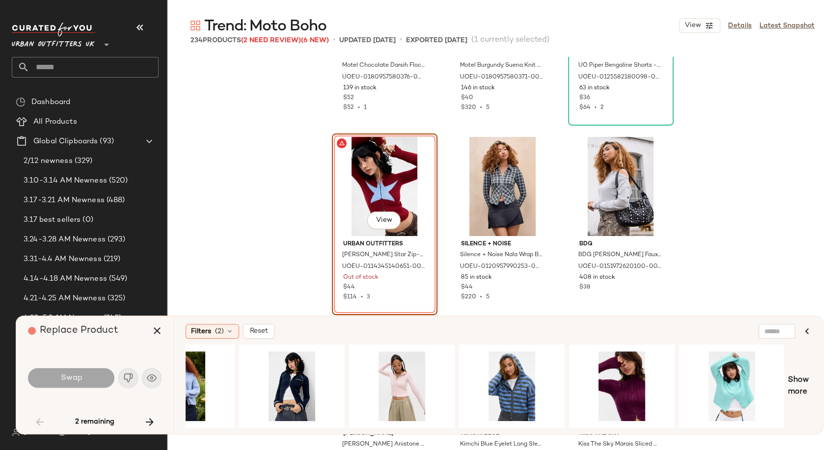
scroll to position [2022, 0]
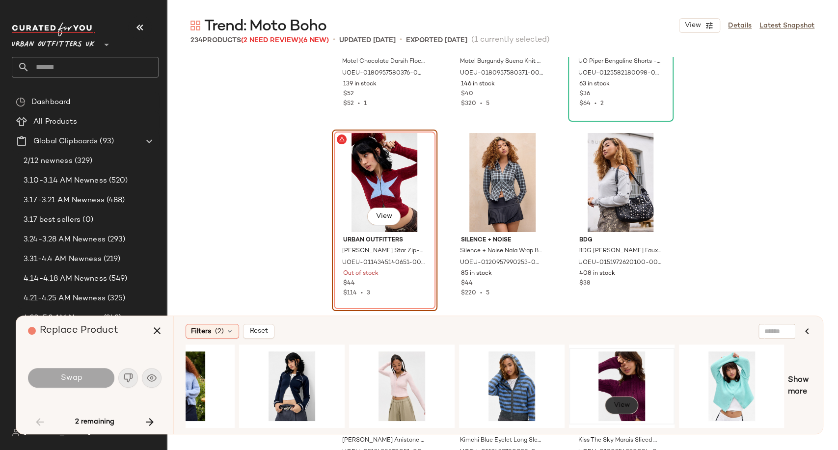
click at [625, 405] on span "View" at bounding box center [621, 406] width 17 height 8
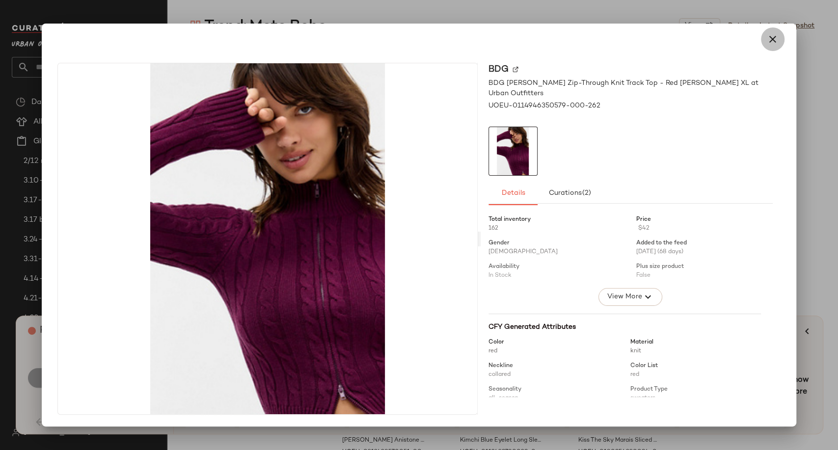
click at [770, 44] on icon "button" at bounding box center [773, 39] width 12 height 12
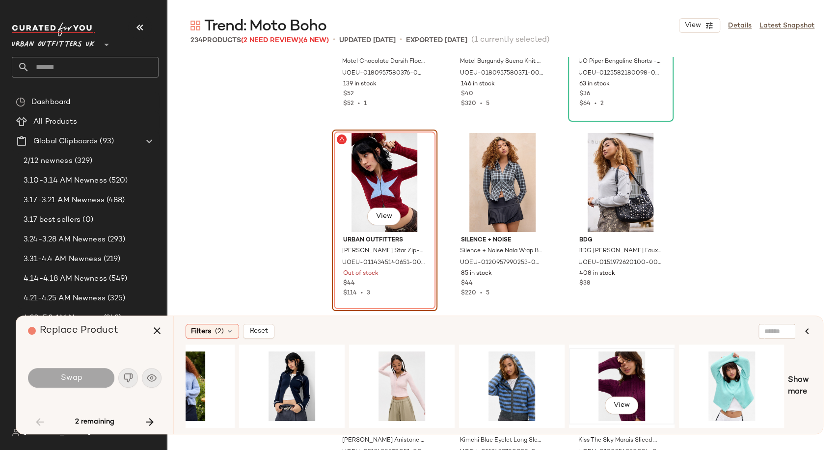
click at [611, 364] on div "View" at bounding box center [622, 387] width 99 height 70
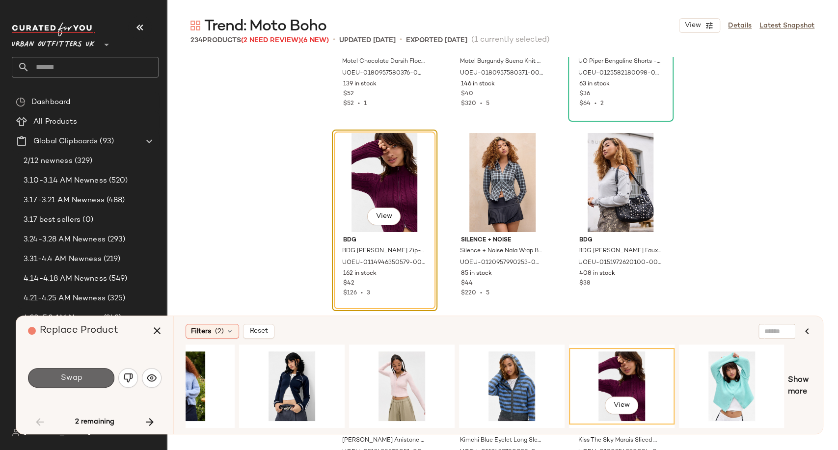
click button "Swap"
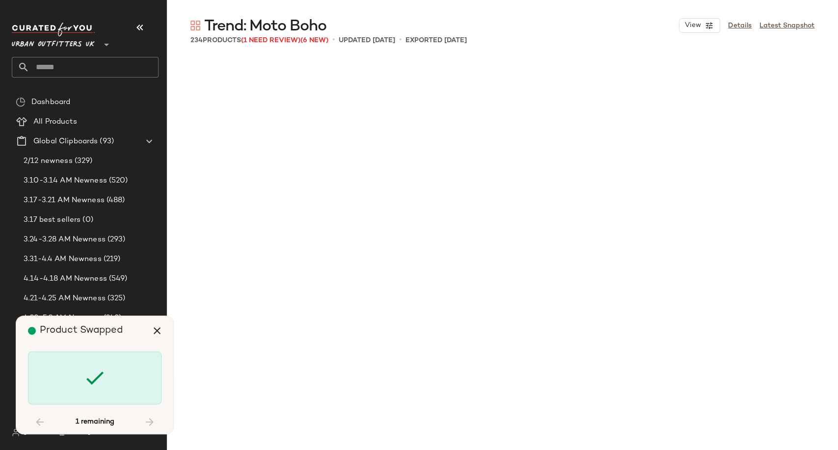
scroll to position [8719, 0]
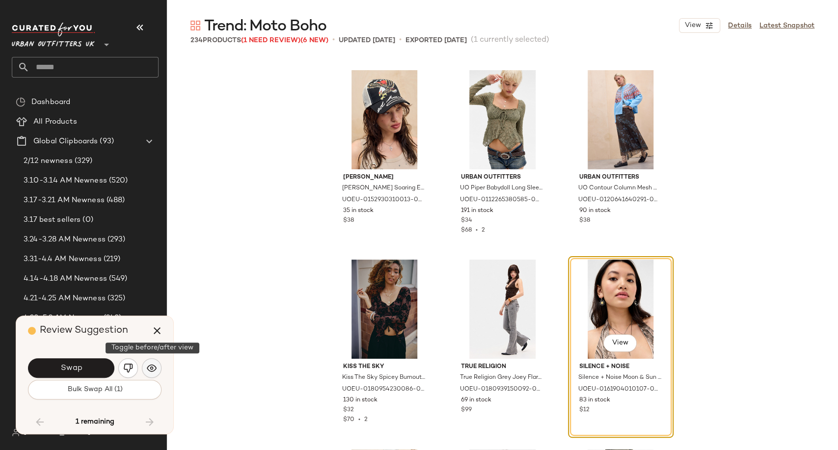
click img "button"
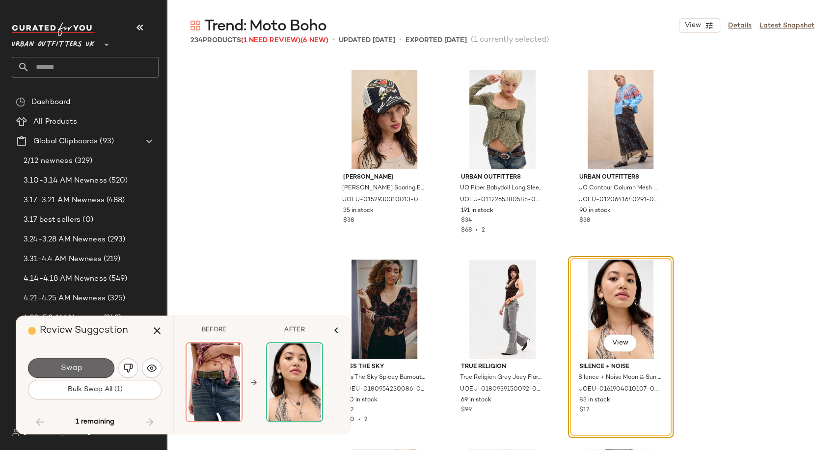
click button "Swap"
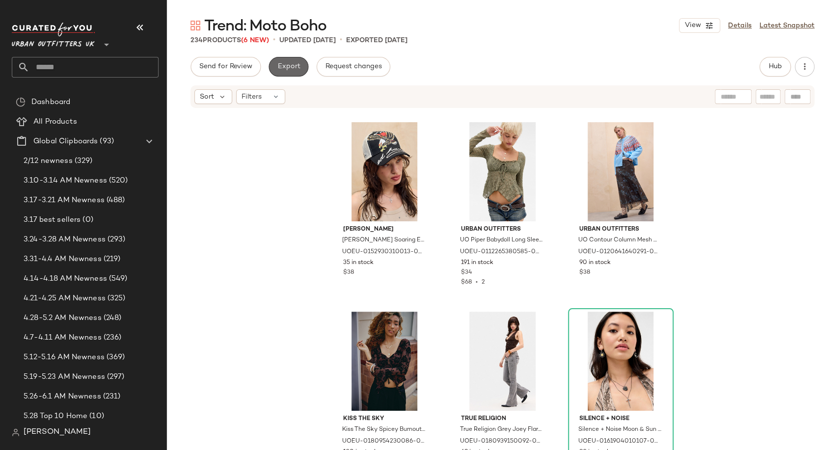
click span "Export"
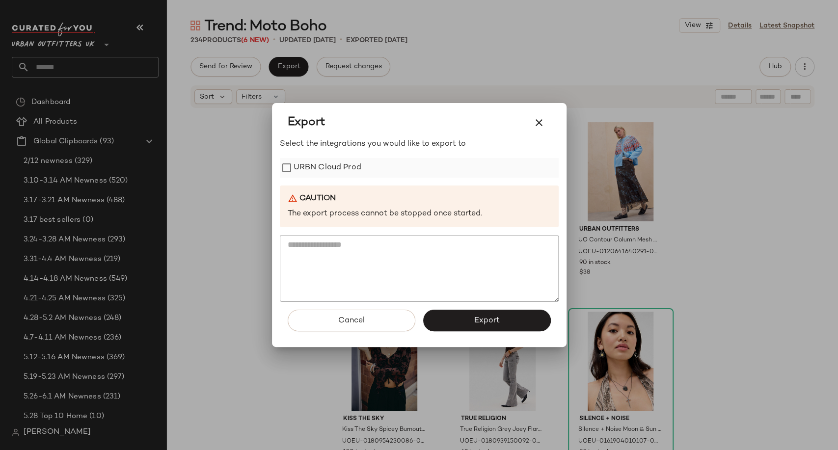
click label "URBN Cloud Prod"
click button "Export"
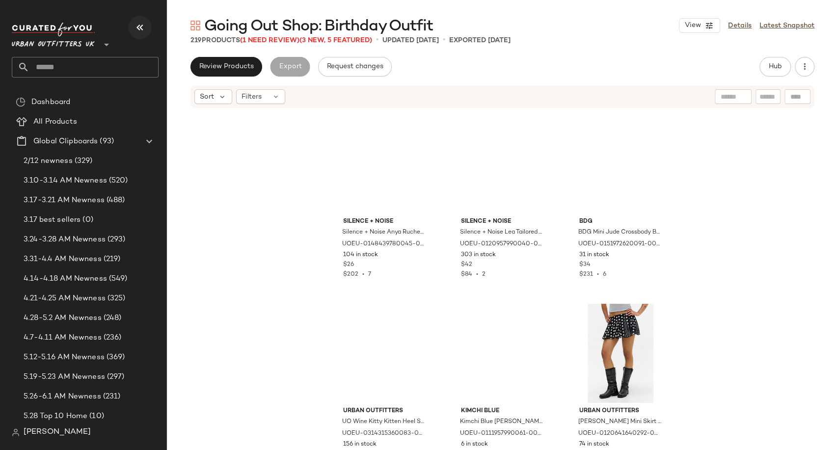
click at [142, 27] on icon "button" at bounding box center [140, 28] width 12 height 12
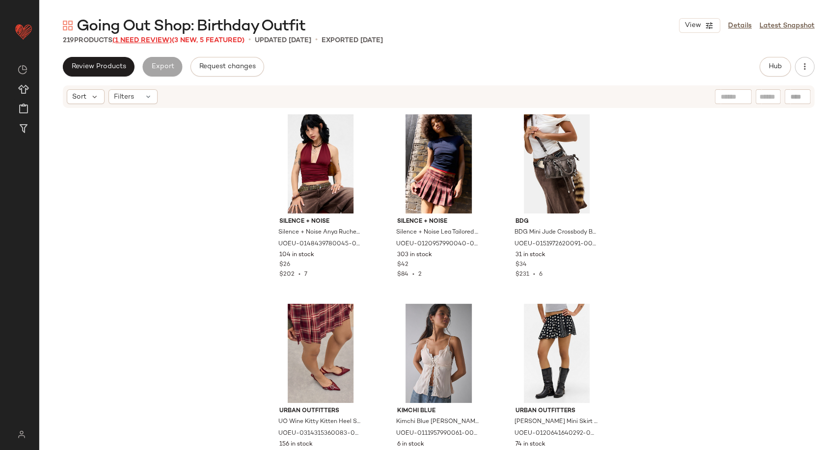
click at [144, 38] on span "(1 Need Review)" at bounding box center [141, 40] width 59 height 7
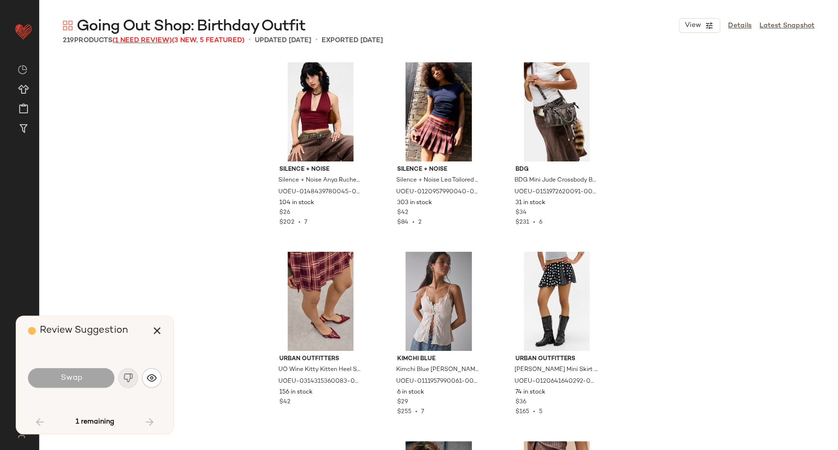
scroll to position [2843, 0]
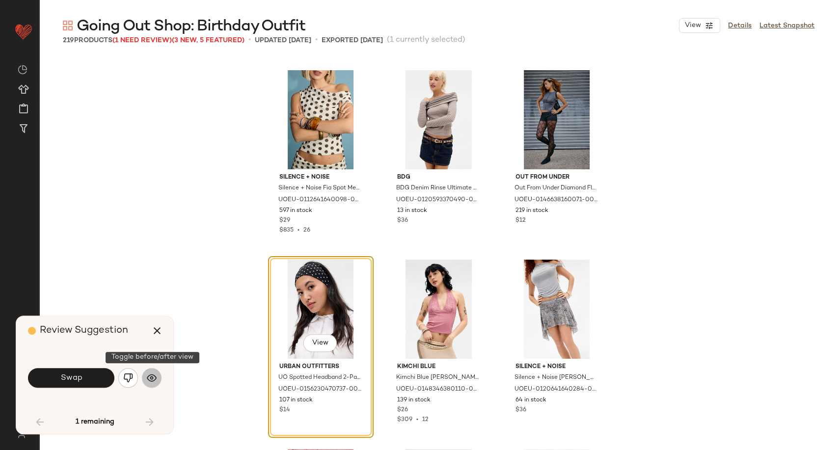
click at [152, 372] on button "button" at bounding box center [152, 378] width 20 height 20
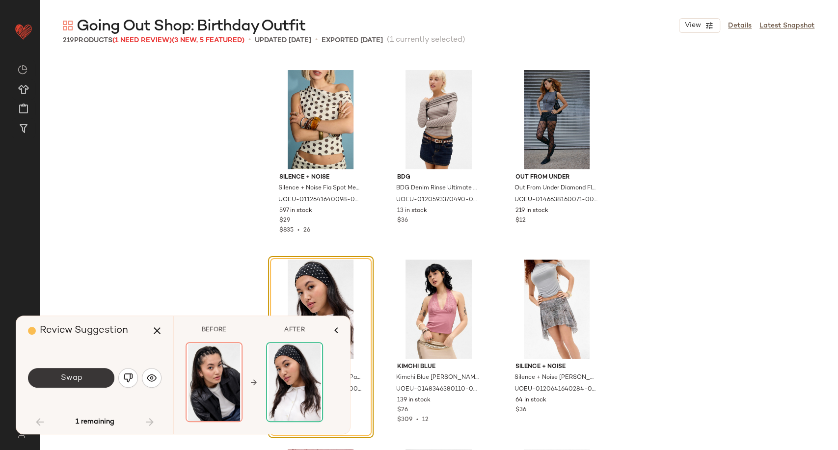
click at [98, 381] on button "Swap" at bounding box center [71, 378] width 86 height 20
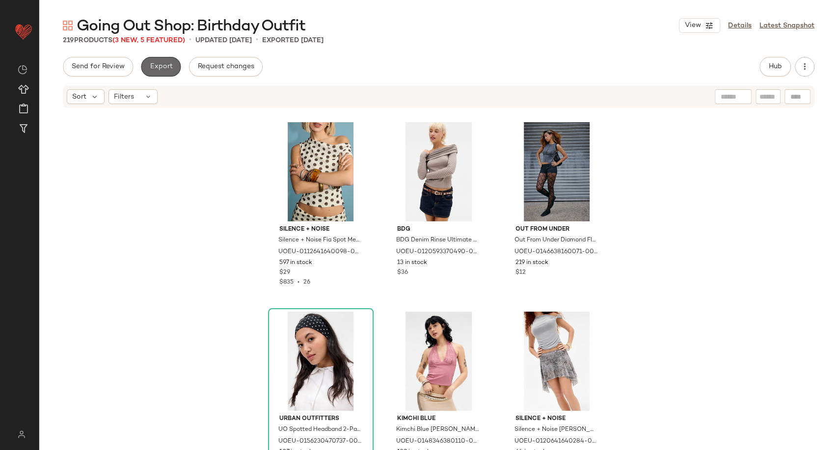
click at [151, 60] on button "Export" at bounding box center [161, 67] width 40 height 20
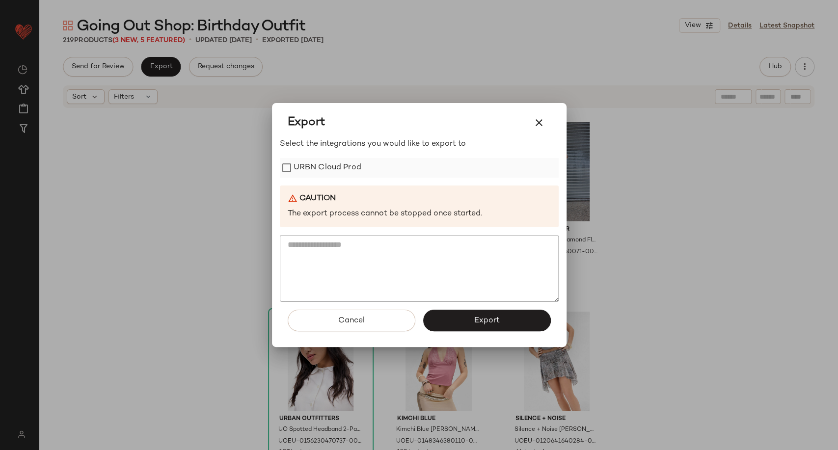
click at [309, 166] on label "URBN Cloud Prod" at bounding box center [328, 168] width 68 height 20
click at [464, 317] on button "Export" at bounding box center [487, 321] width 128 height 22
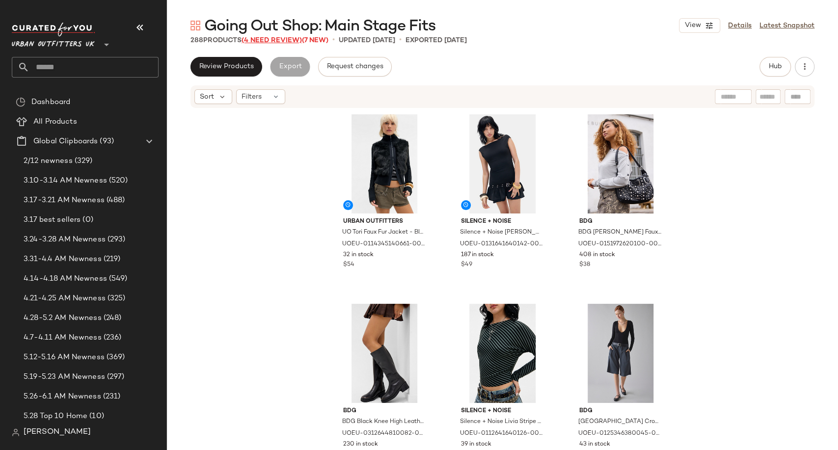
click at [262, 43] on span "(4 Need Review)" at bounding box center [272, 40] width 60 height 7
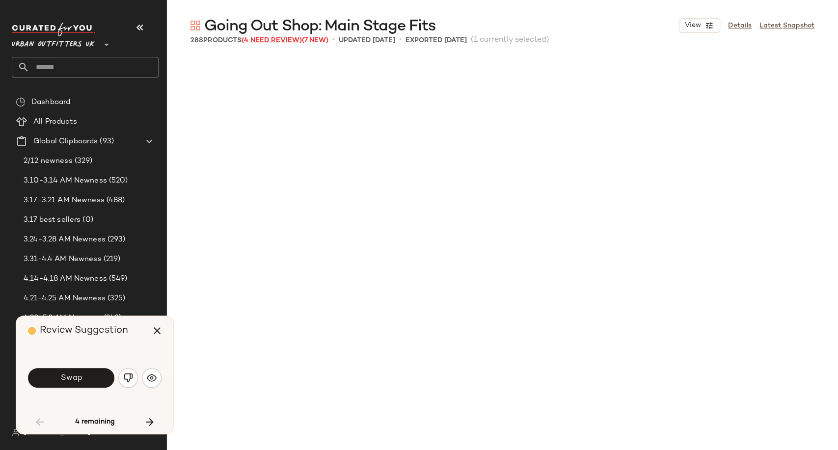
scroll to position [576, 0]
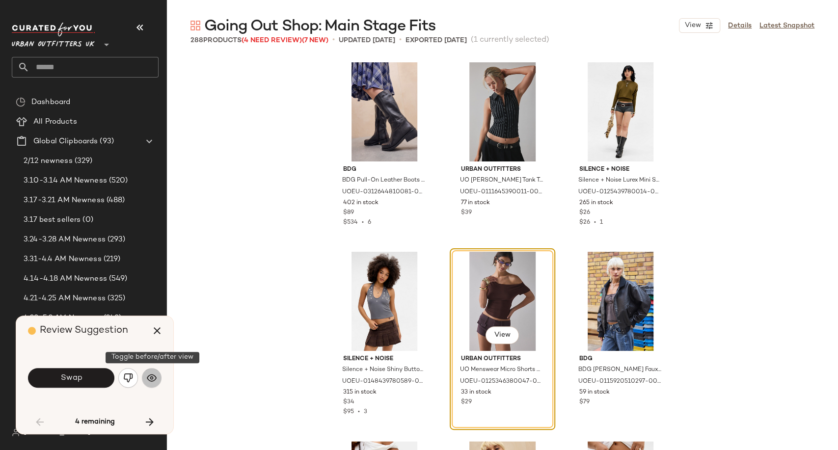
click at [156, 379] on img "button" at bounding box center [152, 378] width 10 height 10
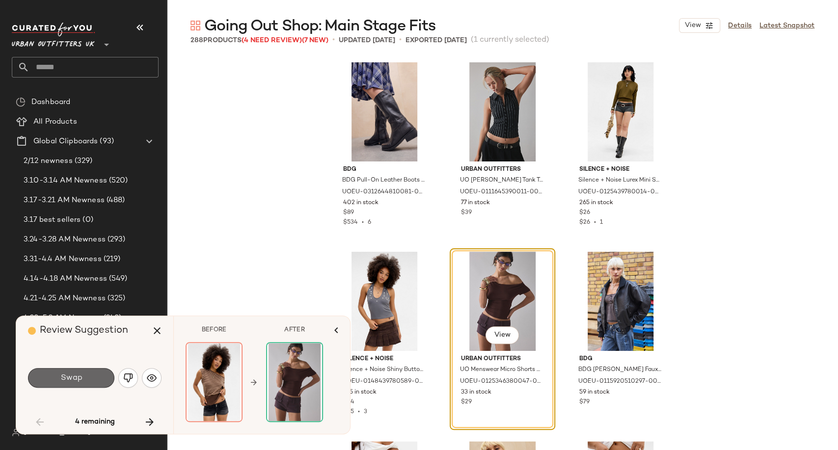
click at [98, 375] on button "Swap" at bounding box center [71, 378] width 86 height 20
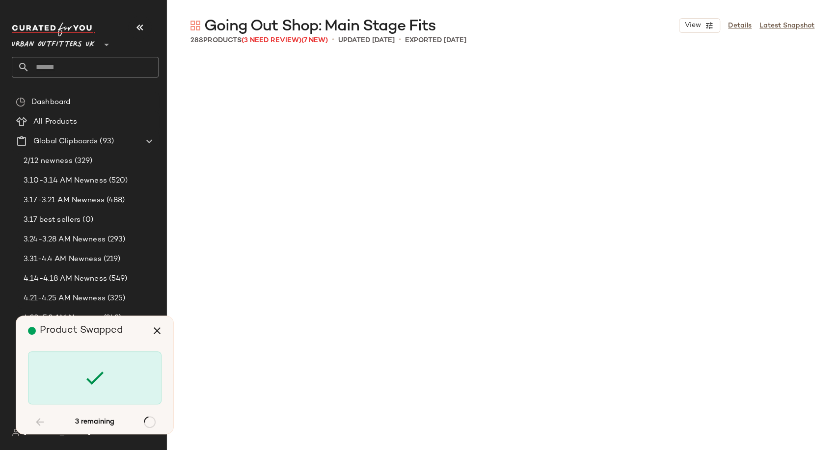
scroll to position [2843, 0]
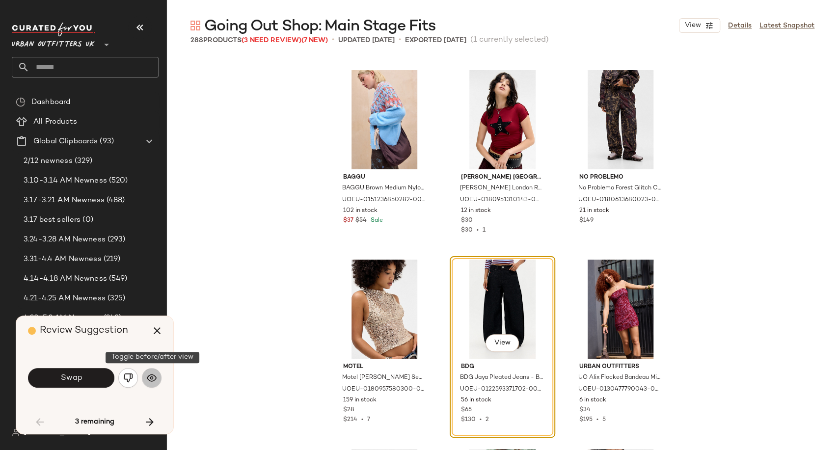
click at [149, 383] on img "button" at bounding box center [152, 378] width 10 height 10
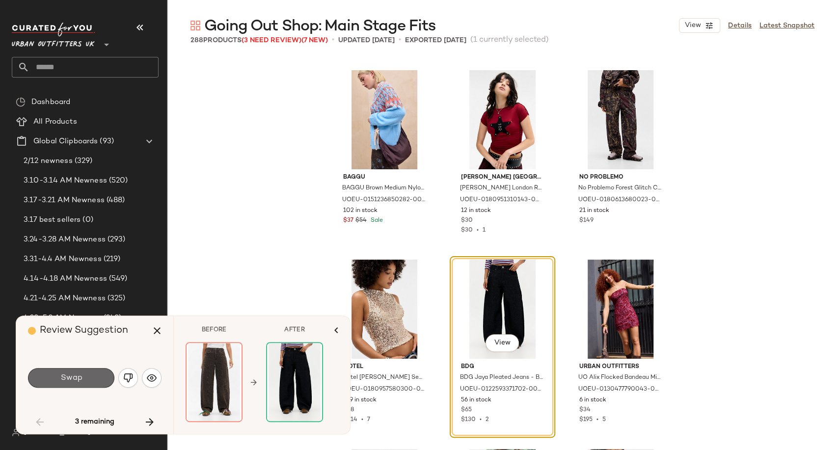
click at [99, 381] on button "Swap" at bounding box center [71, 378] width 86 height 20
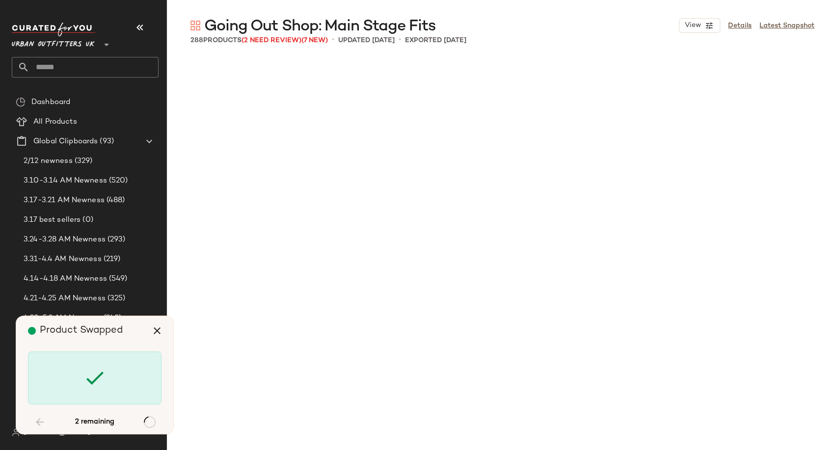
scroll to position [14405, 0]
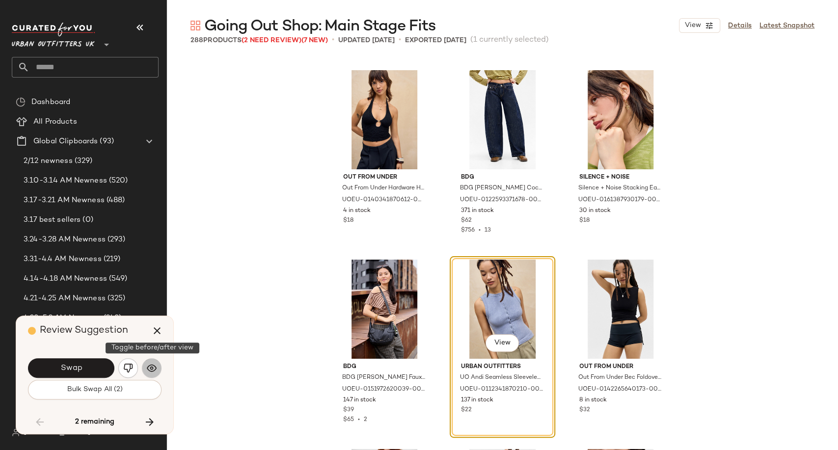
click at [156, 368] on img "button" at bounding box center [152, 368] width 10 height 10
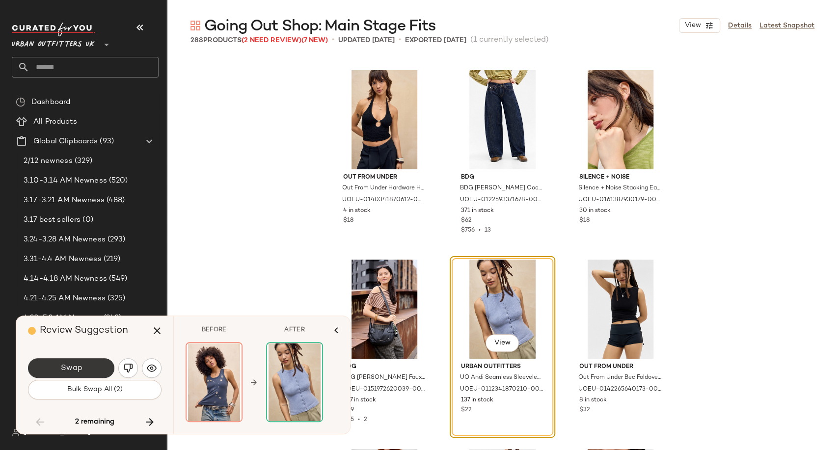
click at [81, 373] on span "Swap" at bounding box center [71, 368] width 22 height 9
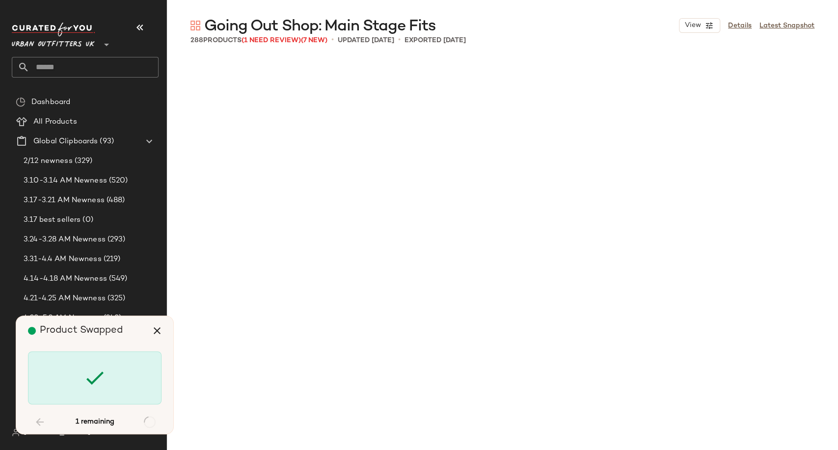
scroll to position [17627, 0]
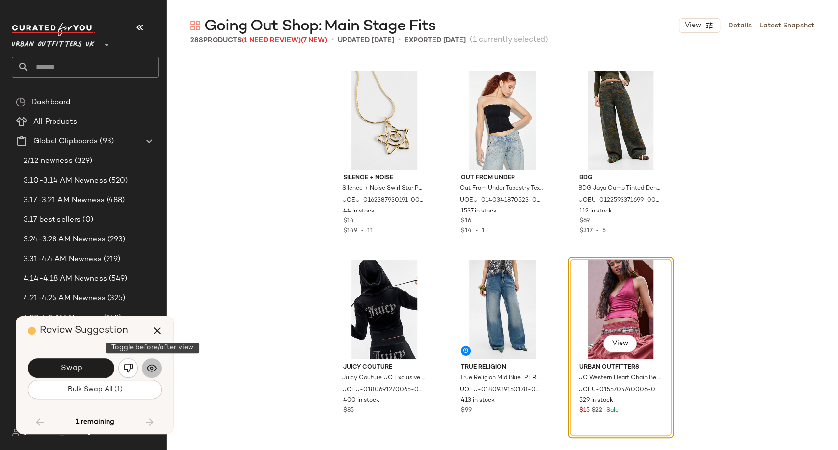
click at [152, 365] on img "button" at bounding box center [152, 368] width 10 height 10
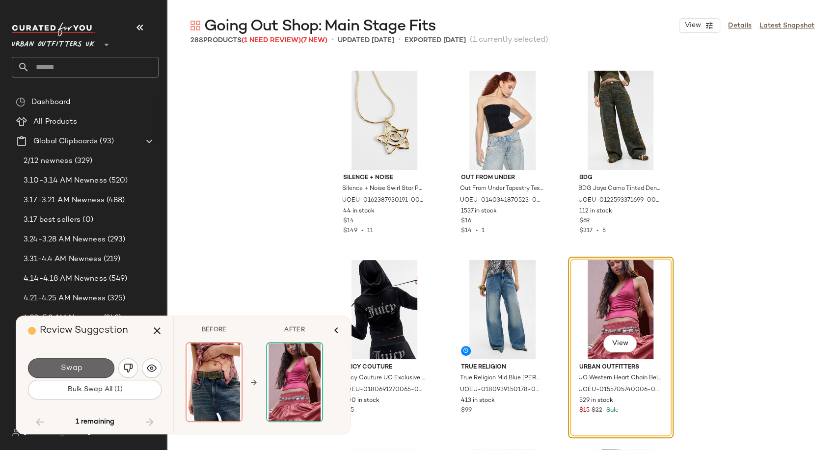
click at [85, 370] on button "Swap" at bounding box center [71, 368] width 86 height 20
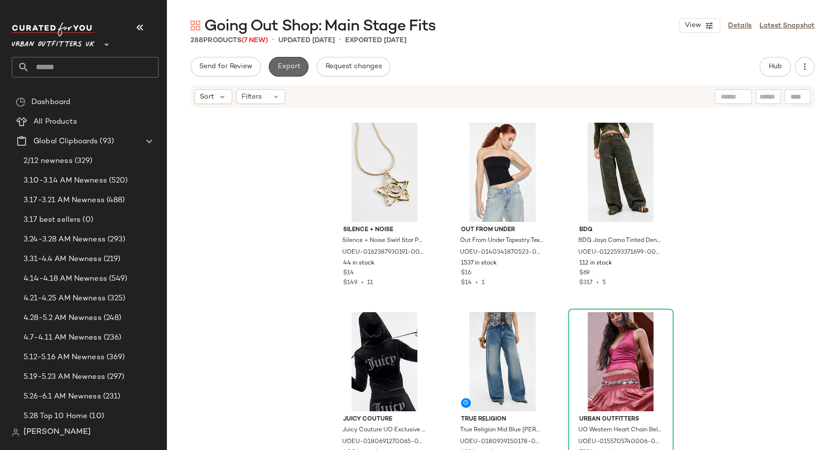
click at [294, 67] on span "Export" at bounding box center [288, 67] width 23 height 8
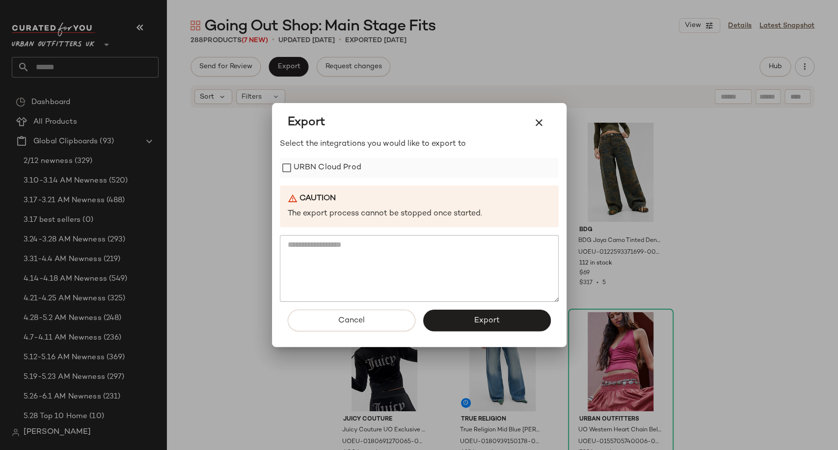
click at [312, 168] on label "URBN Cloud Prod" at bounding box center [328, 168] width 68 height 20
click at [454, 316] on button "Export" at bounding box center [487, 321] width 128 height 22
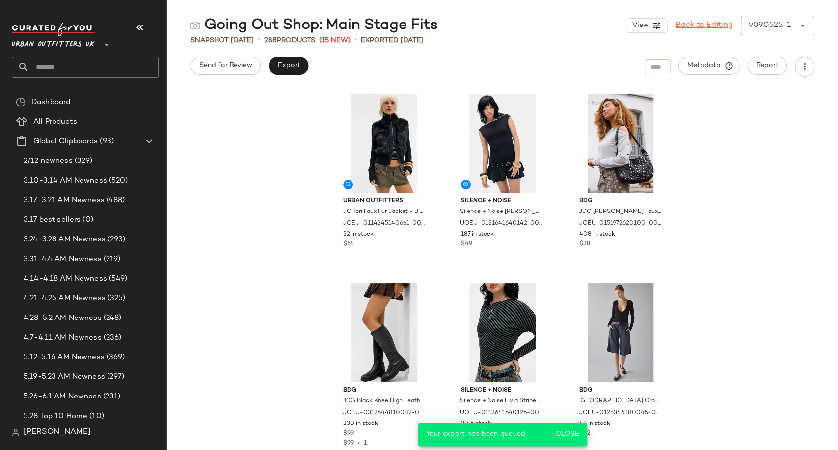
click at [684, 28] on link "Back to Editing" at bounding box center [704, 26] width 57 height 12
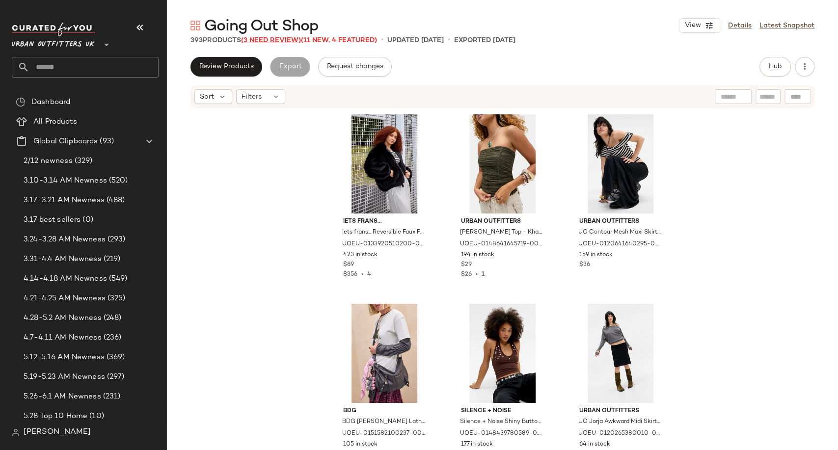
click at [273, 43] on span "(3 Need Review)" at bounding box center [271, 40] width 60 height 7
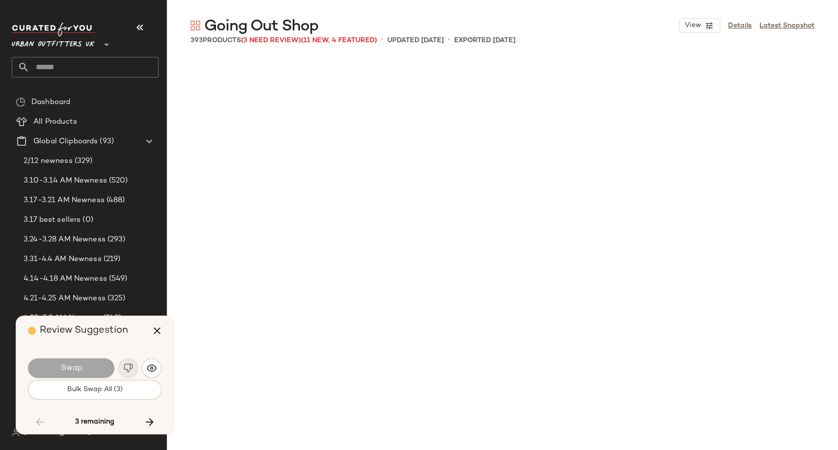
scroll to position [16868, 0]
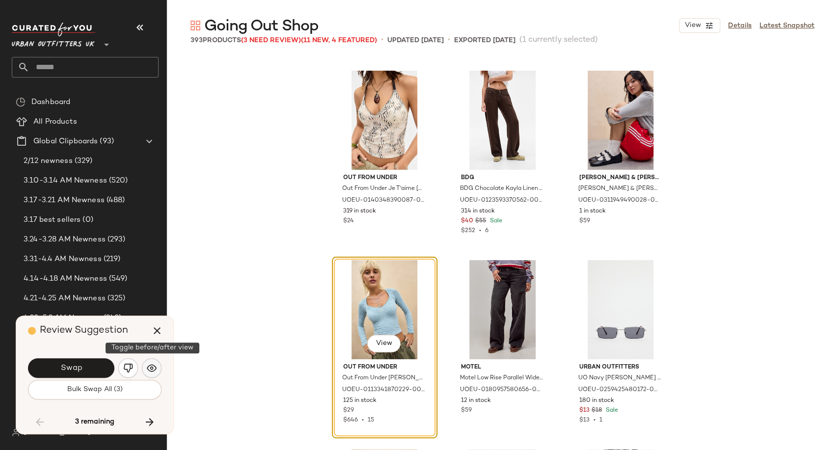
click at [153, 371] on img "button" at bounding box center [152, 368] width 10 height 10
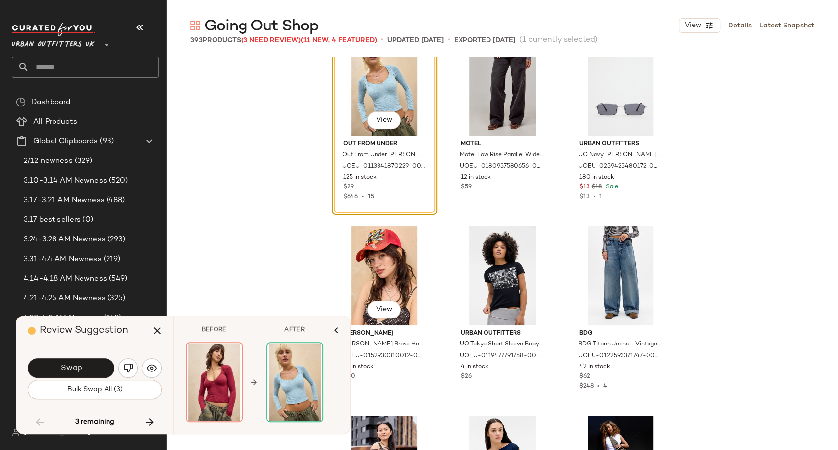
scroll to position [17060, 0]
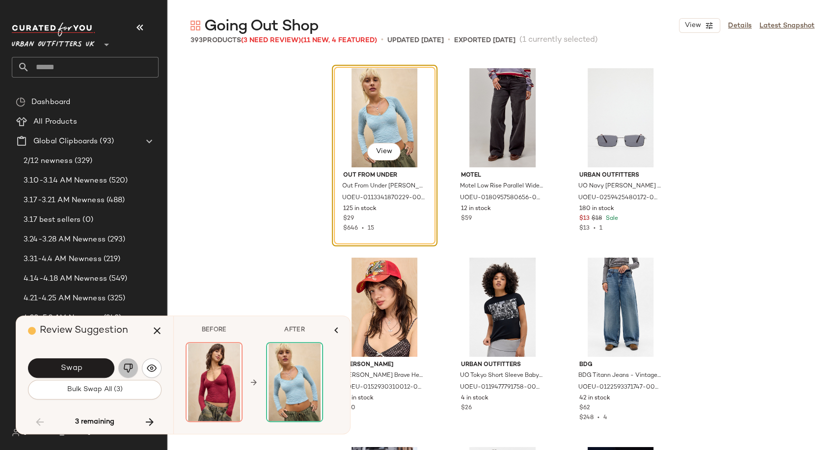
click at [135, 369] on button "button" at bounding box center [128, 368] width 20 height 20
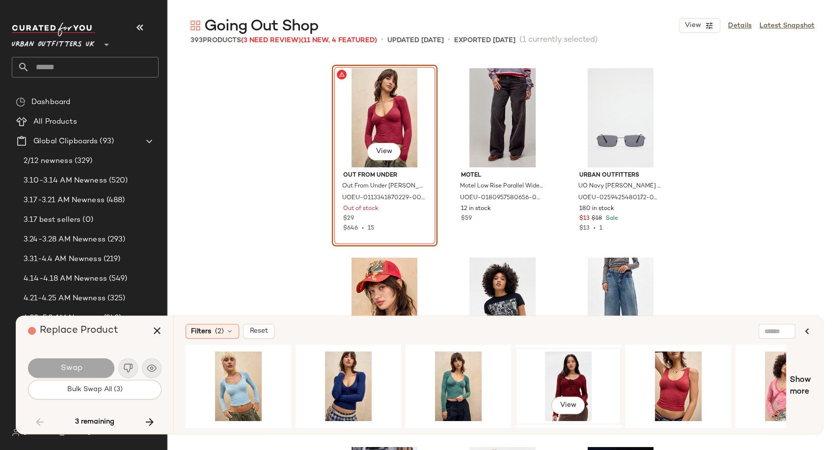
click at [555, 390] on div "View" at bounding box center [568, 387] width 99 height 70
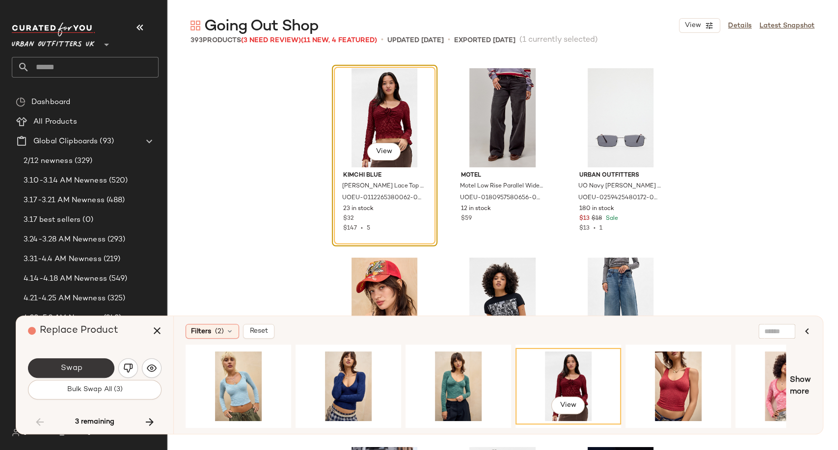
click at [73, 371] on span "Swap" at bounding box center [71, 368] width 22 height 9
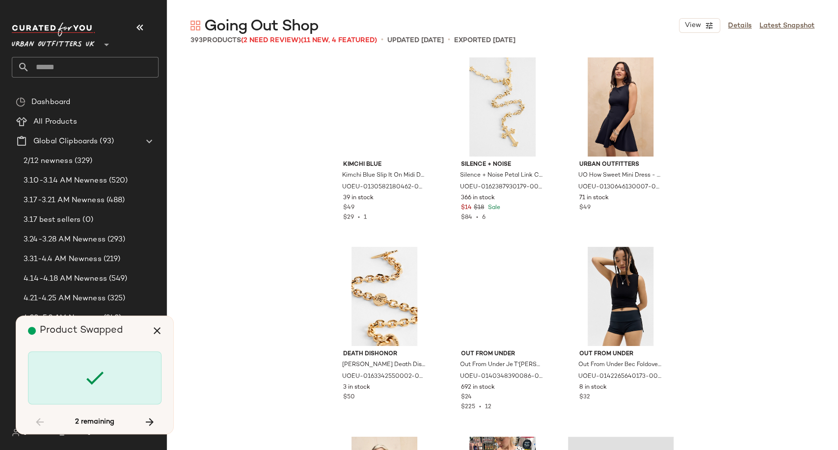
scroll to position [18807, 0]
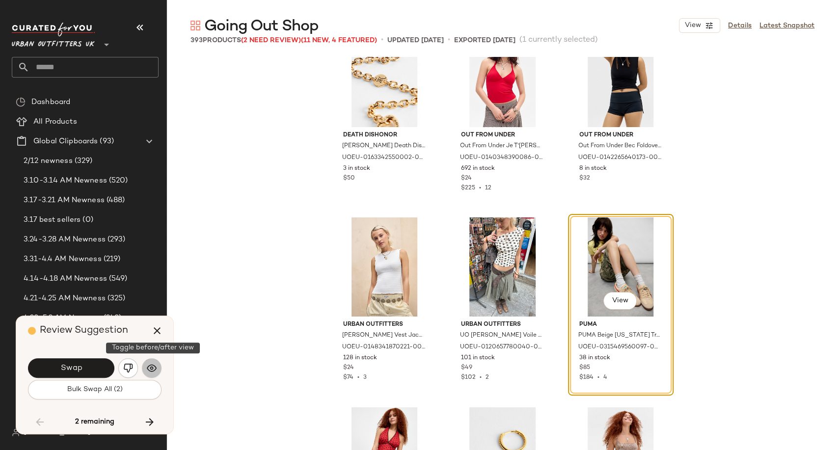
click at [159, 372] on button "button" at bounding box center [152, 368] width 20 height 20
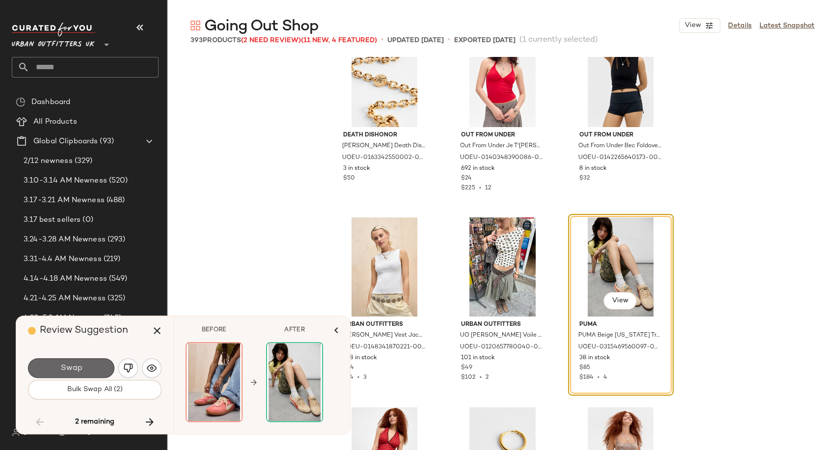
click at [94, 367] on button "Swap" at bounding box center [71, 368] width 86 height 20
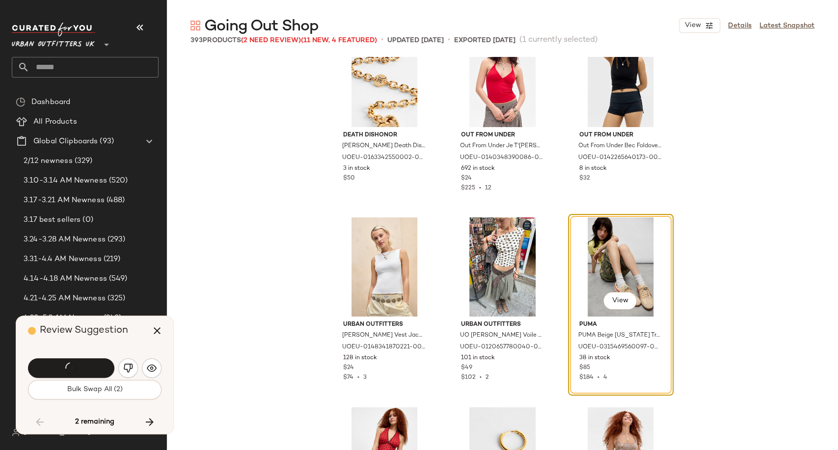
click at [290, 189] on div "Death Dishonor [PERSON_NAME] Death Dishonor Bracelet - Gold at Urban Outfitters…" at bounding box center [502, 274] width 671 height 435
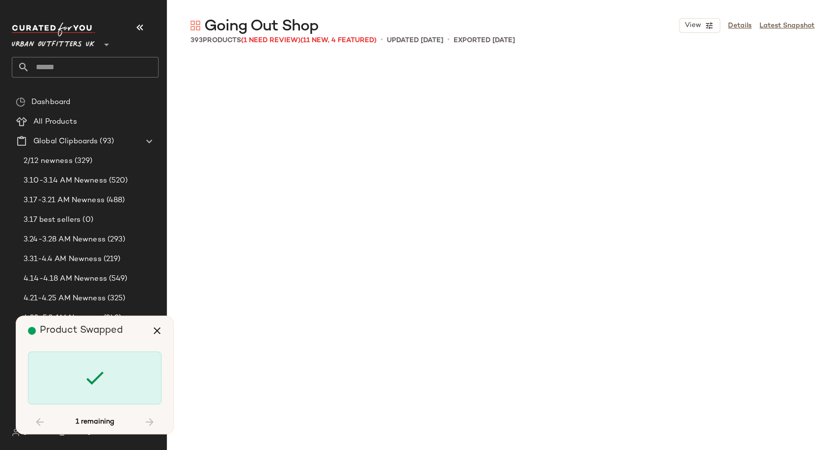
scroll to position [21987, 0]
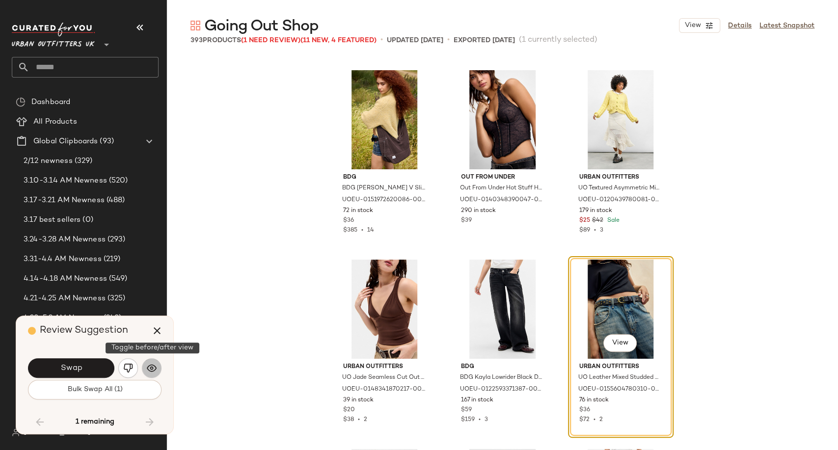
click at [156, 369] on img "button" at bounding box center [152, 368] width 10 height 10
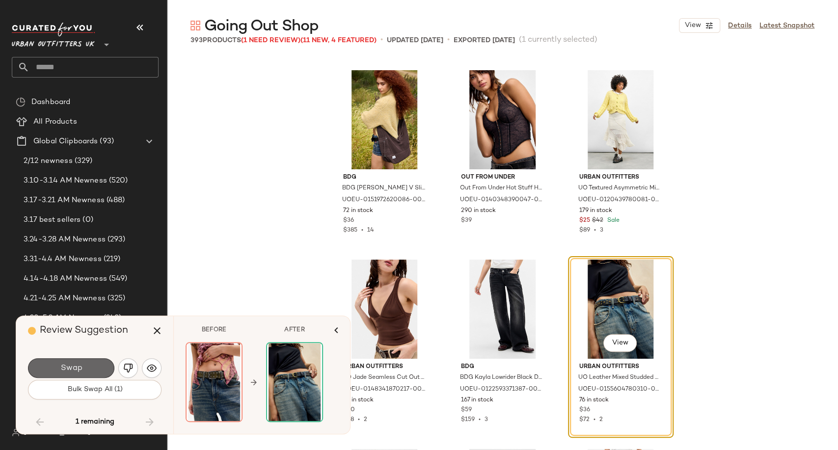
click at [95, 369] on button "Swap" at bounding box center [71, 368] width 86 height 20
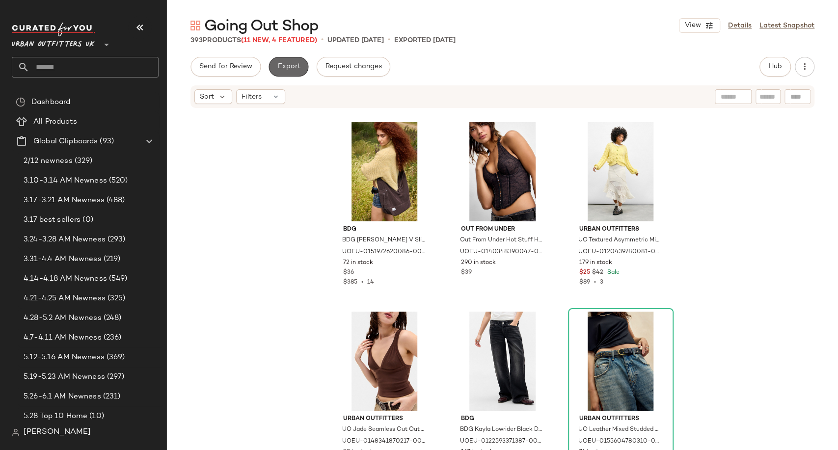
click at [293, 68] on span "Export" at bounding box center [288, 67] width 23 height 8
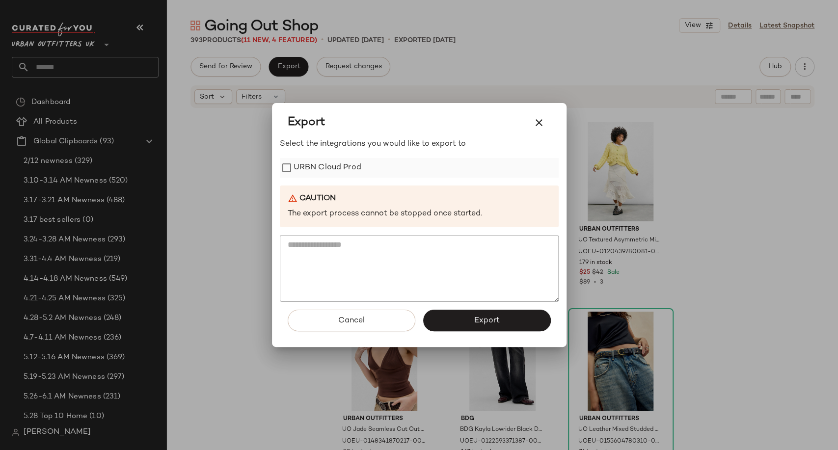
click at [323, 161] on label "URBN Cloud Prod" at bounding box center [328, 168] width 68 height 20
click at [448, 315] on button "Export" at bounding box center [487, 321] width 128 height 22
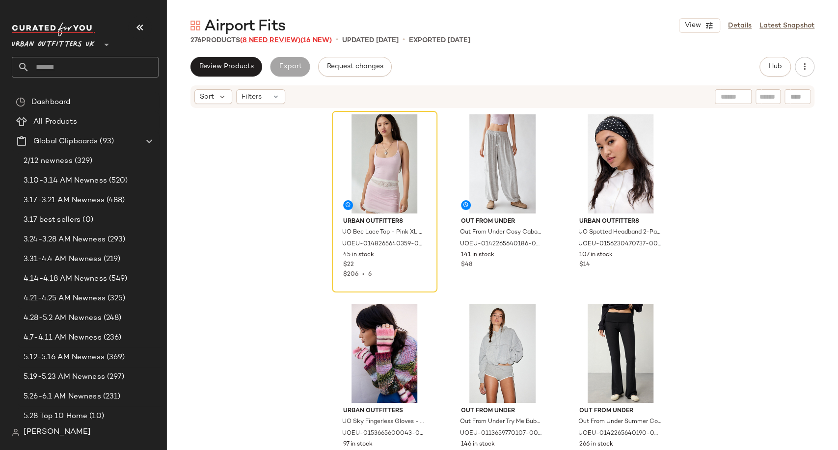
click at [275, 40] on span "(8 Need Review)" at bounding box center [270, 40] width 60 height 7
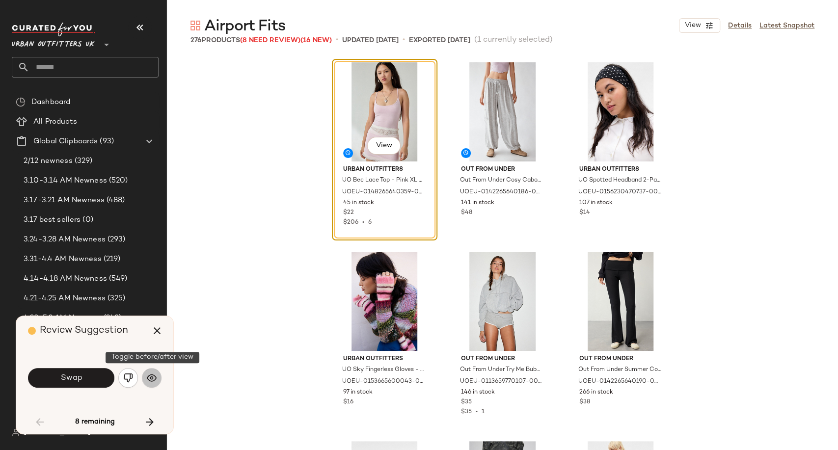
click at [156, 375] on img "button" at bounding box center [152, 378] width 10 height 10
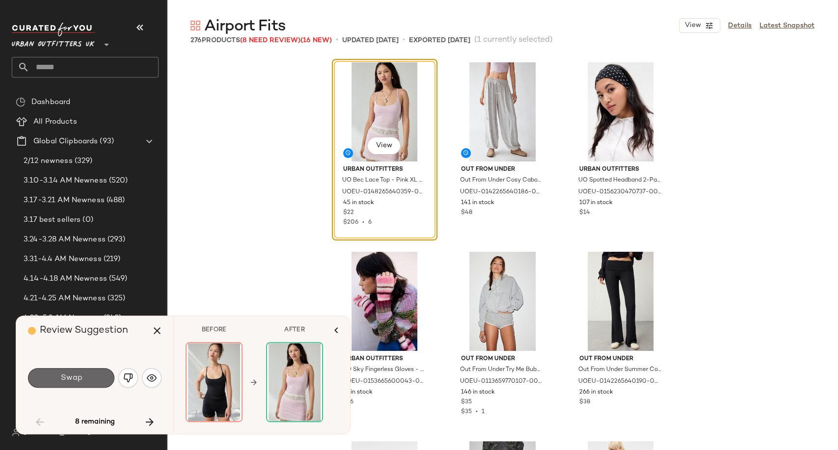
click at [55, 374] on button "Swap" at bounding box center [71, 378] width 86 height 20
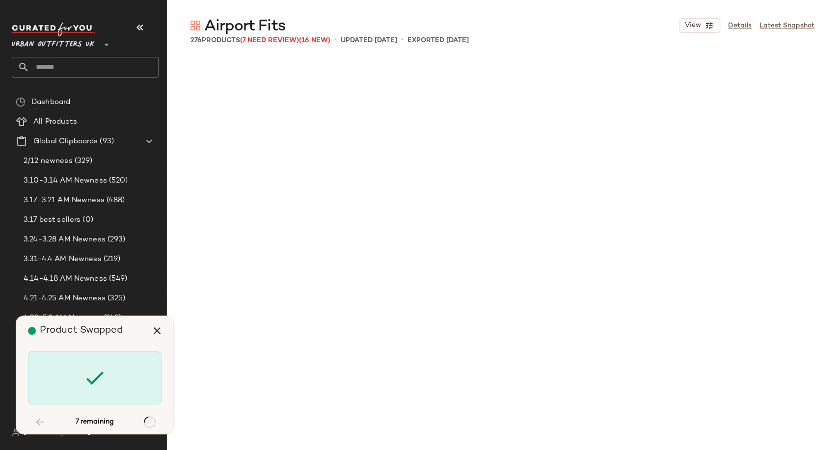
scroll to position [2654, 0]
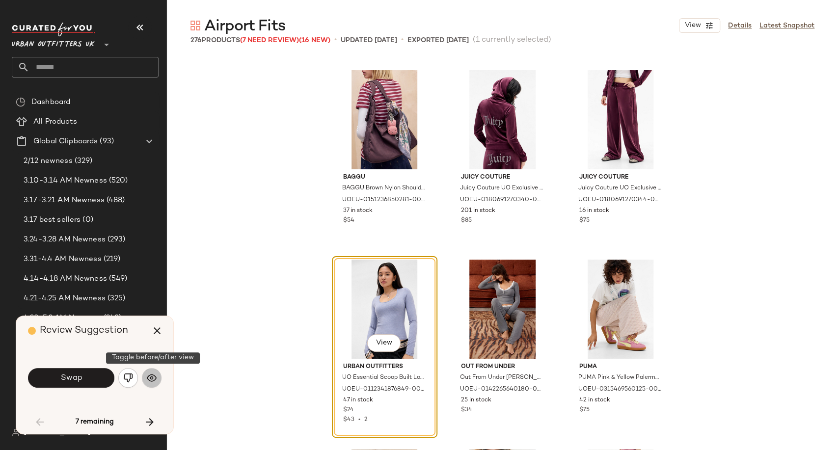
click at [154, 383] on button "button" at bounding box center [152, 378] width 20 height 20
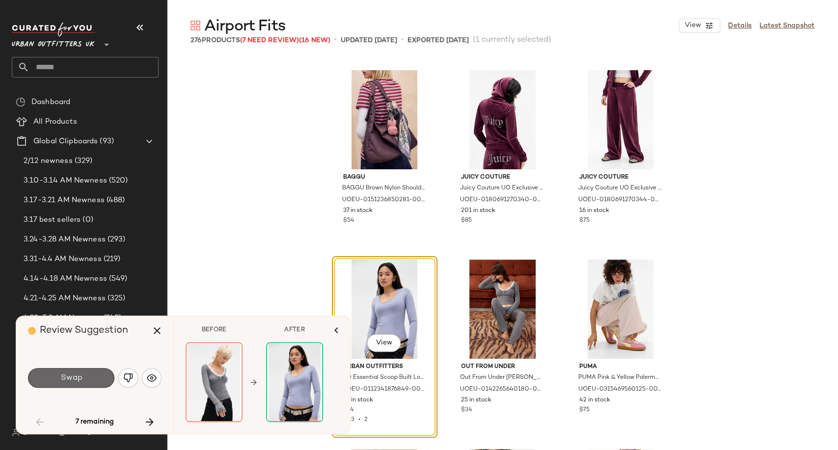
click at [100, 378] on button "Swap" at bounding box center [71, 378] width 86 height 20
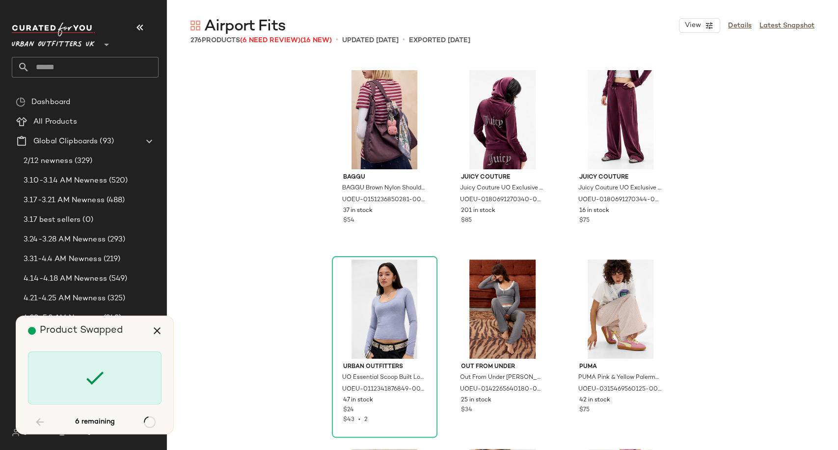
scroll to position [3791, 0]
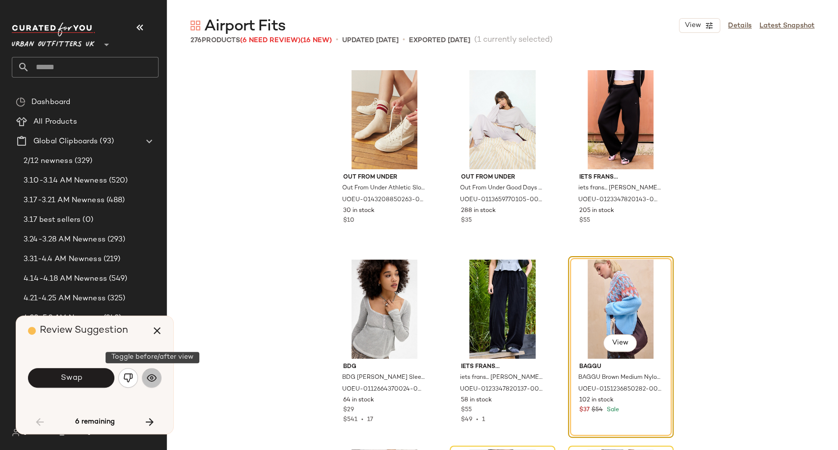
click at [156, 382] on img "button" at bounding box center [152, 378] width 10 height 10
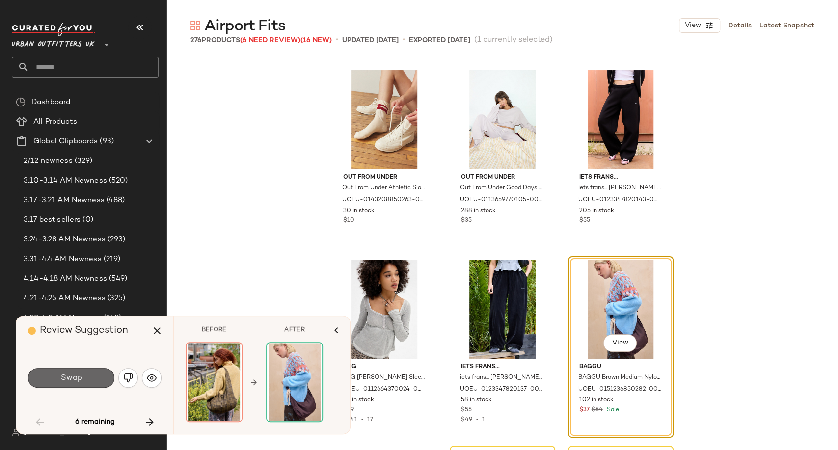
click at [103, 376] on button "Swap" at bounding box center [71, 378] width 86 height 20
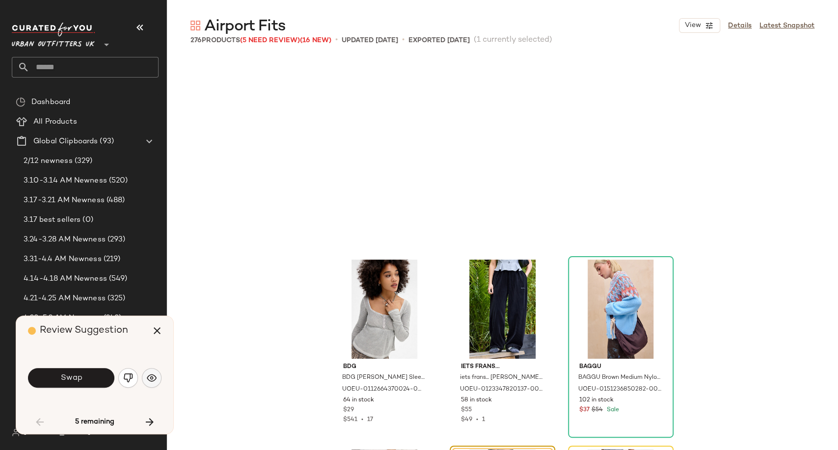
scroll to position [3980, 0]
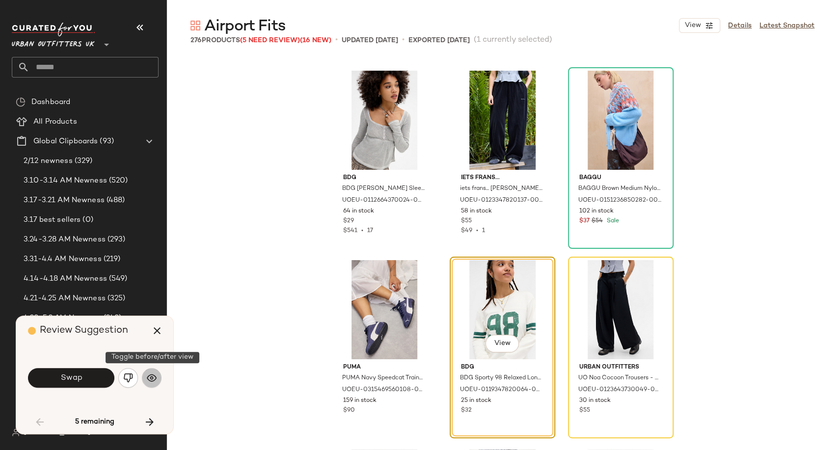
click at [156, 383] on button "button" at bounding box center [152, 378] width 20 height 20
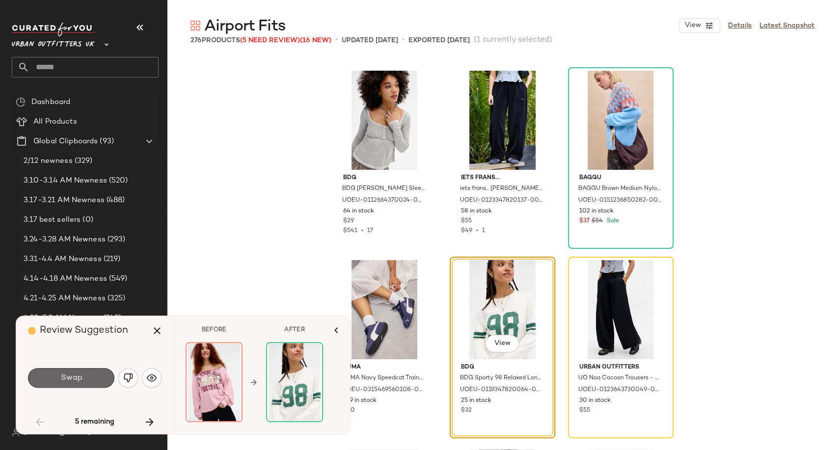
click at [94, 378] on button "Swap" at bounding box center [71, 378] width 86 height 20
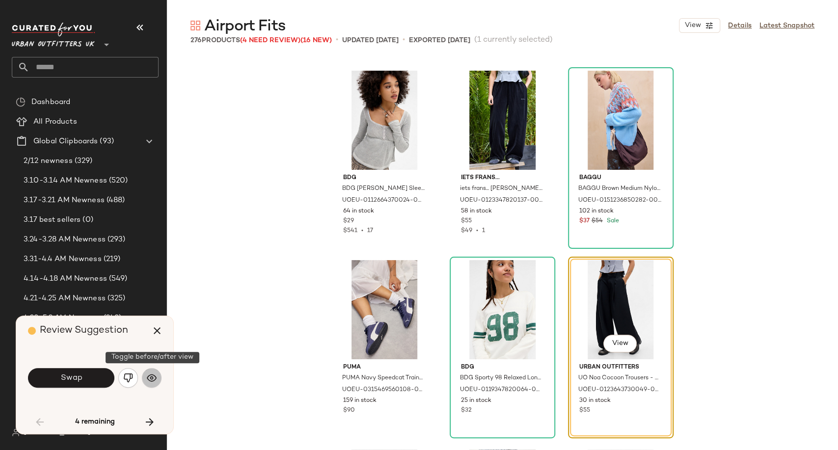
click at [149, 382] on img "button" at bounding box center [152, 378] width 10 height 10
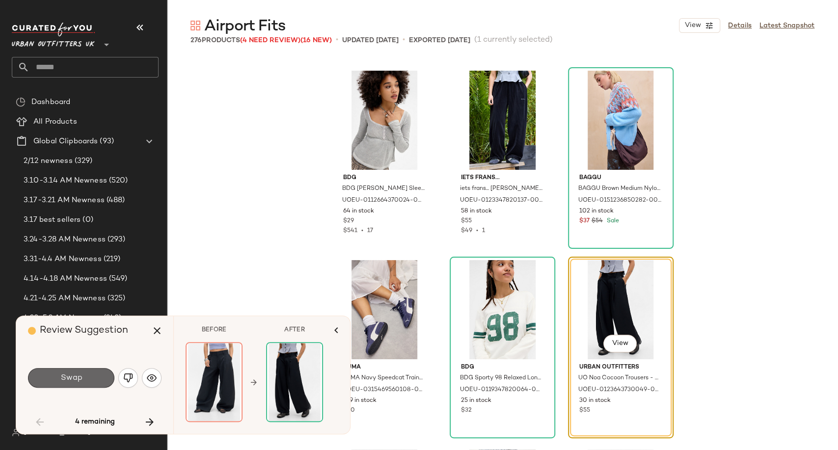
click at [84, 380] on button "Swap" at bounding box center [71, 378] width 86 height 20
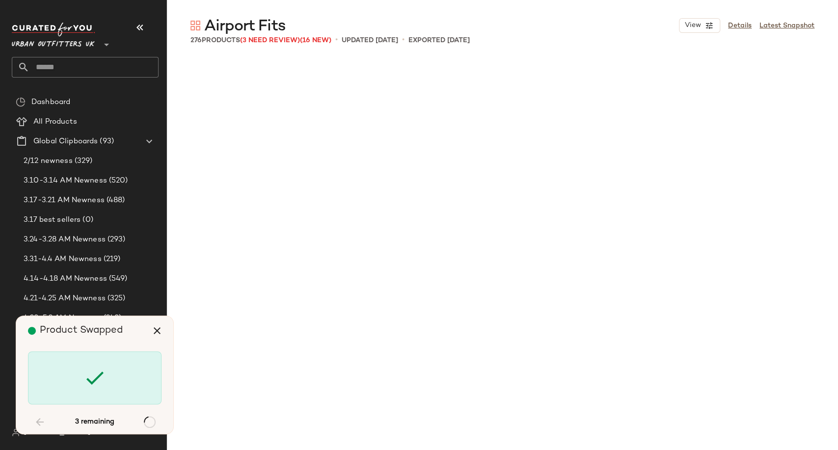
scroll to position [9287, 0]
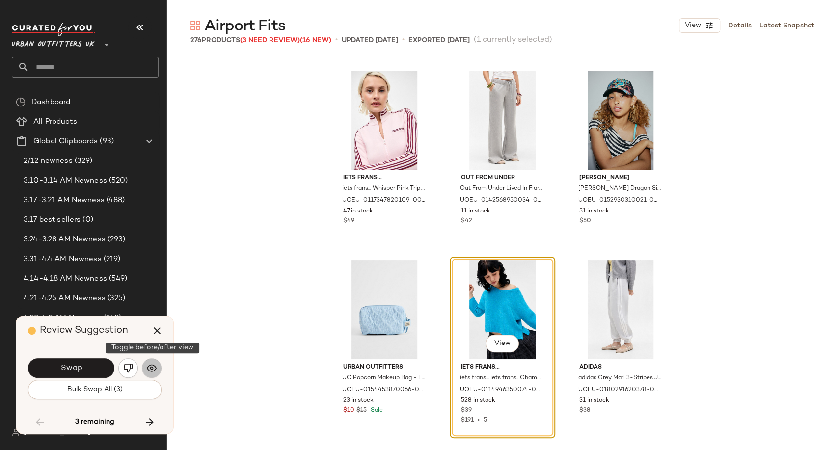
click at [147, 369] on img "button" at bounding box center [152, 368] width 10 height 10
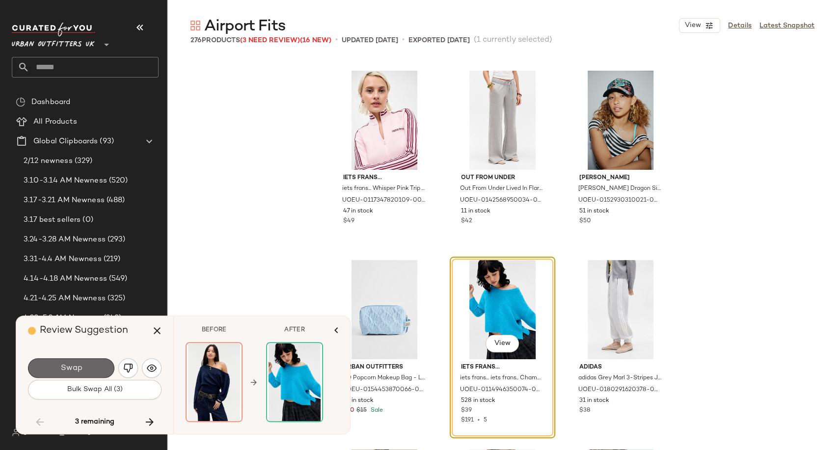
click at [86, 367] on button "Swap" at bounding box center [71, 368] width 86 height 20
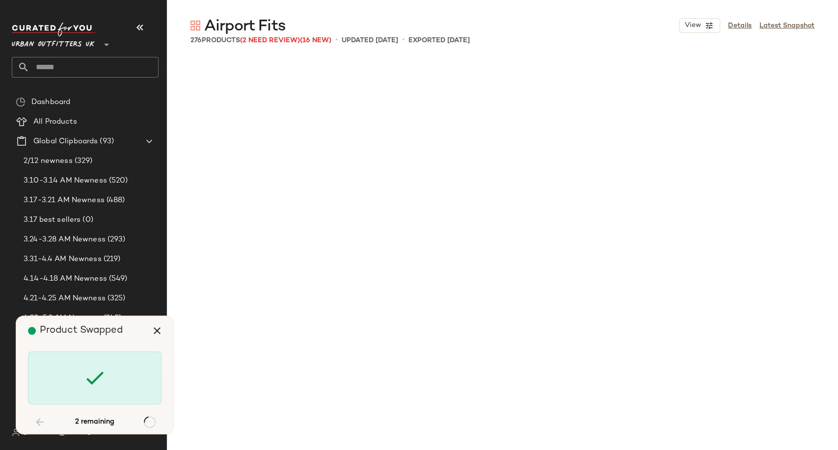
scroll to position [11561, 0]
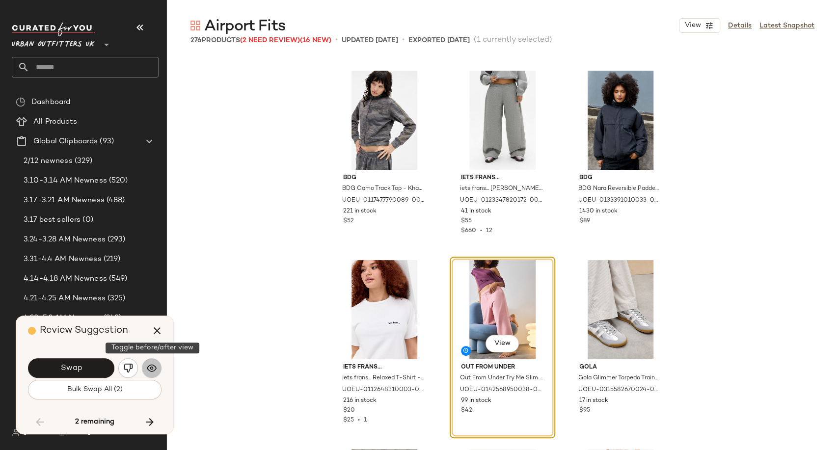
click at [148, 369] on img "button" at bounding box center [152, 368] width 10 height 10
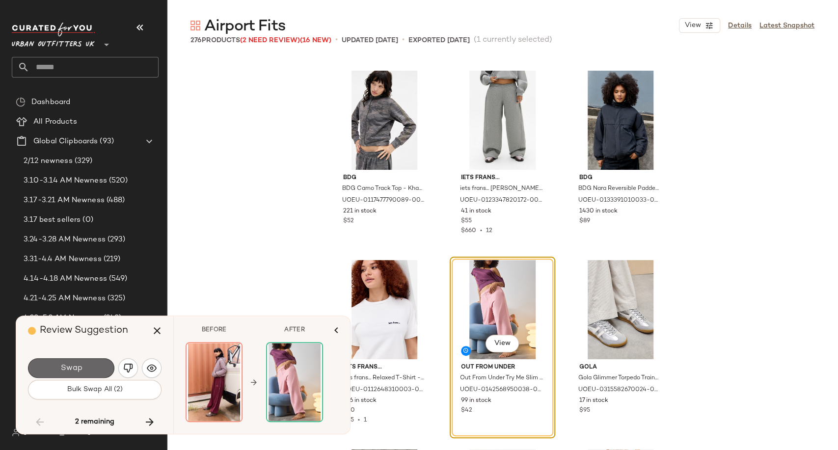
click at [95, 367] on button "Swap" at bounding box center [71, 368] width 86 height 20
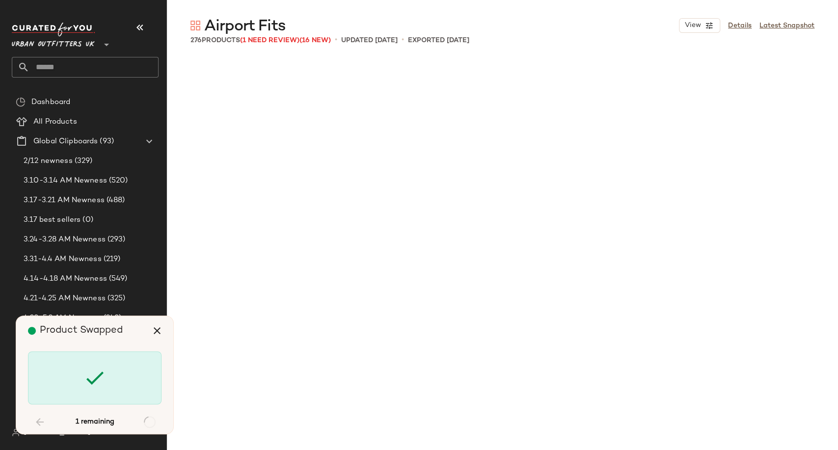
scroll to position [15921, 0]
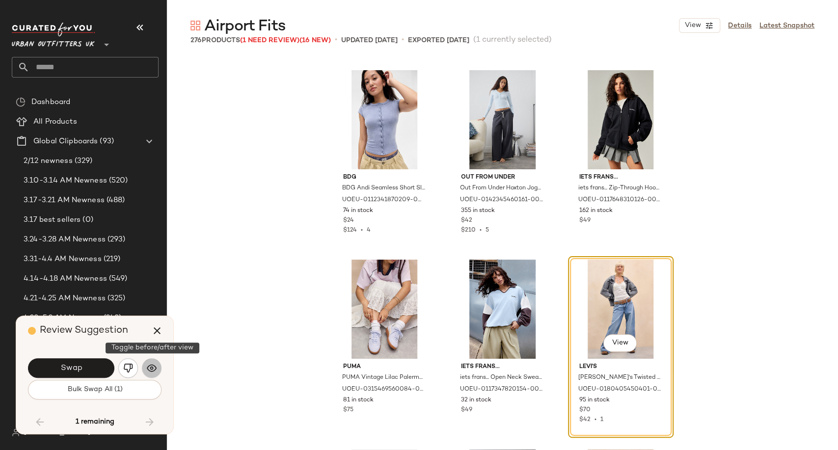
click at [147, 366] on img "button" at bounding box center [152, 368] width 10 height 10
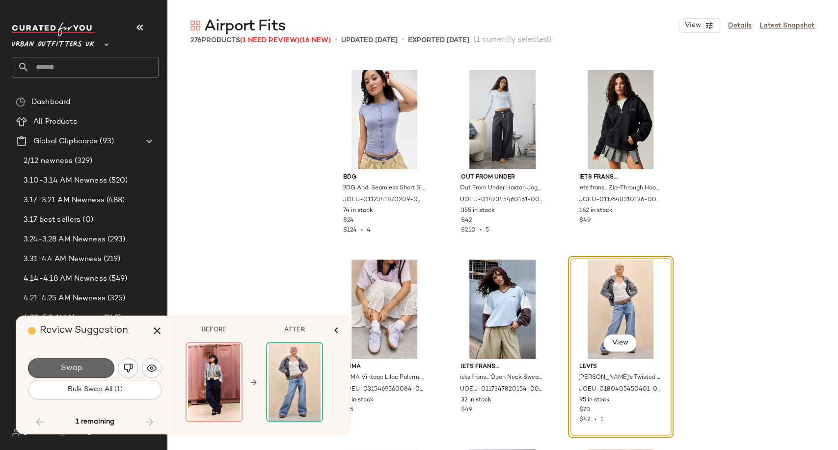
click at [89, 367] on button "Swap" at bounding box center [71, 368] width 86 height 20
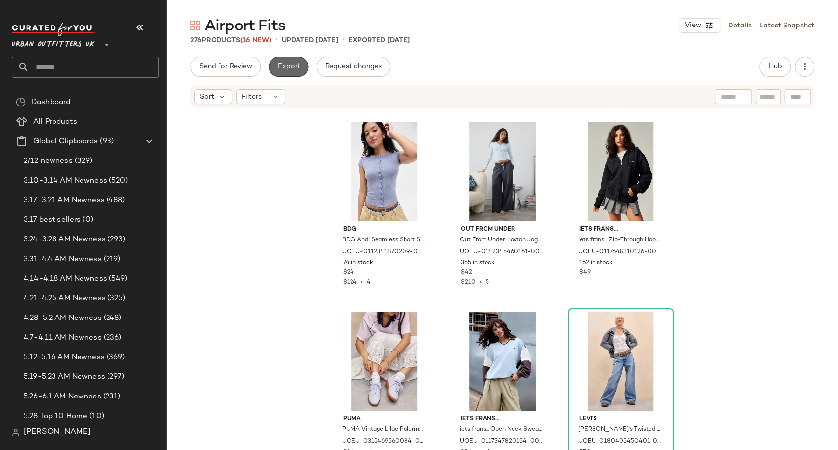
click at [290, 68] on span "Export" at bounding box center [288, 67] width 23 height 8
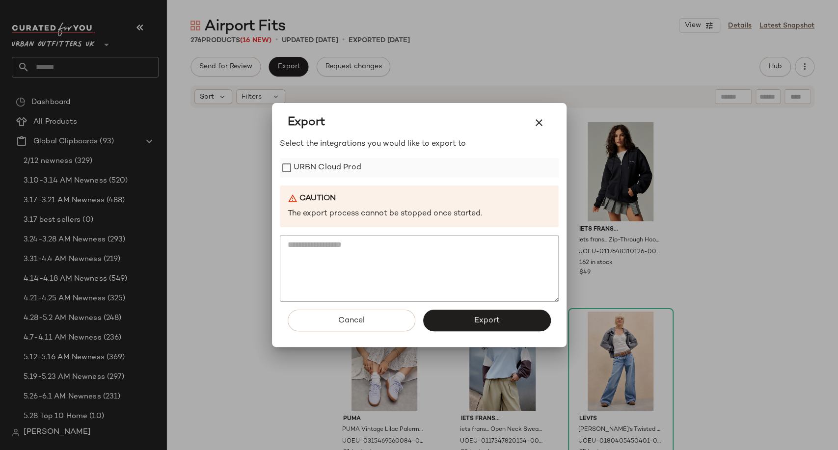
click at [325, 159] on label "URBN Cloud Prod" at bounding box center [328, 168] width 68 height 20
click at [456, 325] on button "Export" at bounding box center [487, 321] width 128 height 22
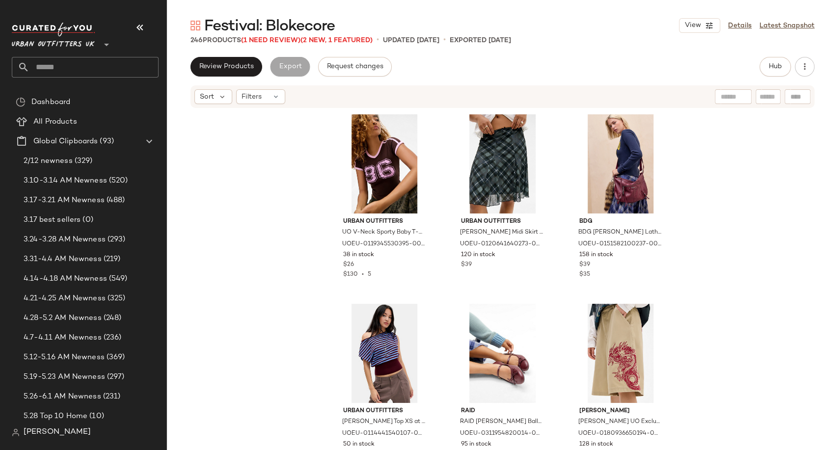
click at [279, 36] on span "Festival: Blokecore" at bounding box center [269, 27] width 131 height 20
click at [269, 40] on span "(1 Need Review)" at bounding box center [270, 40] width 59 height 7
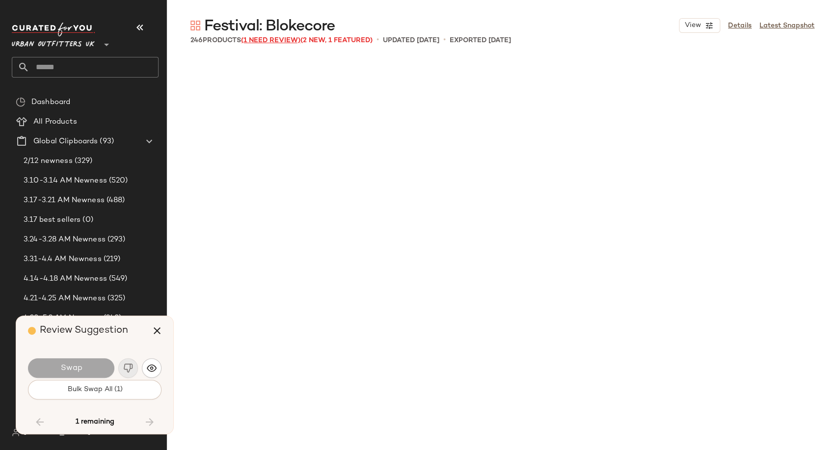
scroll to position [12320, 0]
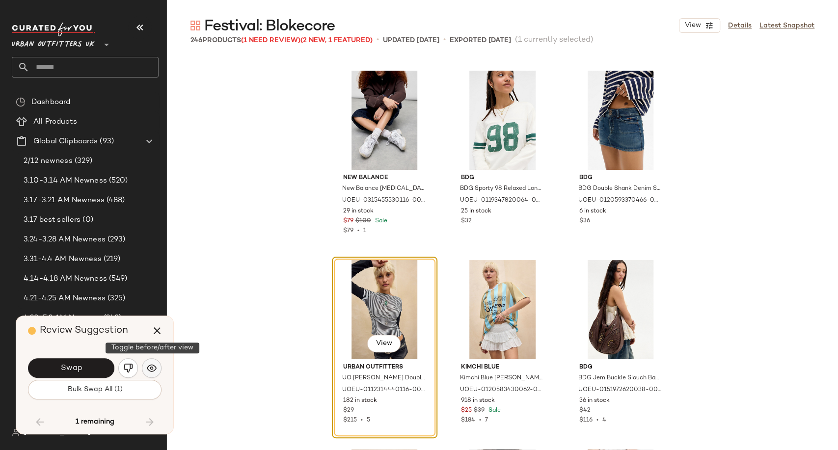
click at [153, 370] on img "button" at bounding box center [152, 368] width 10 height 10
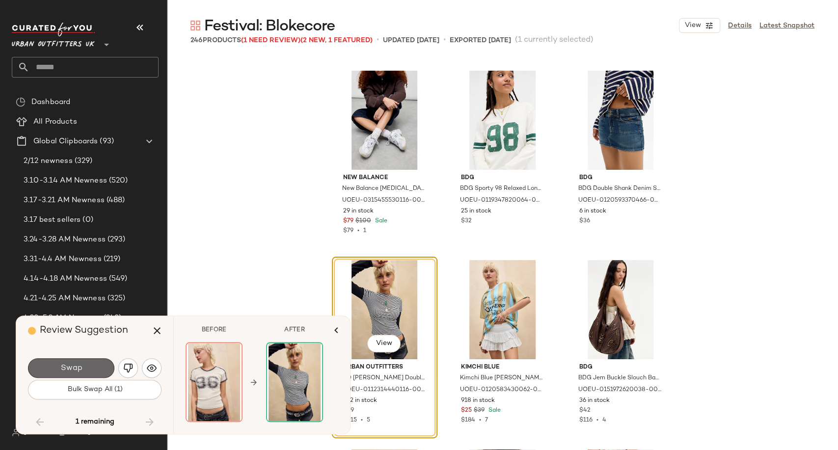
click at [81, 367] on span "Swap" at bounding box center [71, 368] width 22 height 9
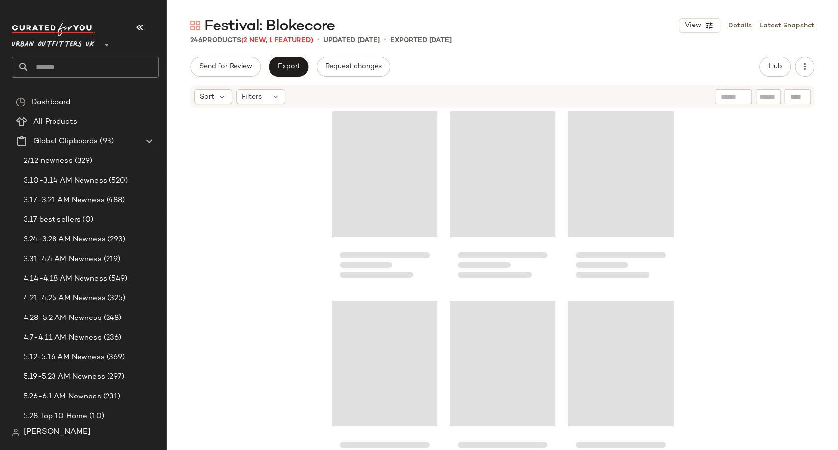
scroll to position [10814, 0]
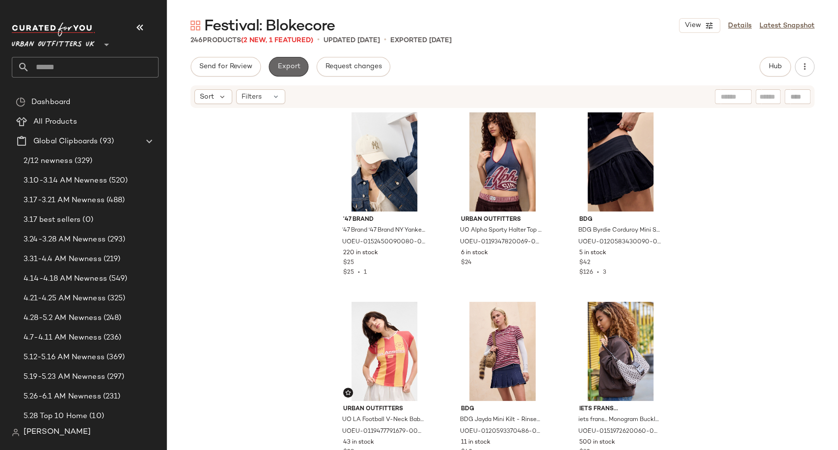
click at [287, 64] on span "Export" at bounding box center [288, 67] width 23 height 8
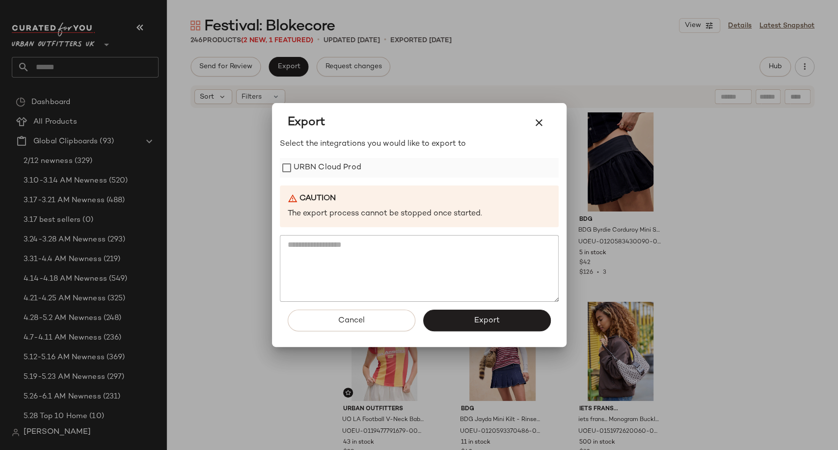
click at [322, 169] on label "URBN Cloud Prod" at bounding box center [328, 168] width 68 height 20
click at [441, 324] on button "Export" at bounding box center [487, 321] width 128 height 22
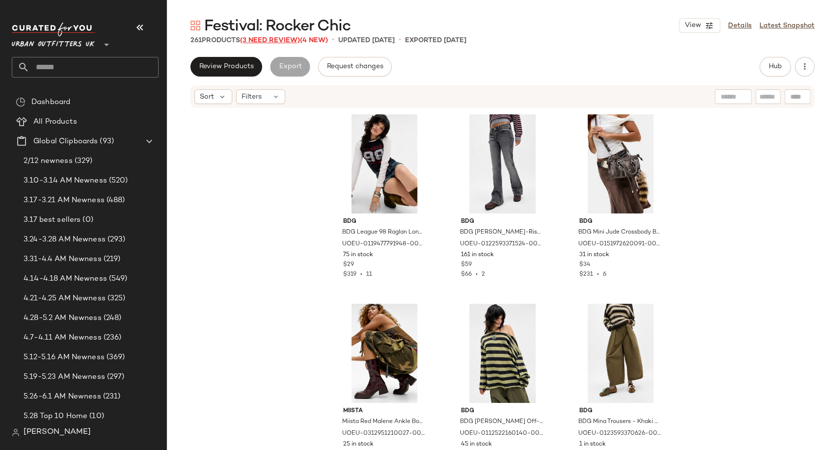
click at [267, 42] on span "(3 Need Review)" at bounding box center [270, 40] width 60 height 7
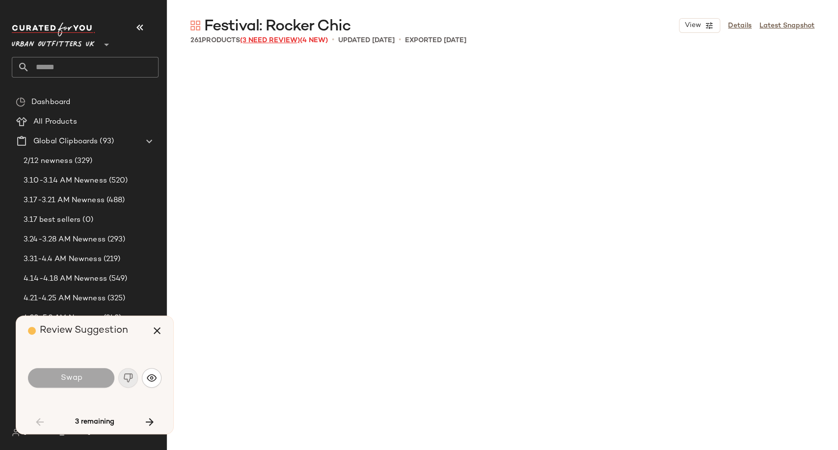
scroll to position [2843, 0]
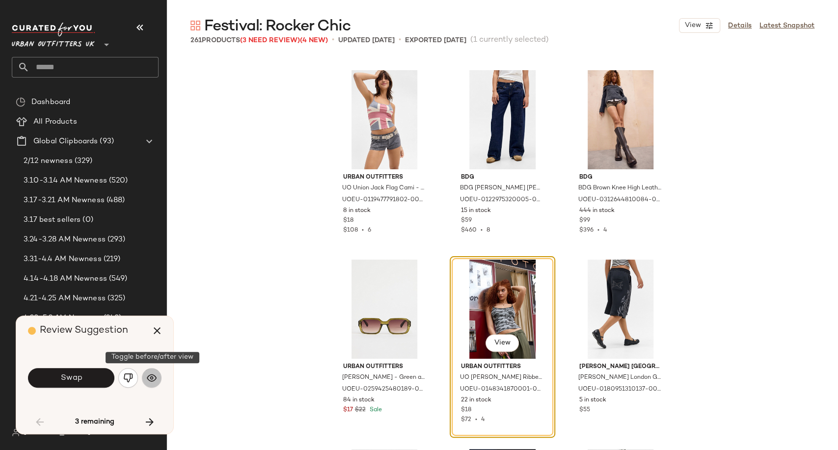
click at [152, 372] on button "button" at bounding box center [152, 378] width 20 height 20
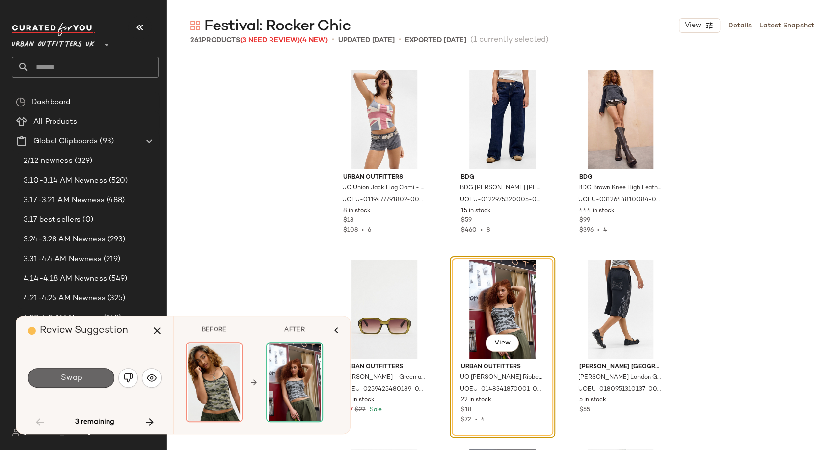
click at [92, 382] on button "Swap" at bounding box center [71, 378] width 86 height 20
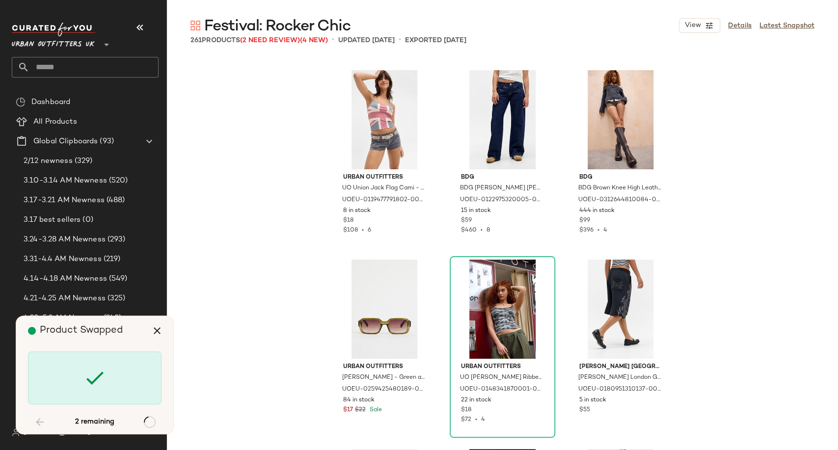
scroll to position [3980, 0]
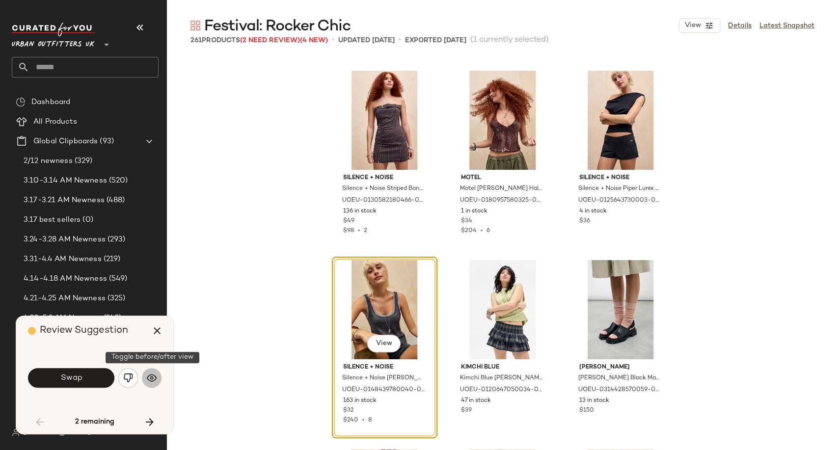
click at [147, 377] on img "button" at bounding box center [152, 378] width 10 height 10
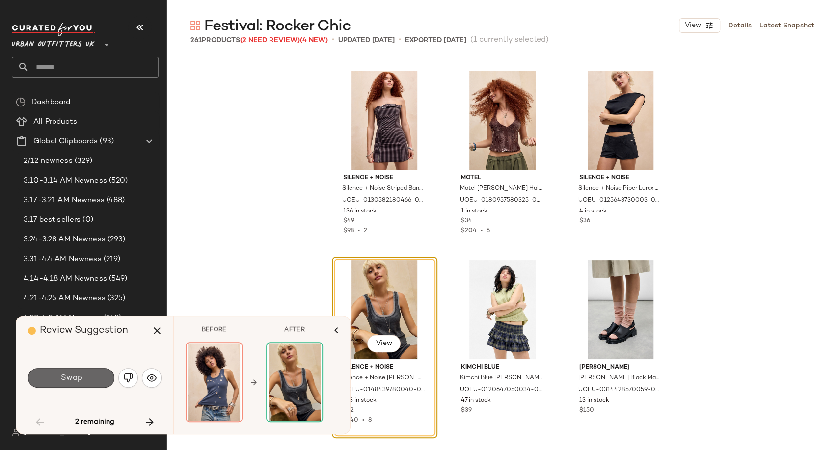
click at [81, 383] on span "Swap" at bounding box center [71, 378] width 22 height 9
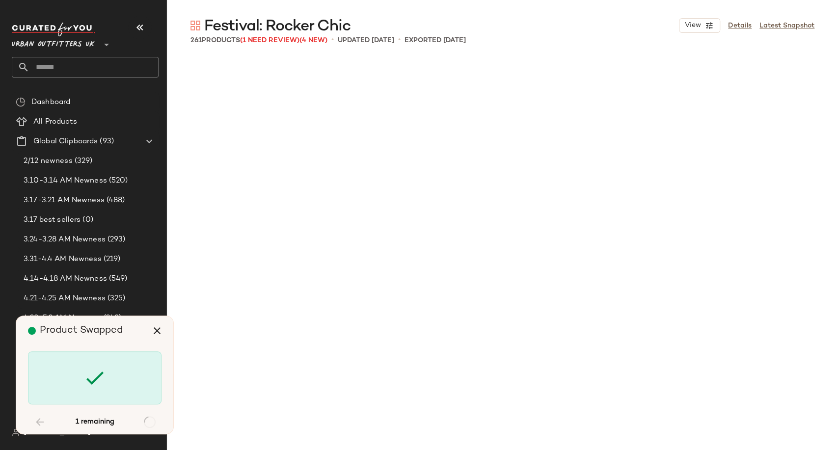
scroll to position [5686, 0]
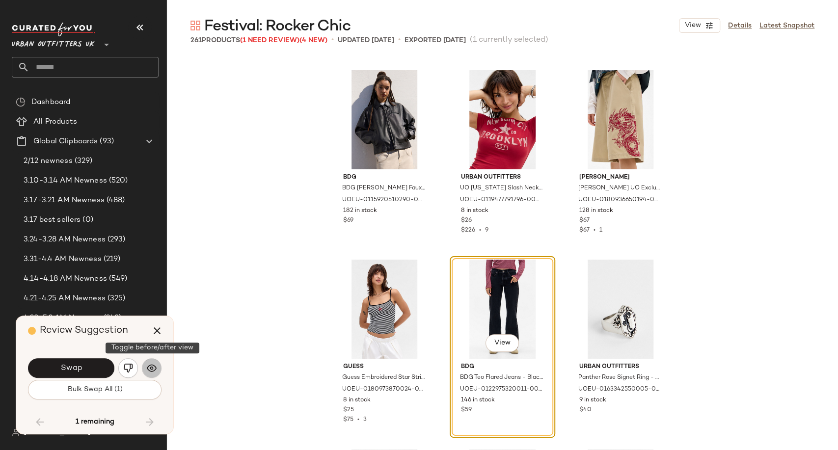
click at [151, 366] on img "button" at bounding box center [152, 368] width 10 height 10
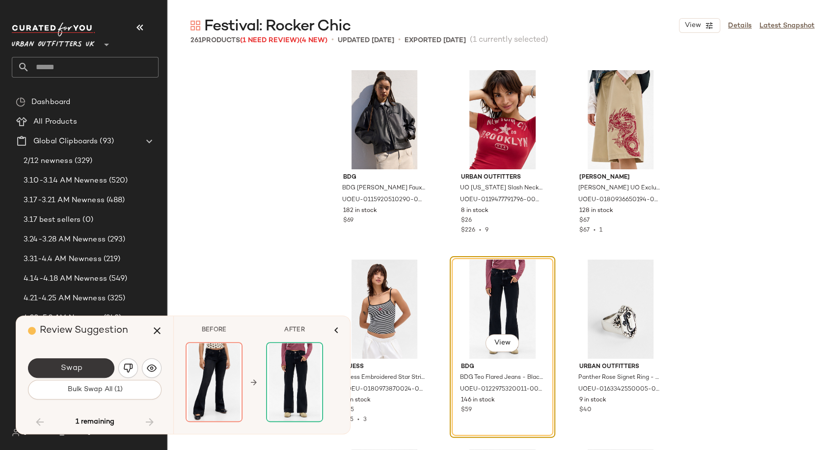
click at [100, 360] on button "Swap" at bounding box center [71, 368] width 86 height 20
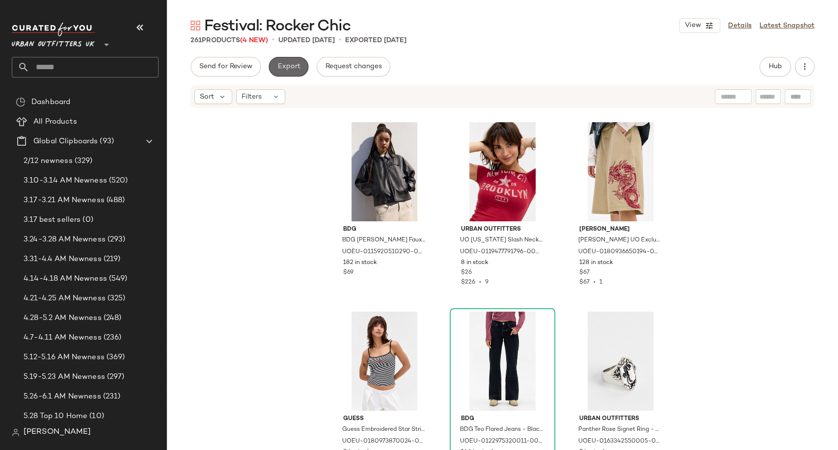
click at [303, 63] on button "Export" at bounding box center [289, 67] width 40 height 20
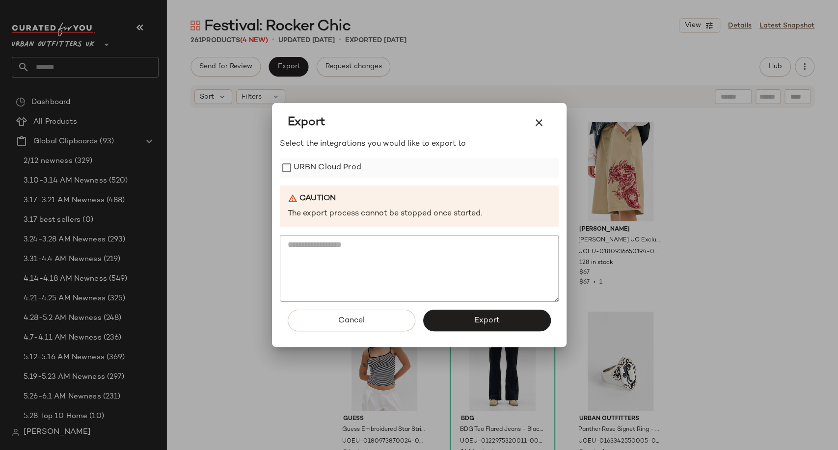
click at [323, 162] on label "URBN Cloud Prod" at bounding box center [328, 168] width 68 height 20
click at [438, 328] on button "Export" at bounding box center [487, 321] width 128 height 22
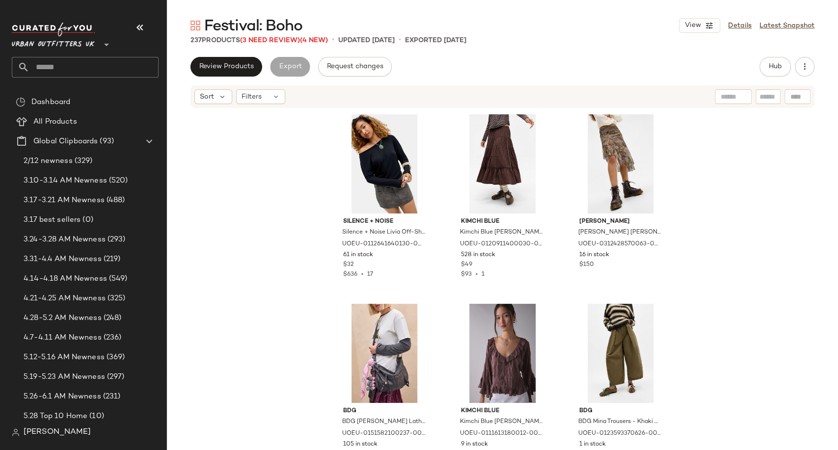
click at [271, 34] on span "Festival: Boho" at bounding box center [253, 27] width 98 height 20
click at [258, 40] on span "(3 Need Review)" at bounding box center [270, 40] width 60 height 7
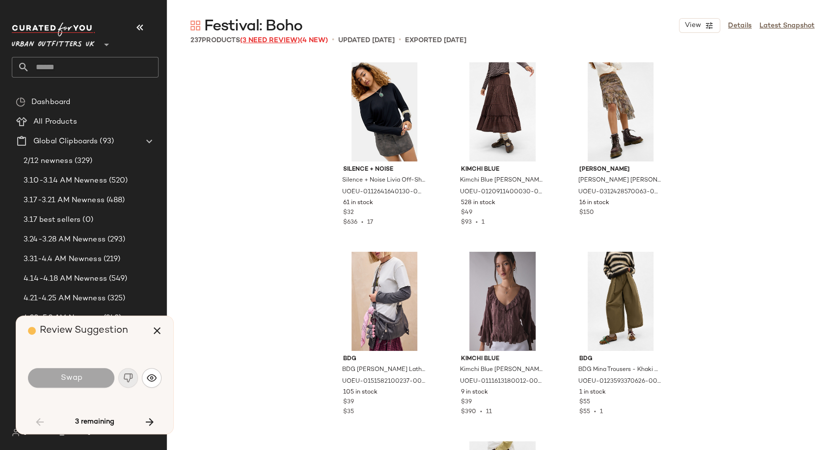
scroll to position [1895, 0]
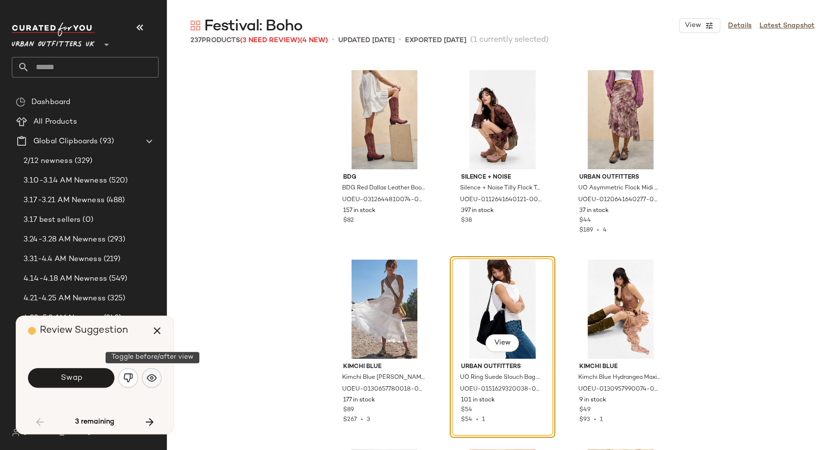
click at [157, 377] on button "button" at bounding box center [152, 378] width 20 height 20
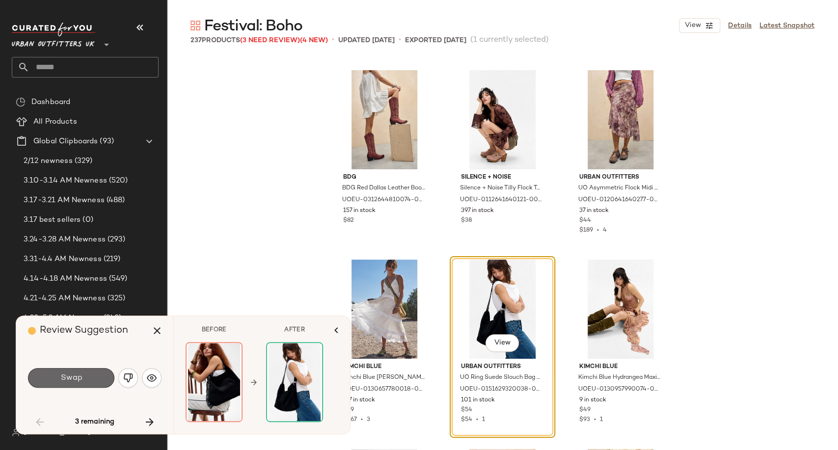
click at [97, 379] on button "Swap" at bounding box center [71, 378] width 86 height 20
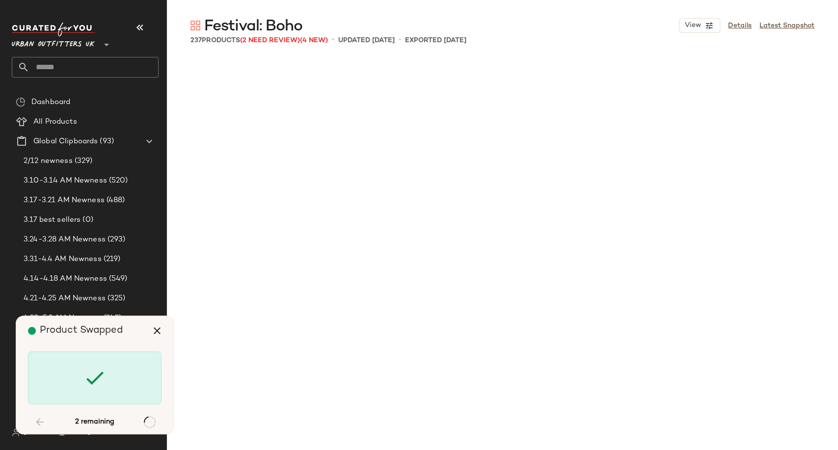
scroll to position [4928, 0]
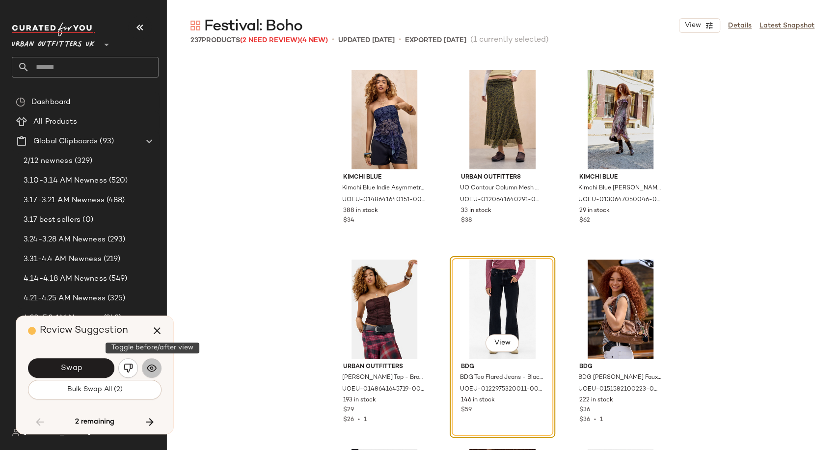
click at [154, 370] on img "button" at bounding box center [152, 368] width 10 height 10
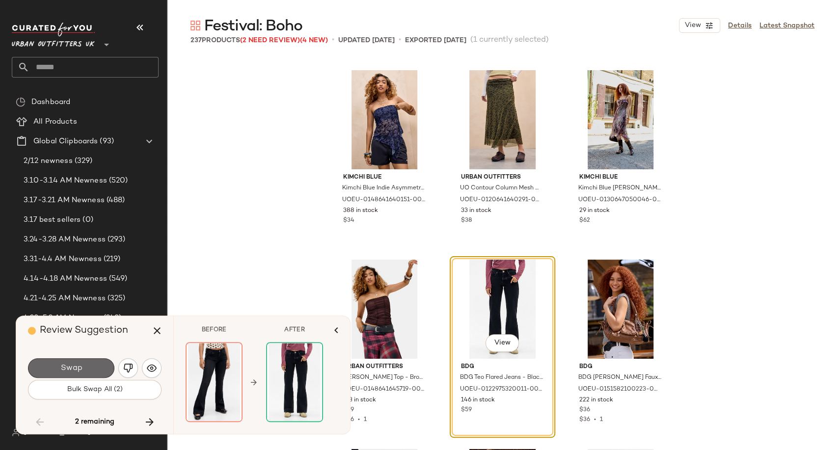
click at [82, 367] on button "Swap" at bounding box center [71, 368] width 86 height 20
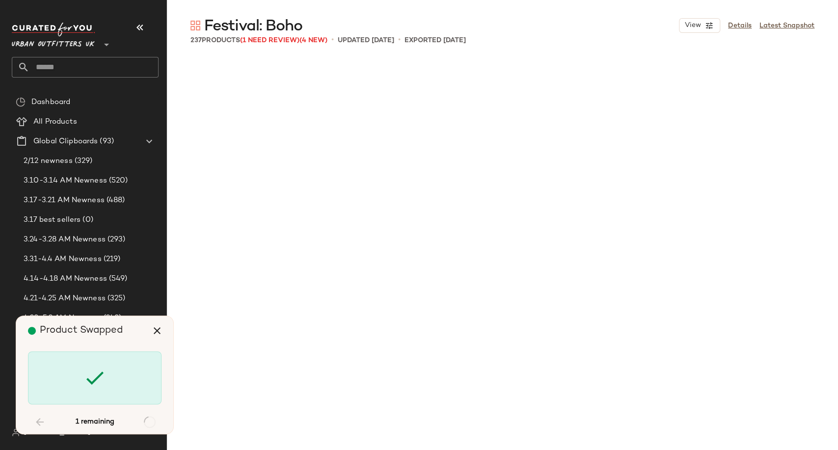
scroll to position [7392, 0]
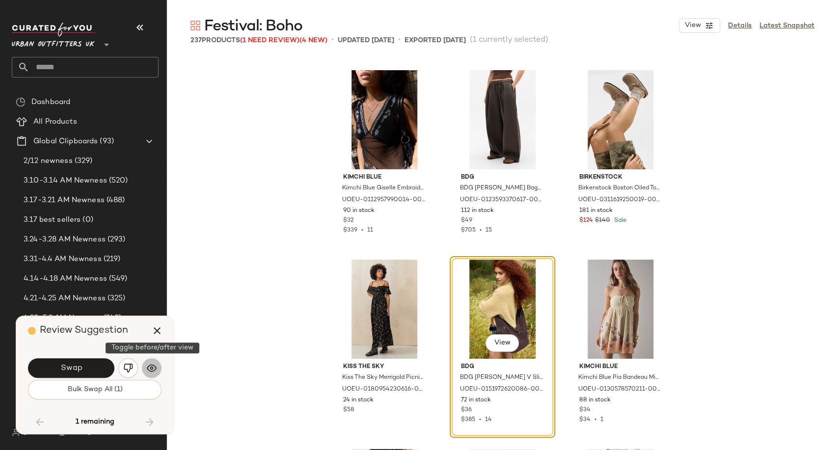
click at [149, 367] on img "button" at bounding box center [152, 368] width 10 height 10
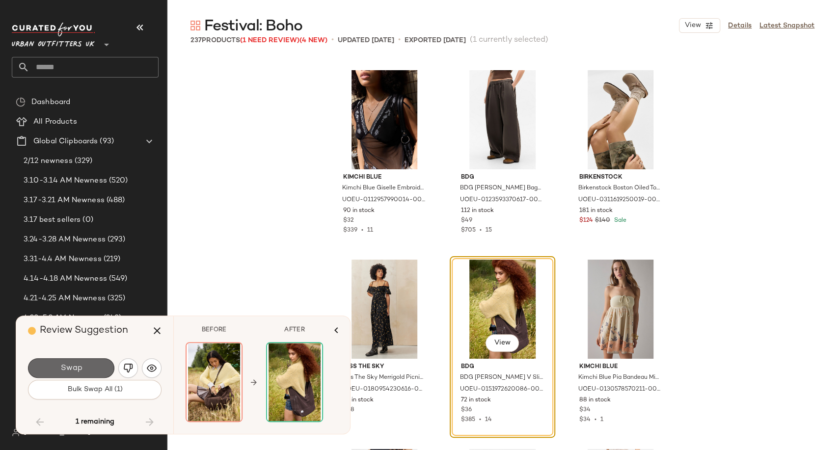
click at [84, 368] on button "Swap" at bounding box center [71, 368] width 86 height 20
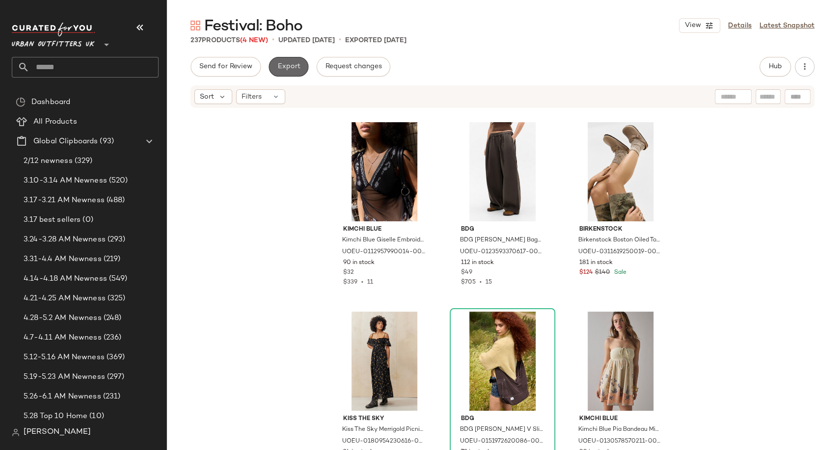
click at [291, 66] on span "Export" at bounding box center [288, 67] width 23 height 8
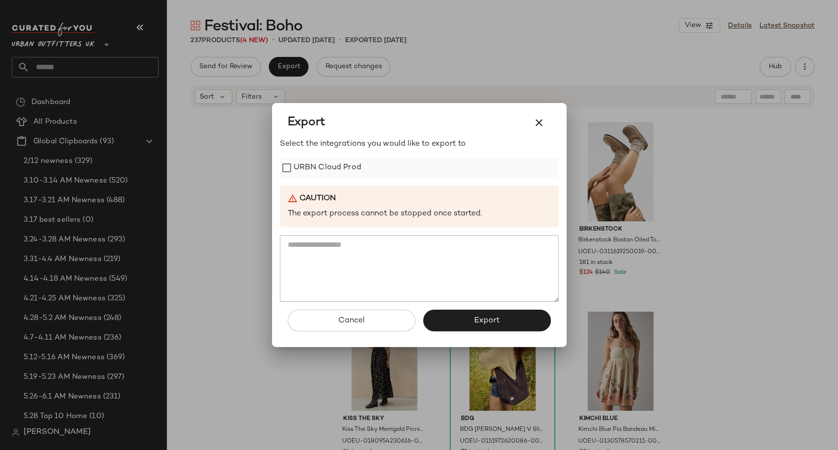
click at [322, 168] on label "URBN Cloud Prod" at bounding box center [328, 168] width 68 height 20
click at [440, 321] on button "Export" at bounding box center [487, 321] width 128 height 22
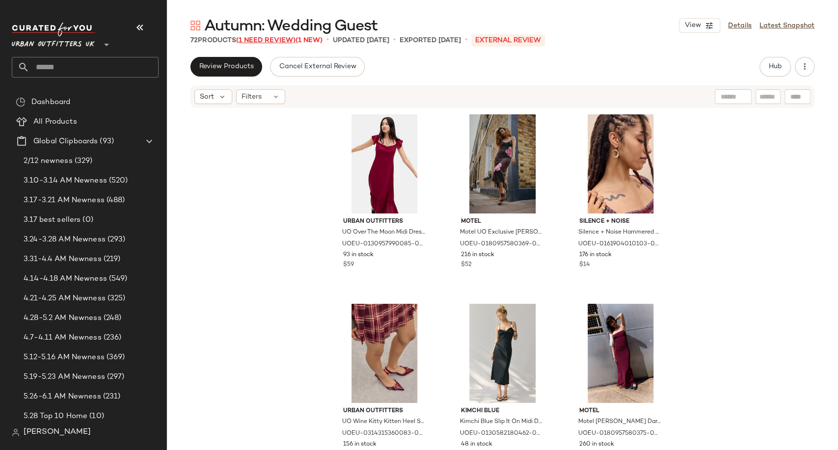
click at [273, 40] on span "(1 Need Review)" at bounding box center [265, 40] width 59 height 7
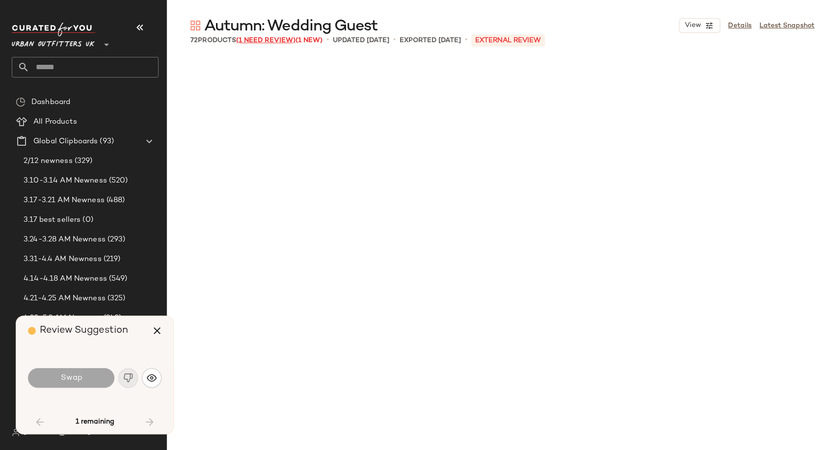
scroll to position [1705, 0]
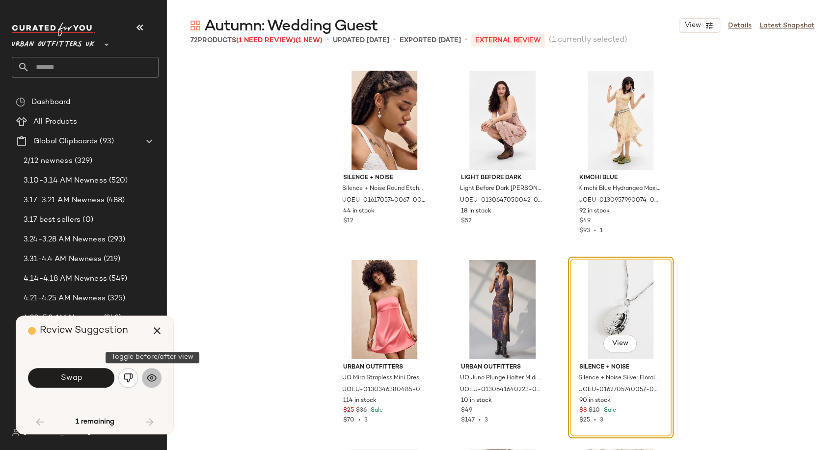
click at [157, 380] on button "button" at bounding box center [152, 378] width 20 height 20
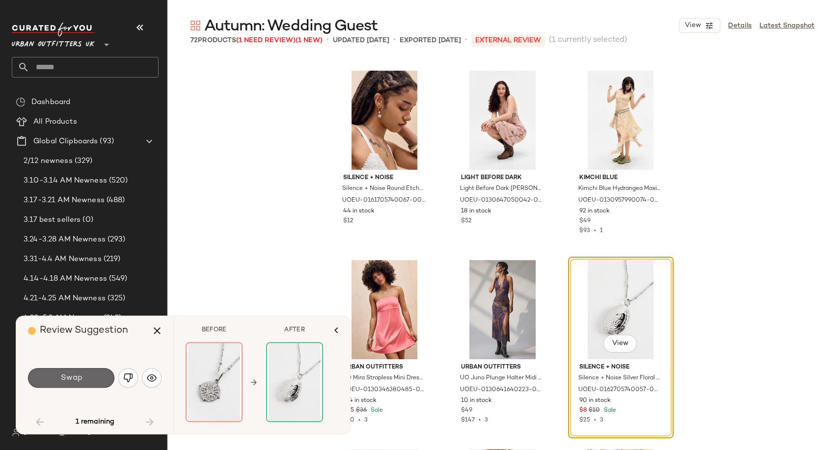
click at [87, 385] on button "Swap" at bounding box center [71, 378] width 86 height 20
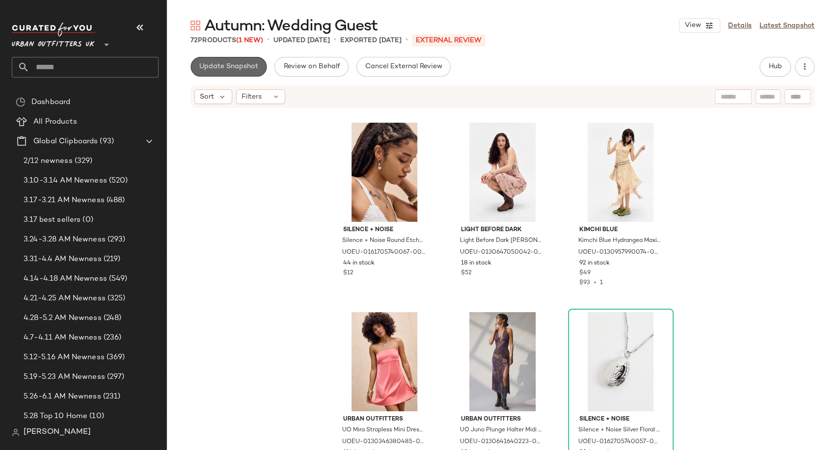
click at [235, 66] on span "Update Snapshot" at bounding box center [228, 67] width 59 height 8
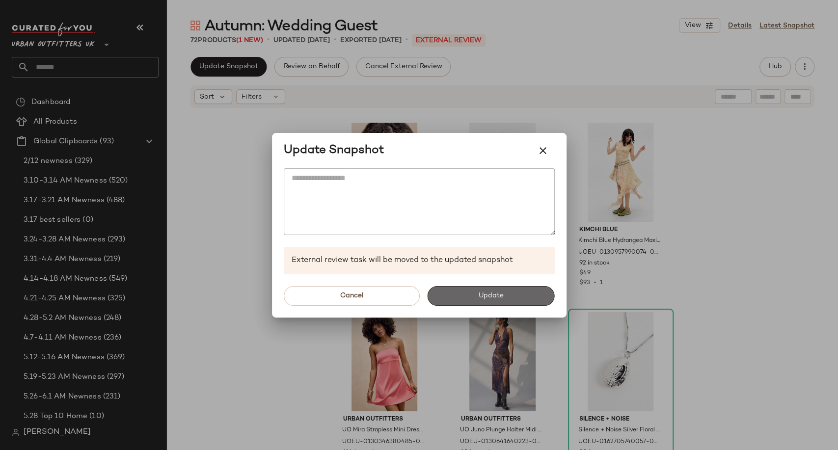
click at [482, 299] on span "Update" at bounding box center [491, 296] width 26 height 8
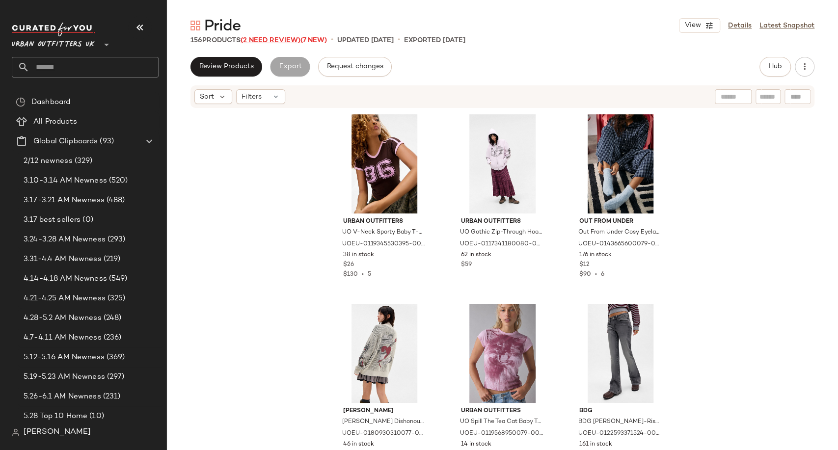
click at [274, 37] on span "(2 Need Review)" at bounding box center [271, 40] width 60 height 7
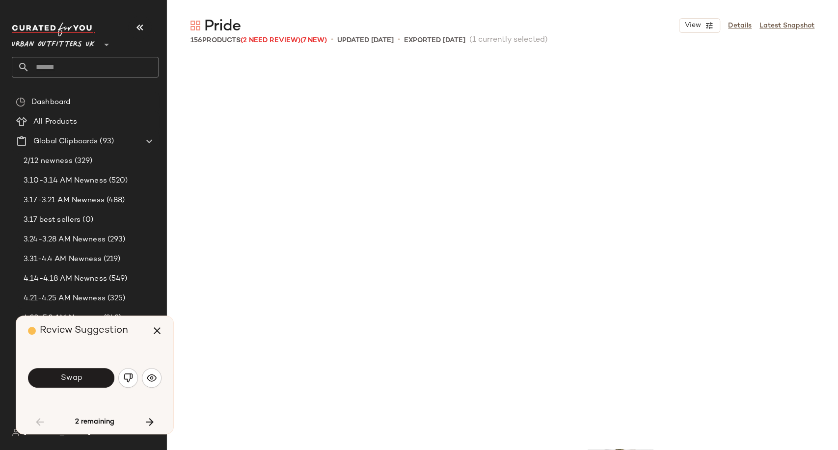
scroll to position [387, 0]
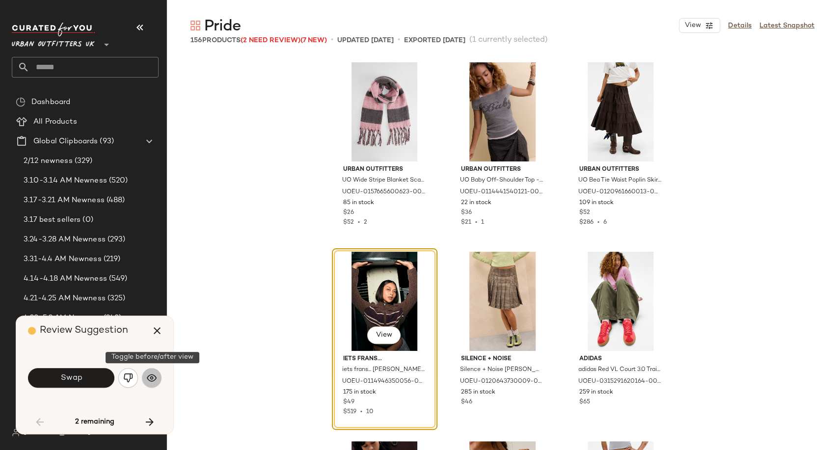
click at [159, 376] on button "button" at bounding box center [152, 378] width 20 height 20
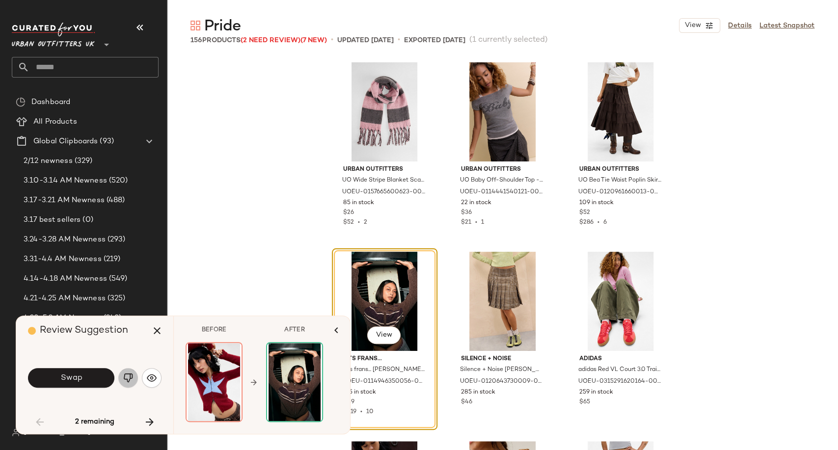
click at [131, 377] on img "button" at bounding box center [128, 378] width 10 height 10
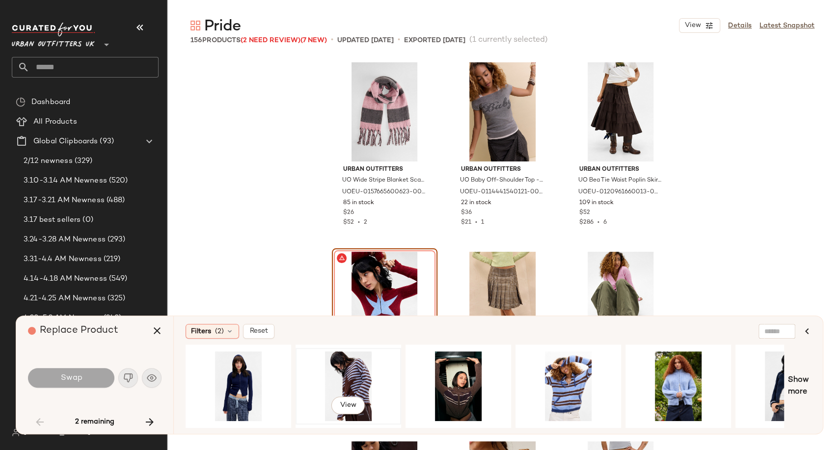
click at [350, 377] on div "View" at bounding box center [348, 387] width 99 height 70
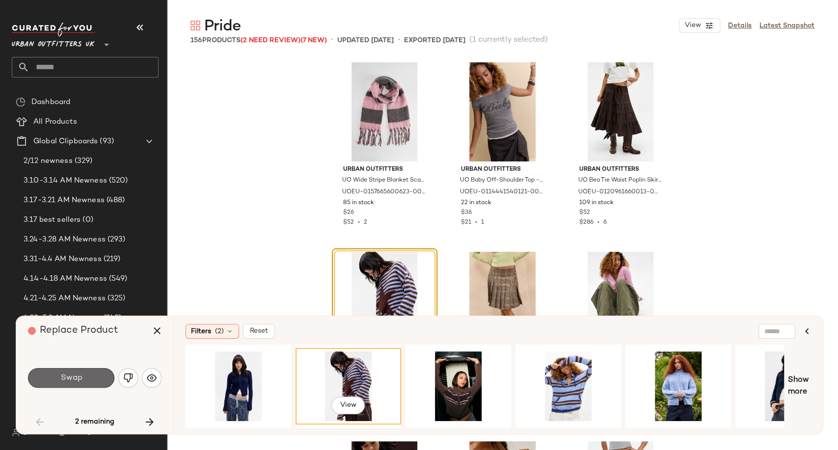
click at [98, 378] on button "Swap" at bounding box center [71, 378] width 86 height 20
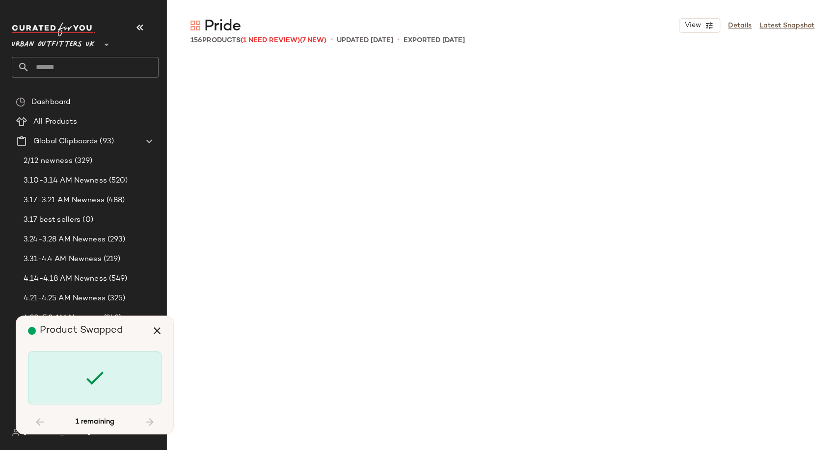
scroll to position [8908, 0]
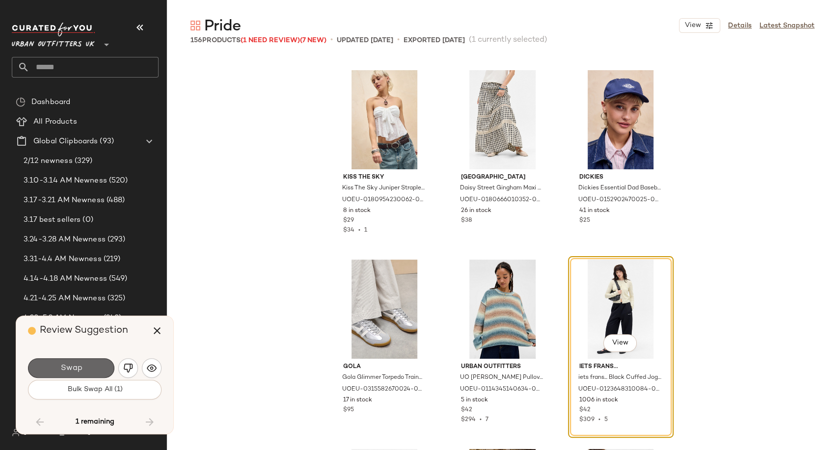
click at [98, 369] on button "Swap" at bounding box center [71, 368] width 86 height 20
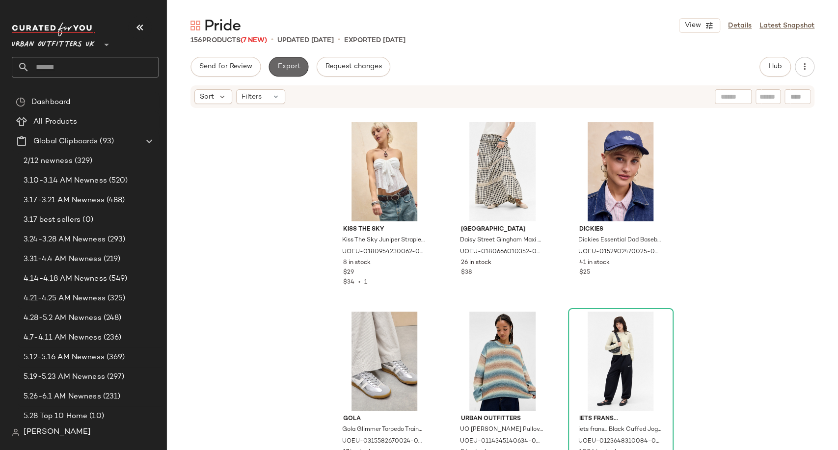
click at [298, 57] on button "Export" at bounding box center [289, 67] width 40 height 20
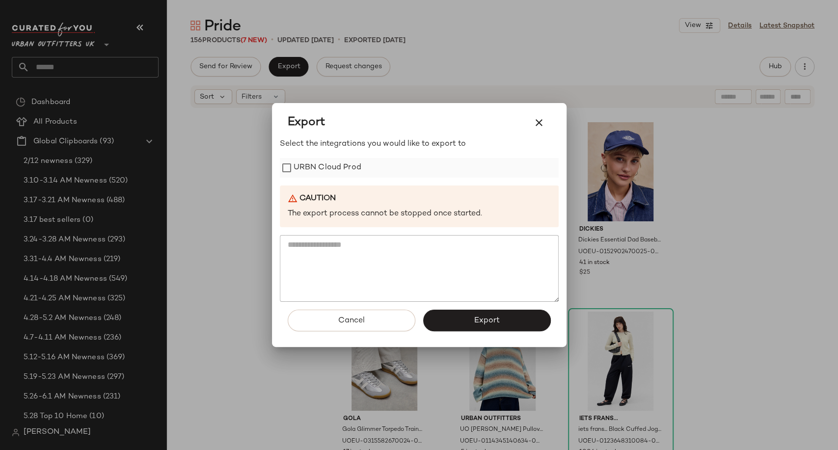
click at [316, 169] on label "URBN Cloud Prod" at bounding box center [328, 168] width 68 height 20
click at [454, 319] on button "Export" at bounding box center [487, 321] width 128 height 22
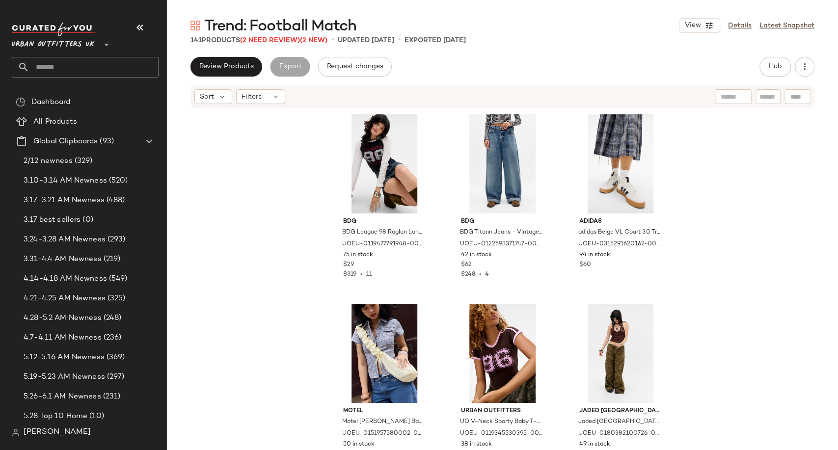
click at [279, 38] on span "(2 Need Review)" at bounding box center [270, 40] width 60 height 7
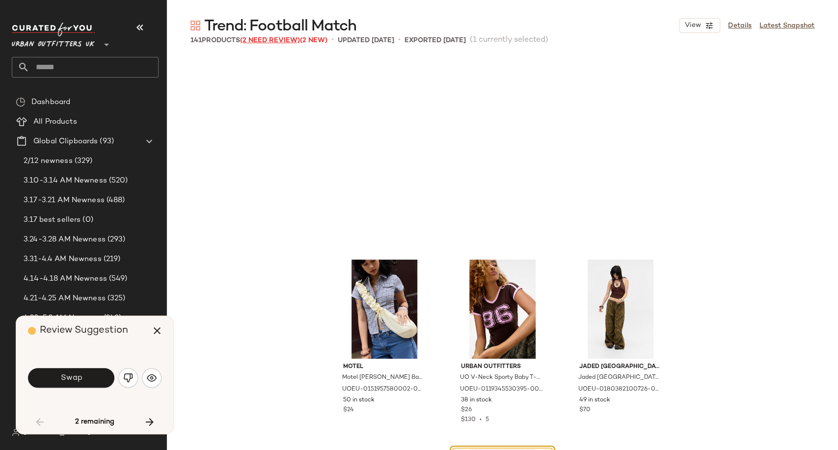
scroll to position [197, 0]
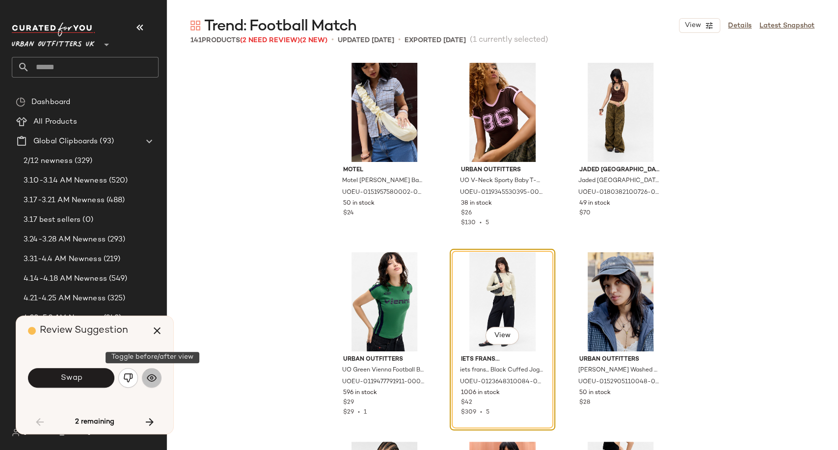
click at [153, 379] on img "button" at bounding box center [152, 378] width 10 height 10
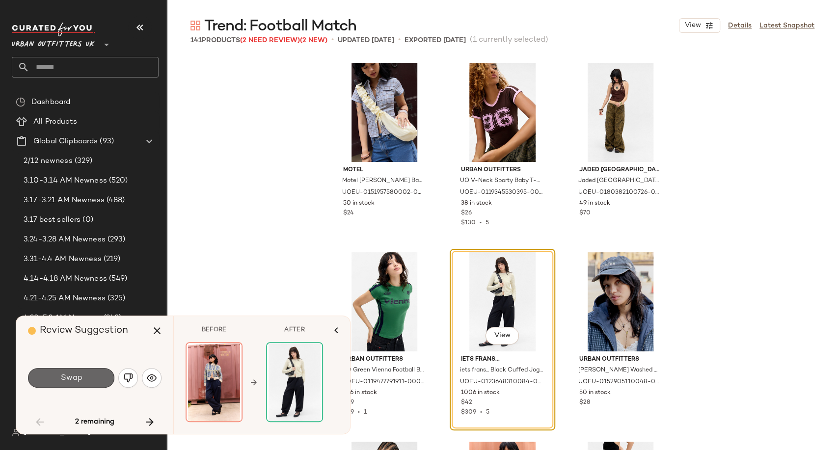
click at [82, 383] on button "Swap" at bounding box center [71, 378] width 86 height 20
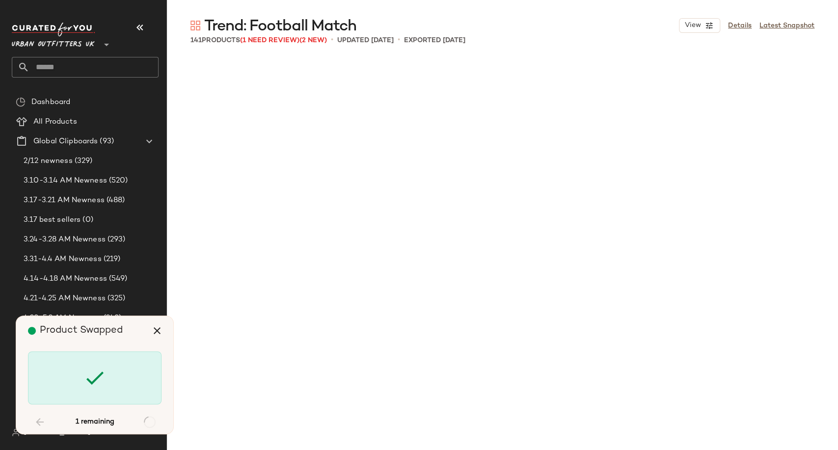
scroll to position [7771, 0]
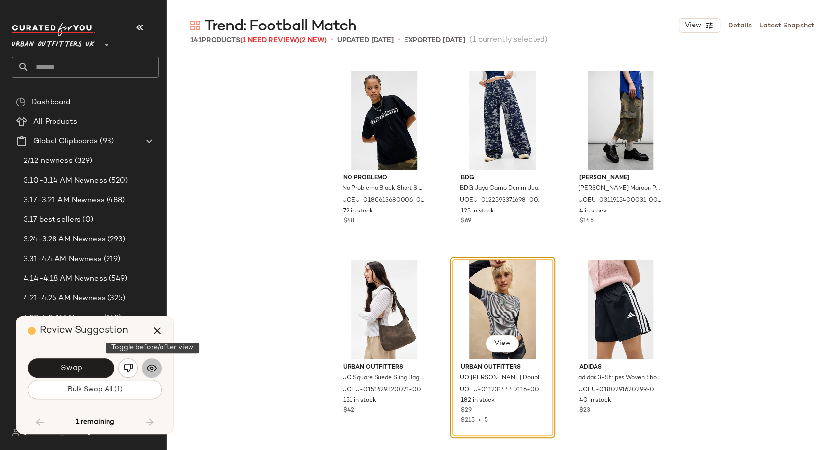
click at [153, 370] on img "button" at bounding box center [152, 368] width 10 height 10
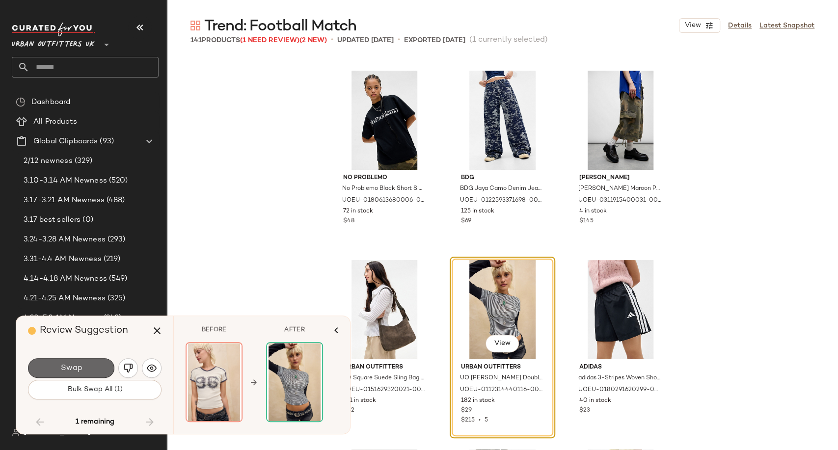
click at [72, 370] on span "Swap" at bounding box center [71, 368] width 22 height 9
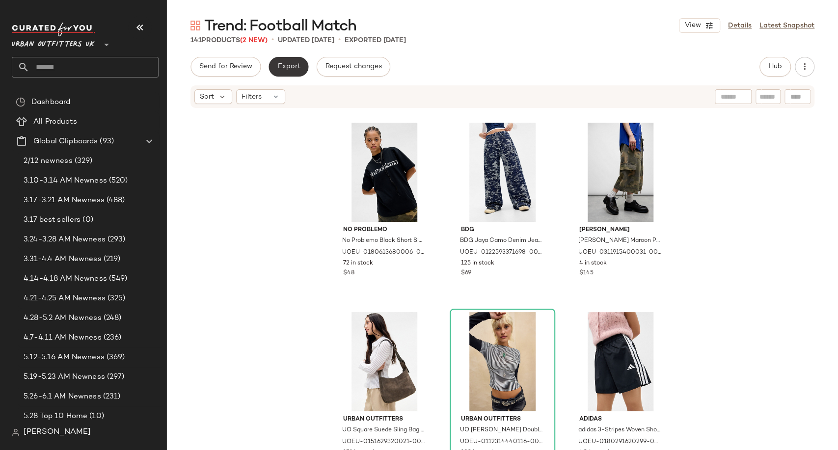
click at [287, 68] on span "Export" at bounding box center [288, 67] width 23 height 8
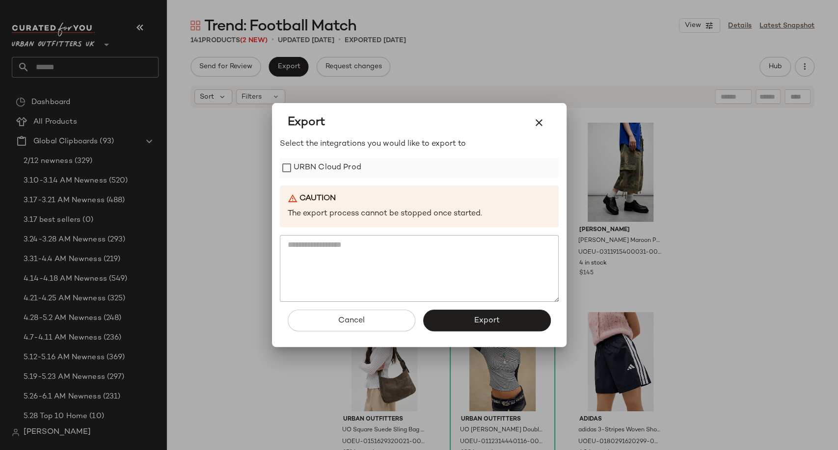
click at [316, 164] on label "URBN Cloud Prod" at bounding box center [328, 168] width 68 height 20
click at [466, 317] on button "Export" at bounding box center [487, 321] width 128 height 22
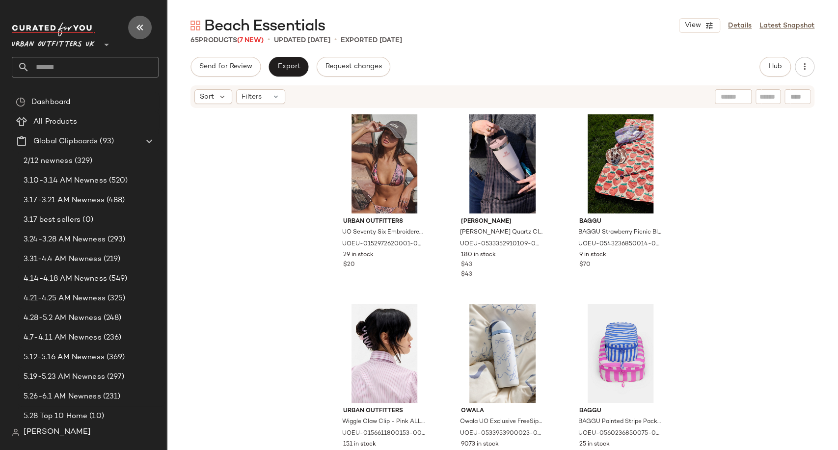
click at [141, 24] on icon "button" at bounding box center [140, 28] width 12 height 12
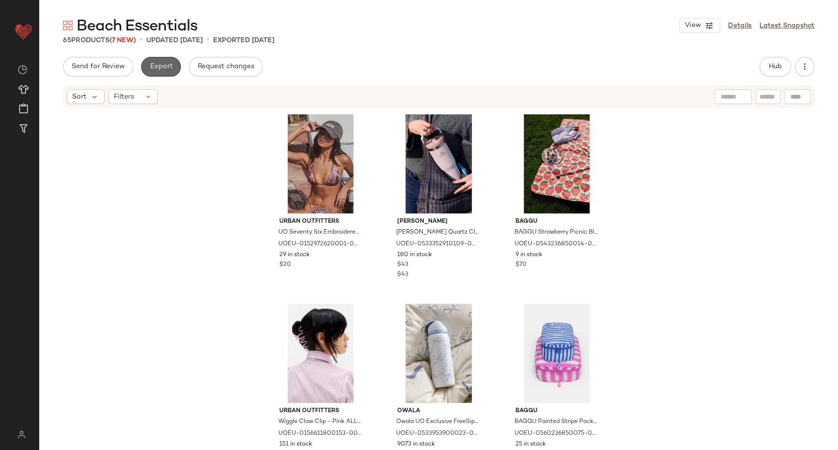
click at [161, 72] on button "Export" at bounding box center [161, 67] width 40 height 20
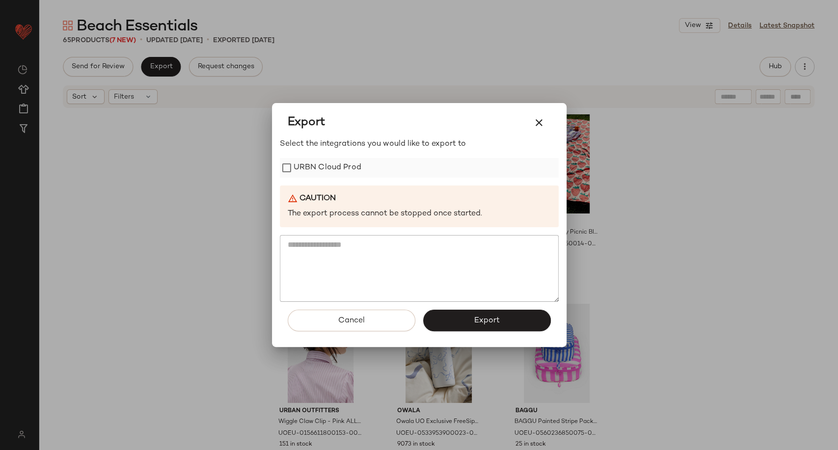
click at [318, 168] on label "URBN Cloud Prod" at bounding box center [328, 168] width 68 height 20
click at [464, 321] on button "Export" at bounding box center [487, 321] width 128 height 22
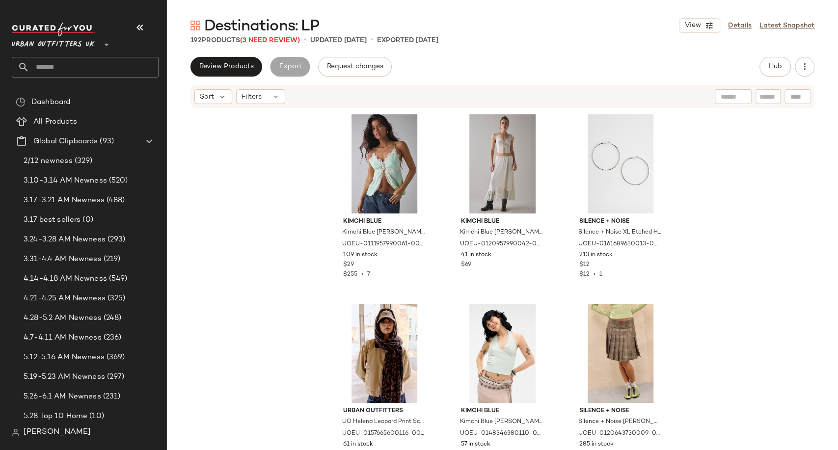
click at [275, 41] on span "(3 Need Review)" at bounding box center [270, 40] width 60 height 7
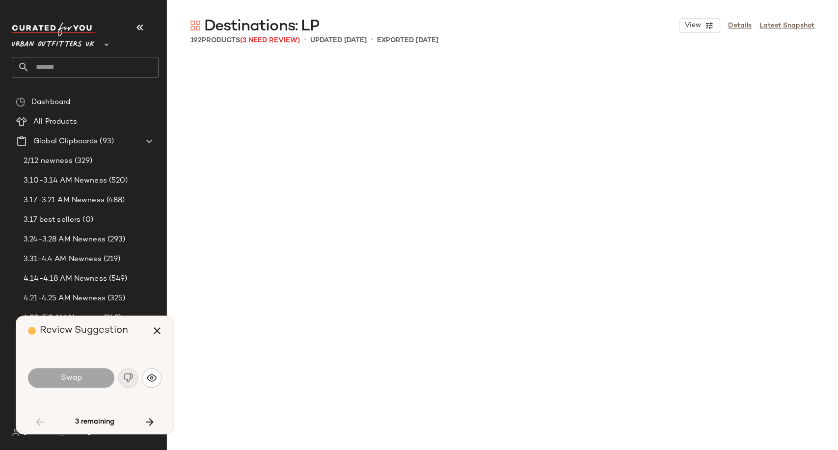
scroll to position [3791, 0]
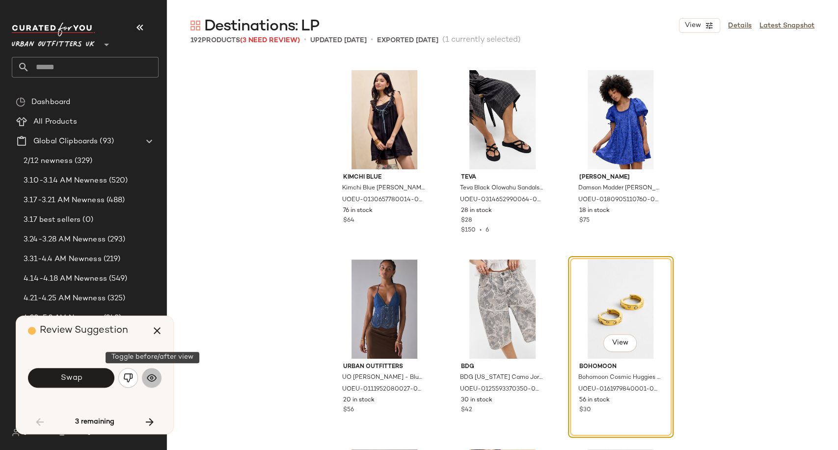
click at [154, 377] on img "button" at bounding box center [152, 378] width 10 height 10
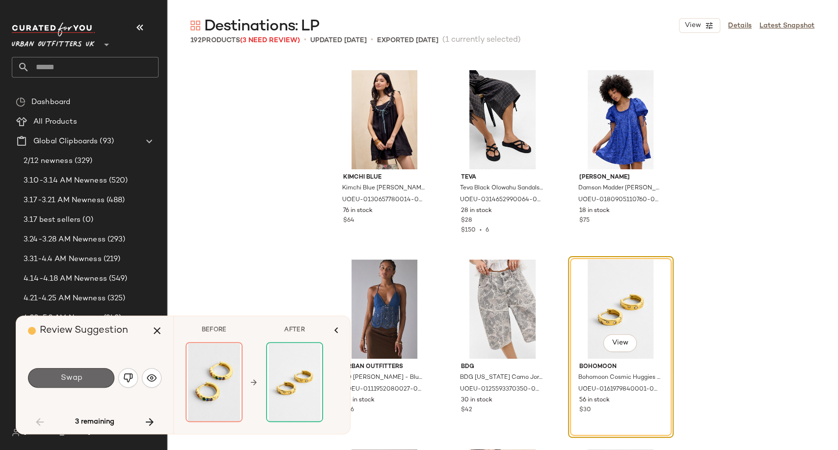
click at [79, 374] on span "Swap" at bounding box center [71, 378] width 22 height 9
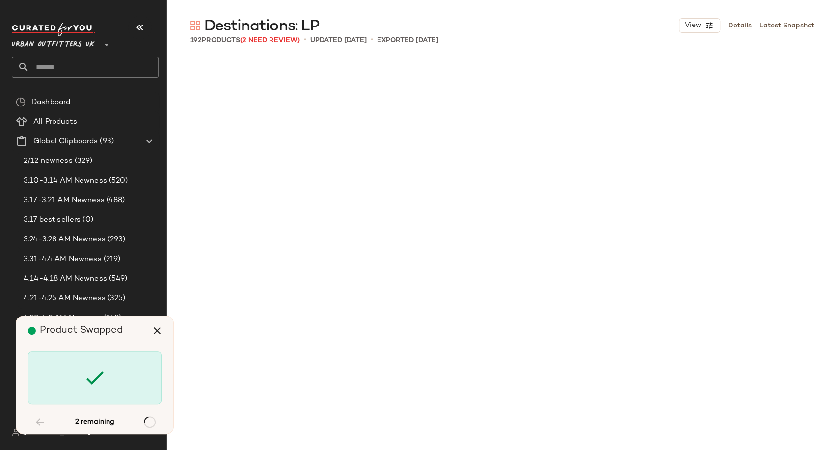
scroll to position [5118, 0]
